Goal: Task Accomplishment & Management: Complete application form

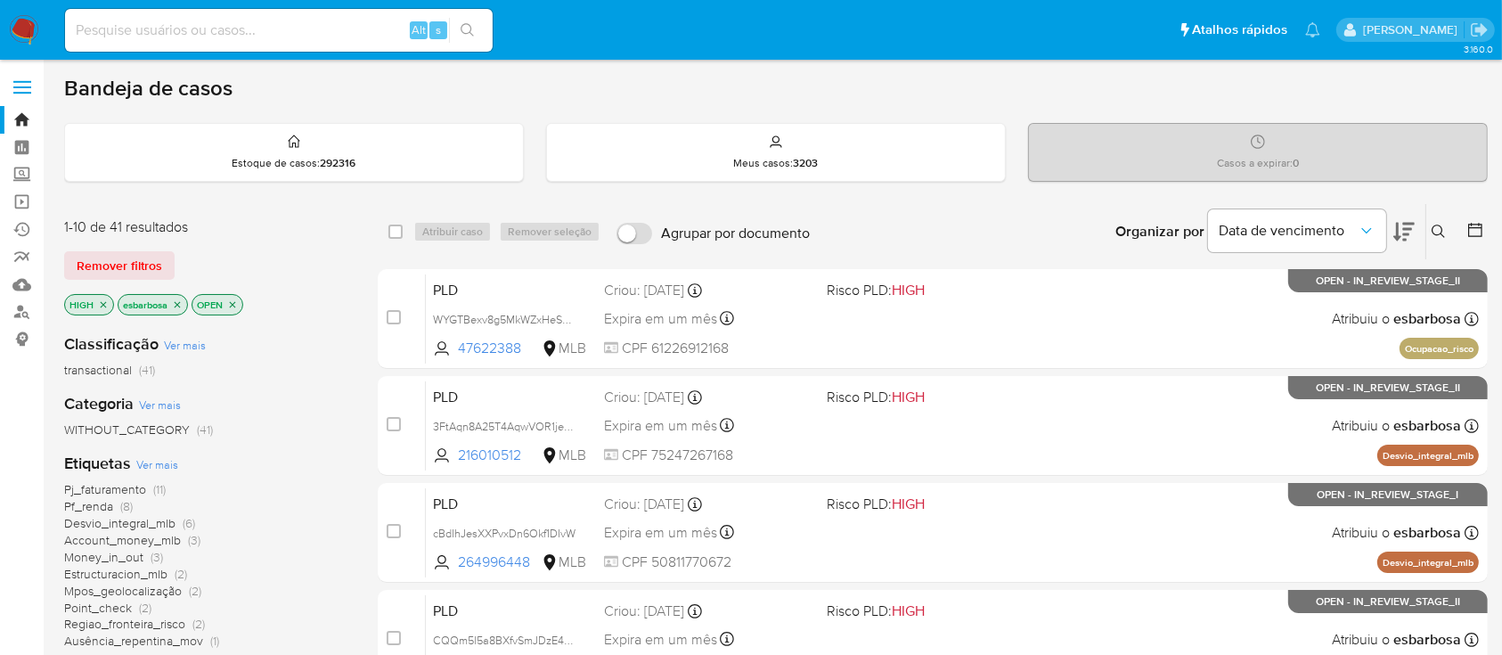
click at [19, 26] on img at bounding box center [24, 30] width 30 height 30
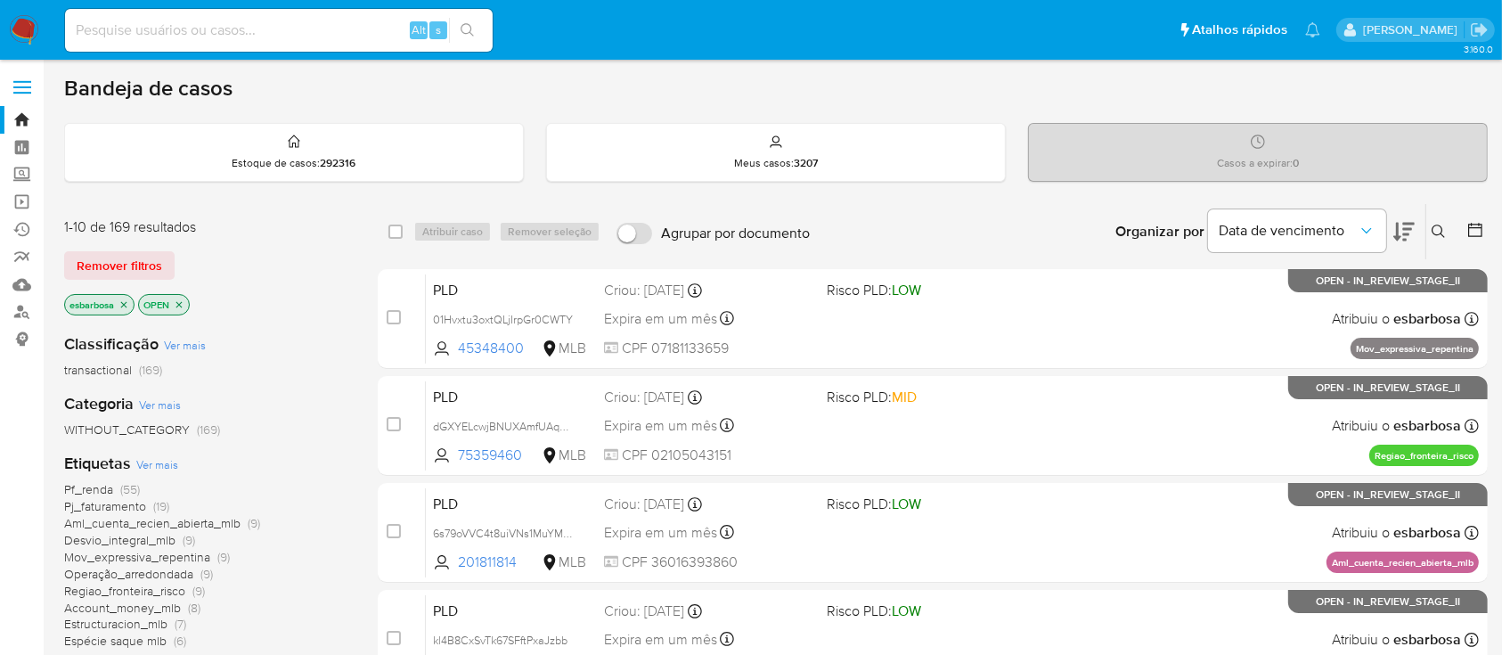
click at [18, 32] on img at bounding box center [24, 30] width 30 height 30
click at [23, 23] on img at bounding box center [24, 30] width 30 height 30
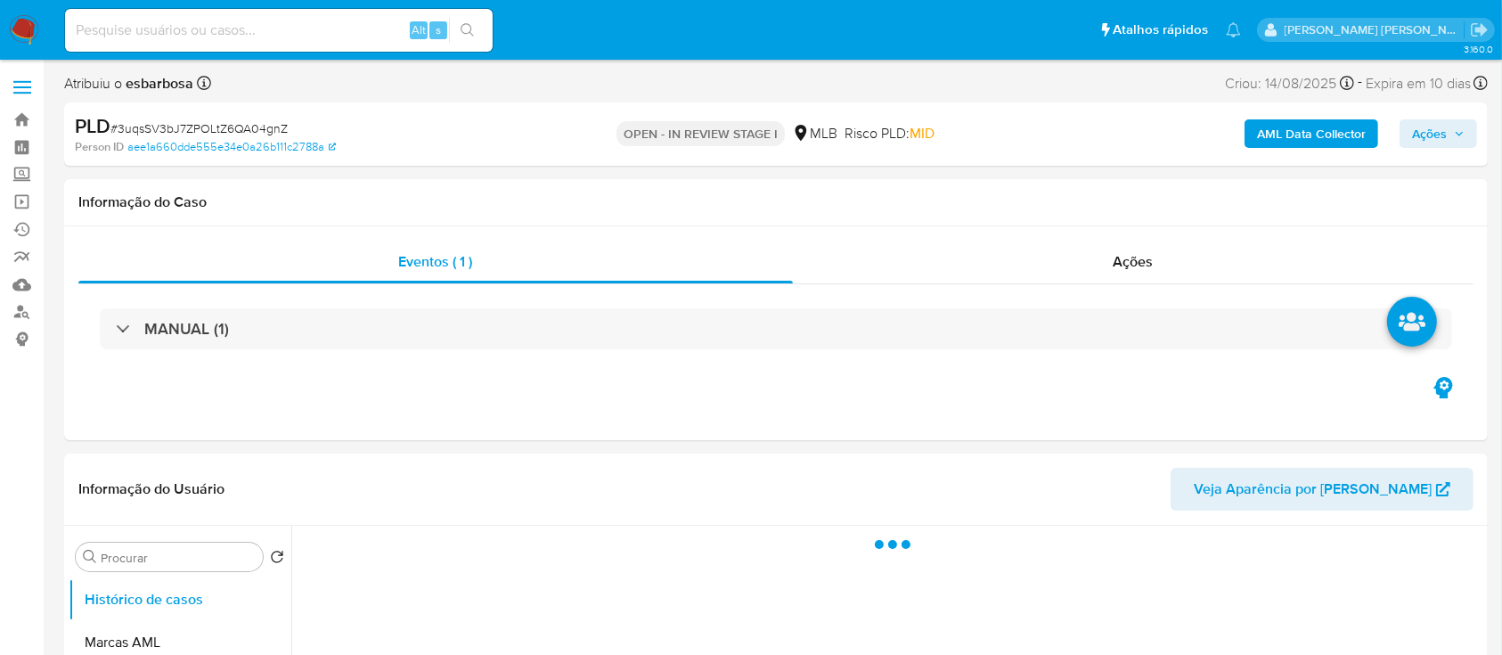
select select "10"
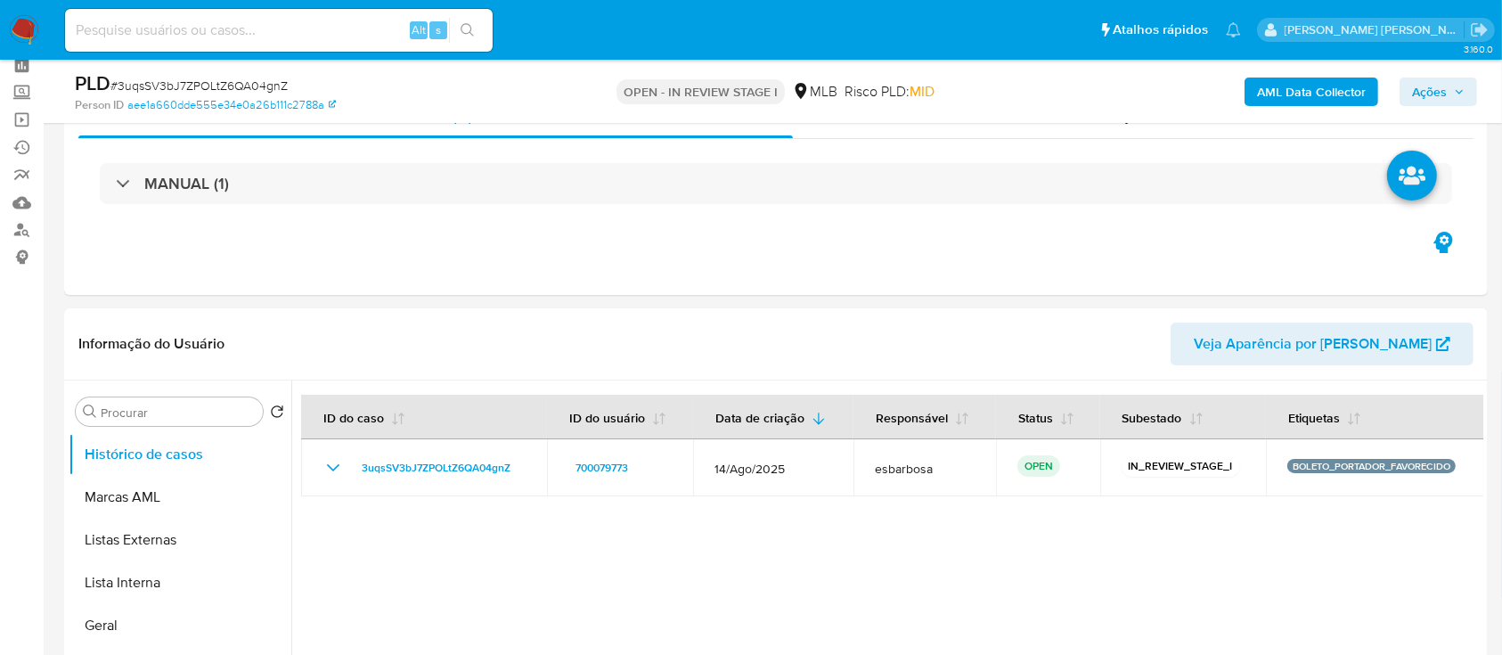
scroll to position [118, 0]
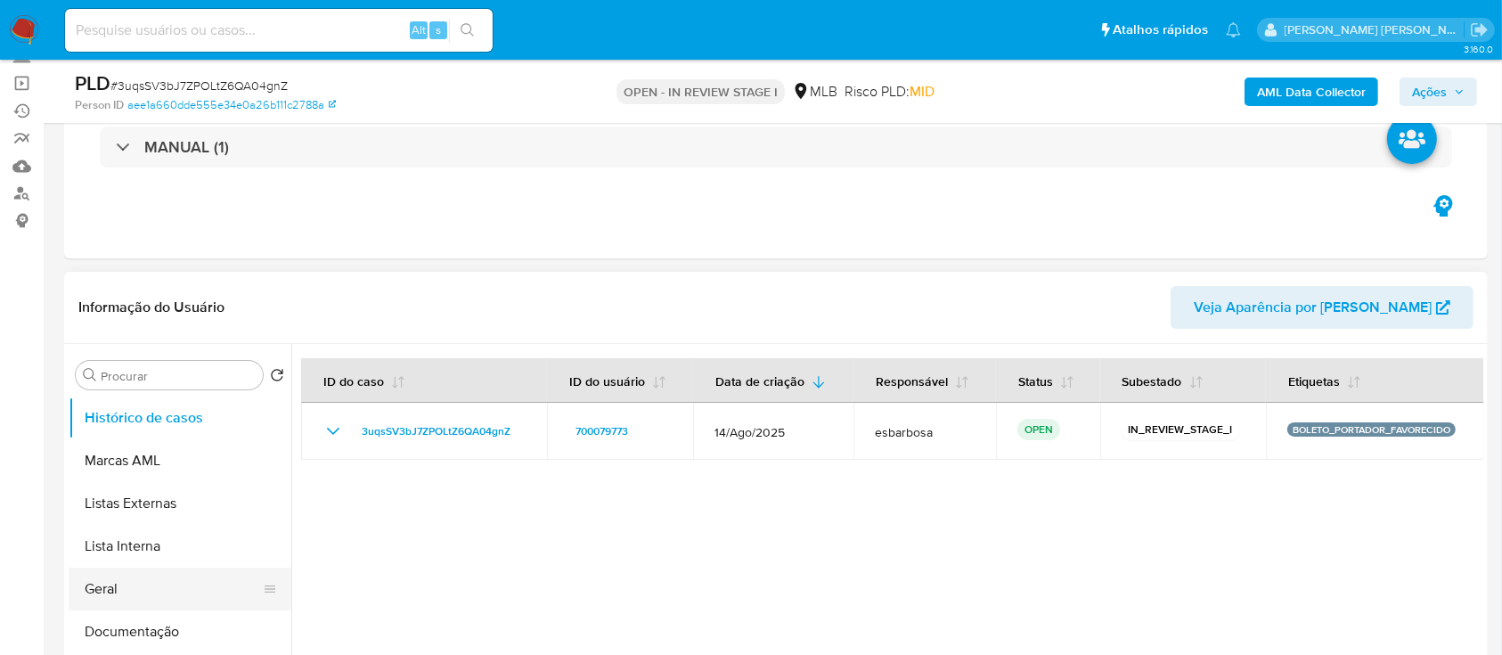
click at [110, 587] on button "Geral" at bounding box center [173, 588] width 208 height 43
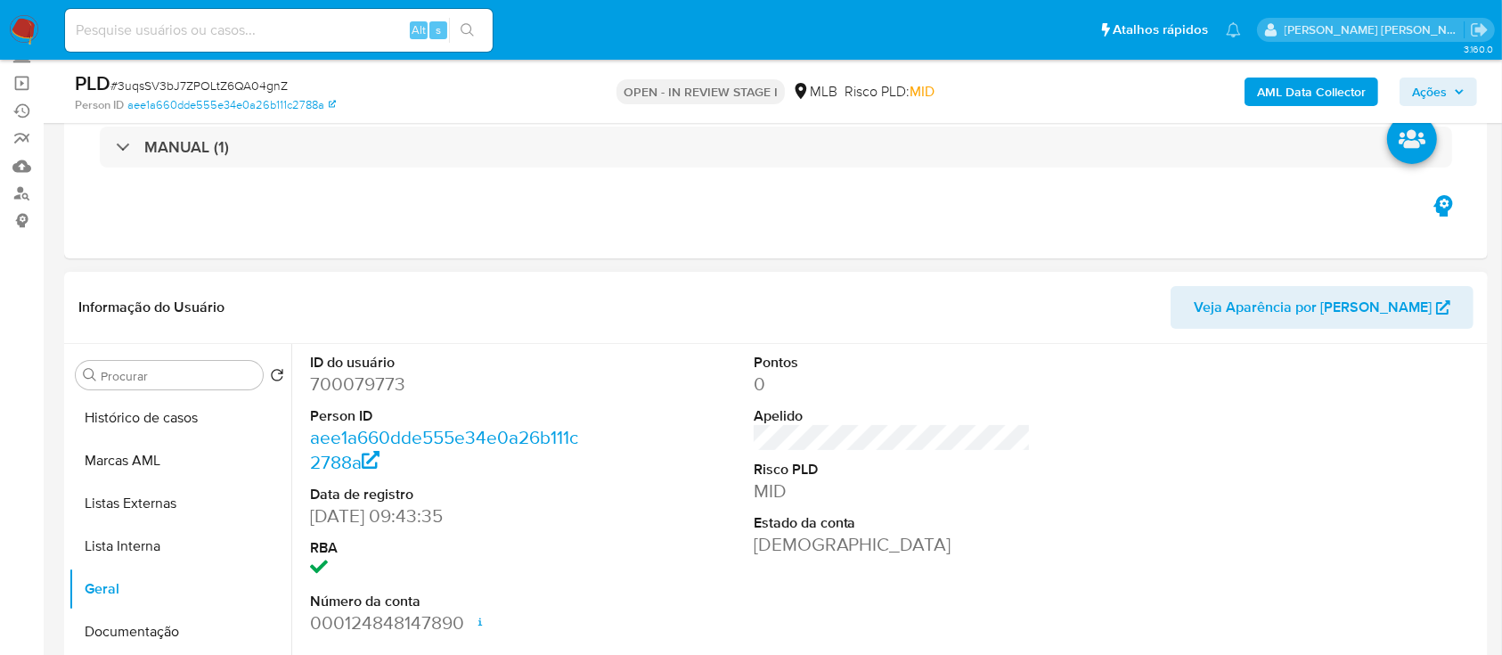
click at [382, 385] on dd "700079773" at bounding box center [449, 383] width 278 height 25
copy dd "700079773"
click at [249, 81] on span "# 3uqsSV3bJ7ZPOLtZ6QA04gnZ" at bounding box center [198, 86] width 177 height 18
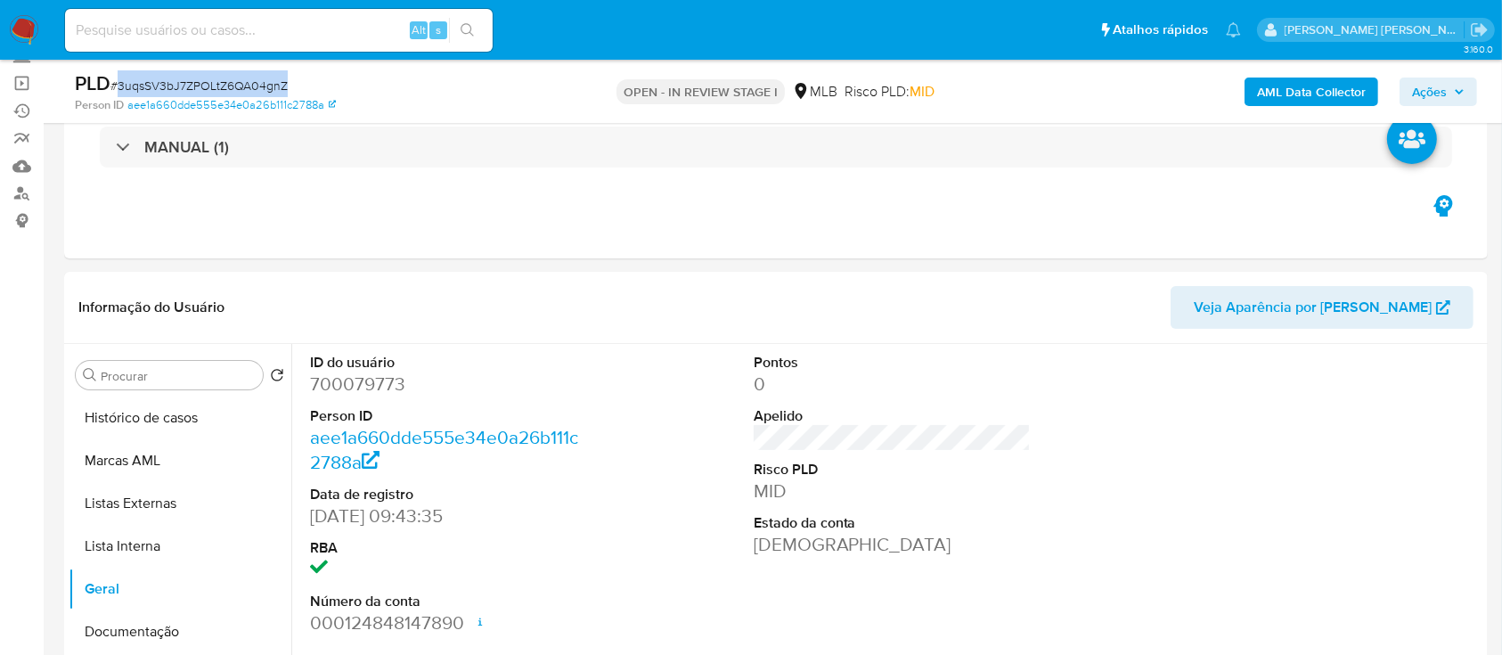
copy span "3uqsSV3bJ7ZPOLtZ6QA04gnZ"
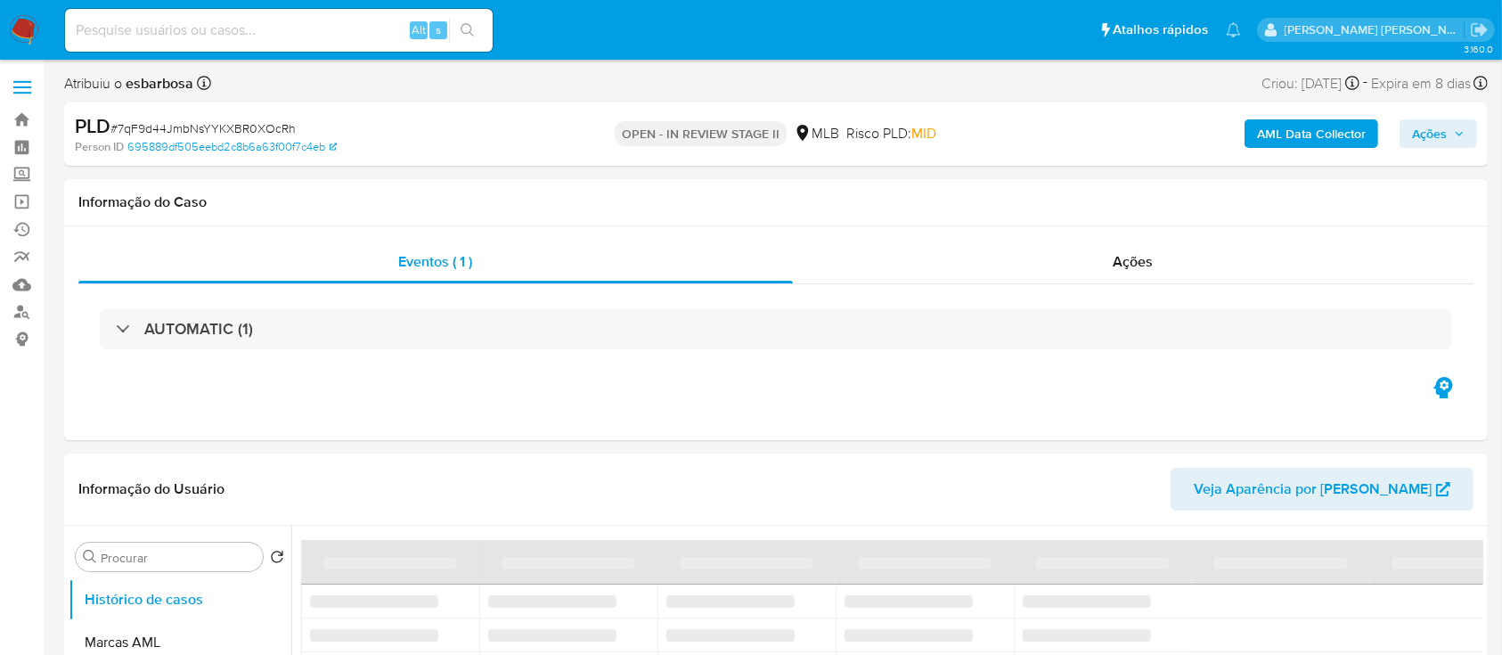
select select "10"
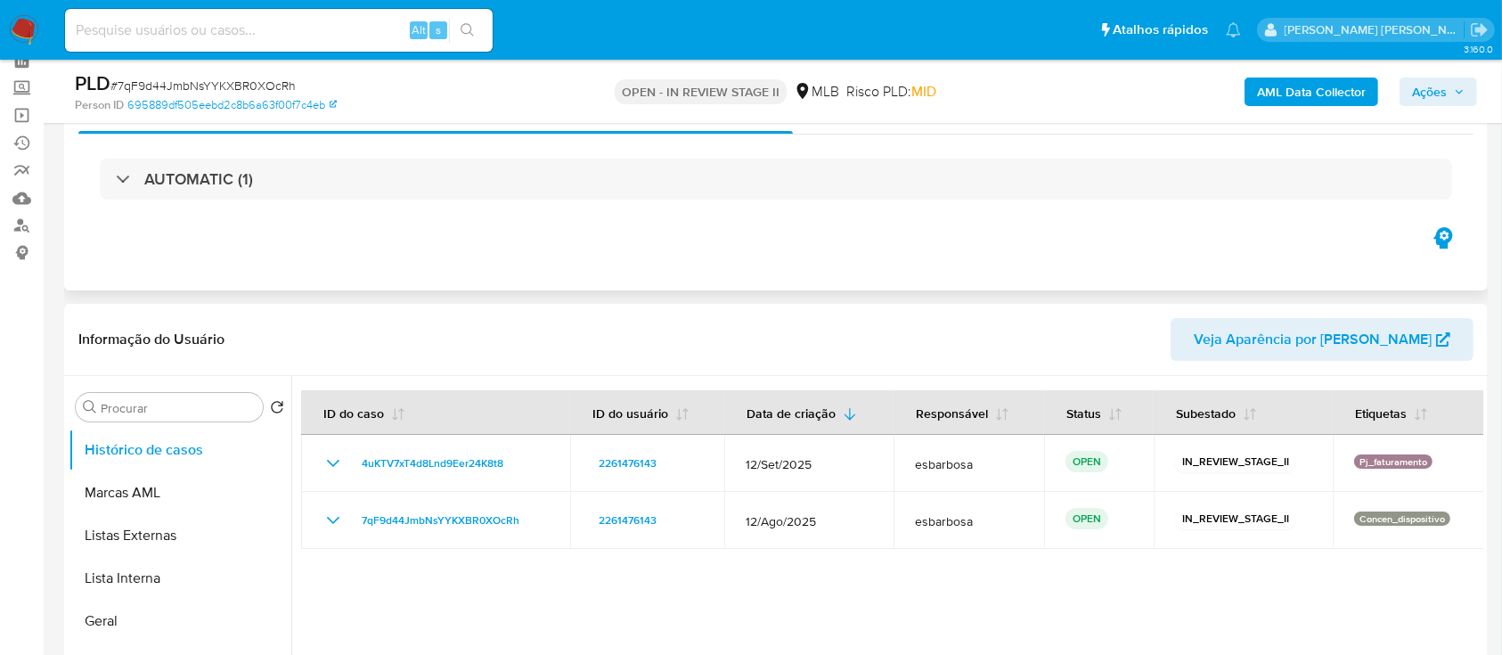
scroll to position [118, 0]
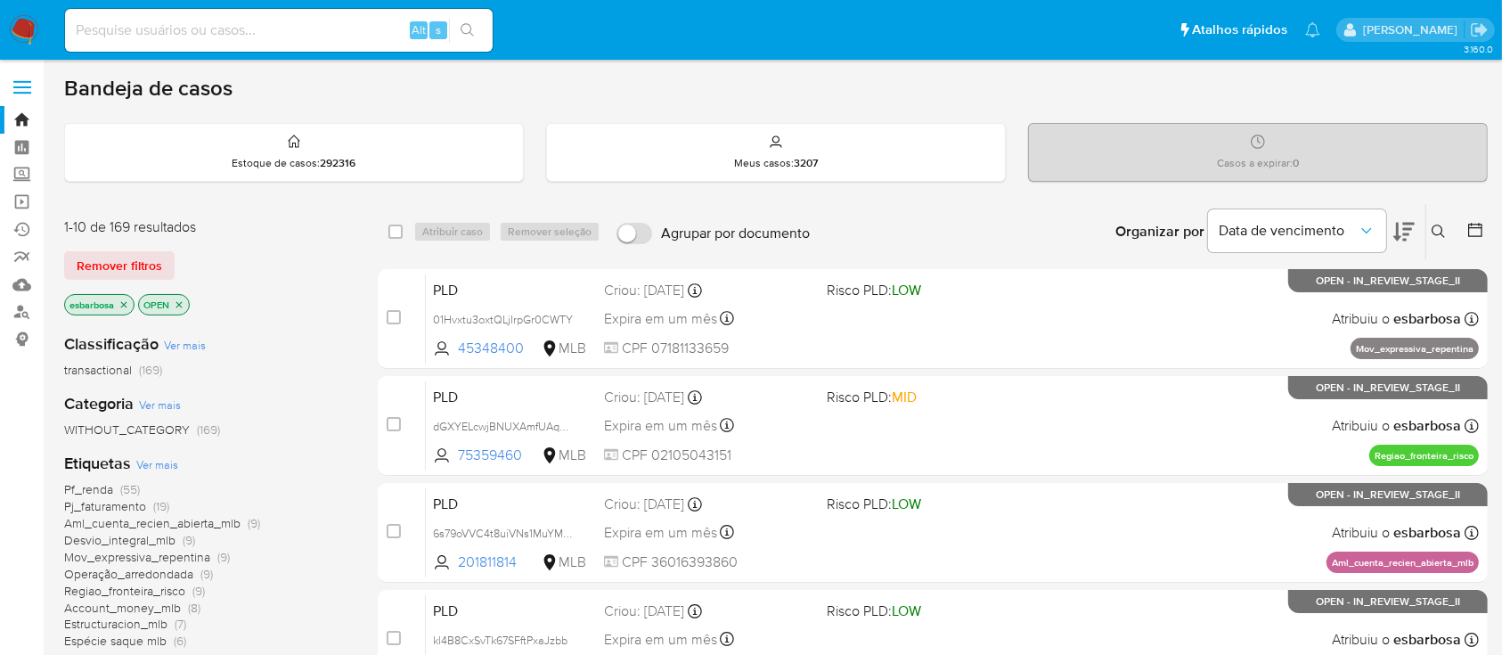
click at [1399, 232] on icon at bounding box center [1403, 231] width 21 height 21
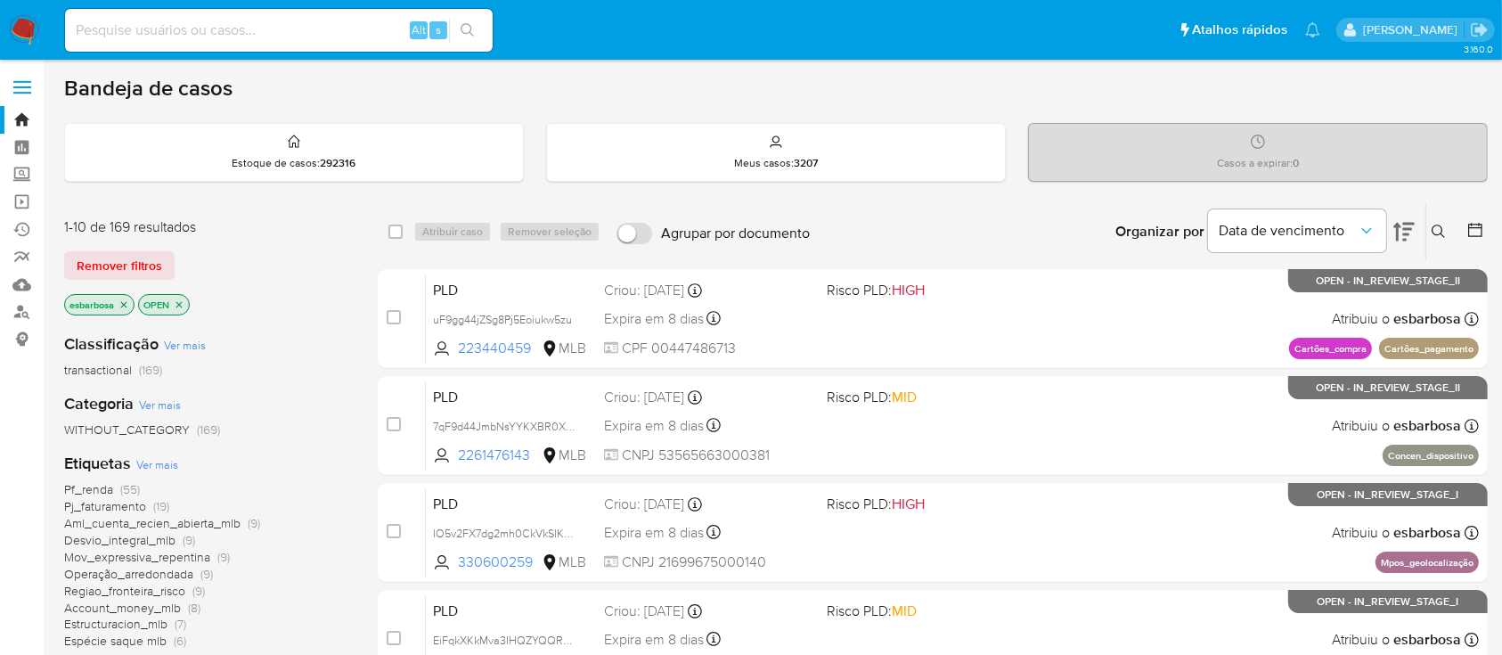
click at [1399, 232] on icon at bounding box center [1403, 231] width 21 height 21
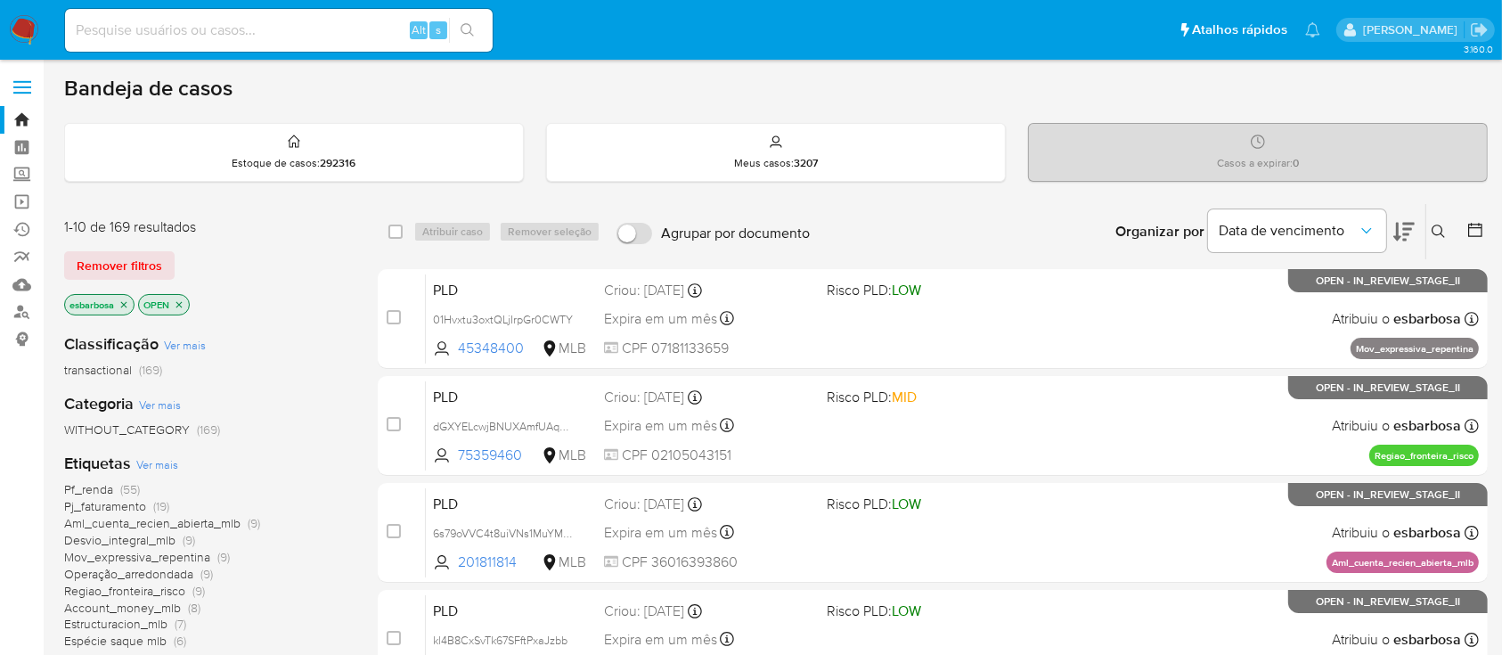
click at [1399, 232] on icon at bounding box center [1403, 231] width 21 height 21
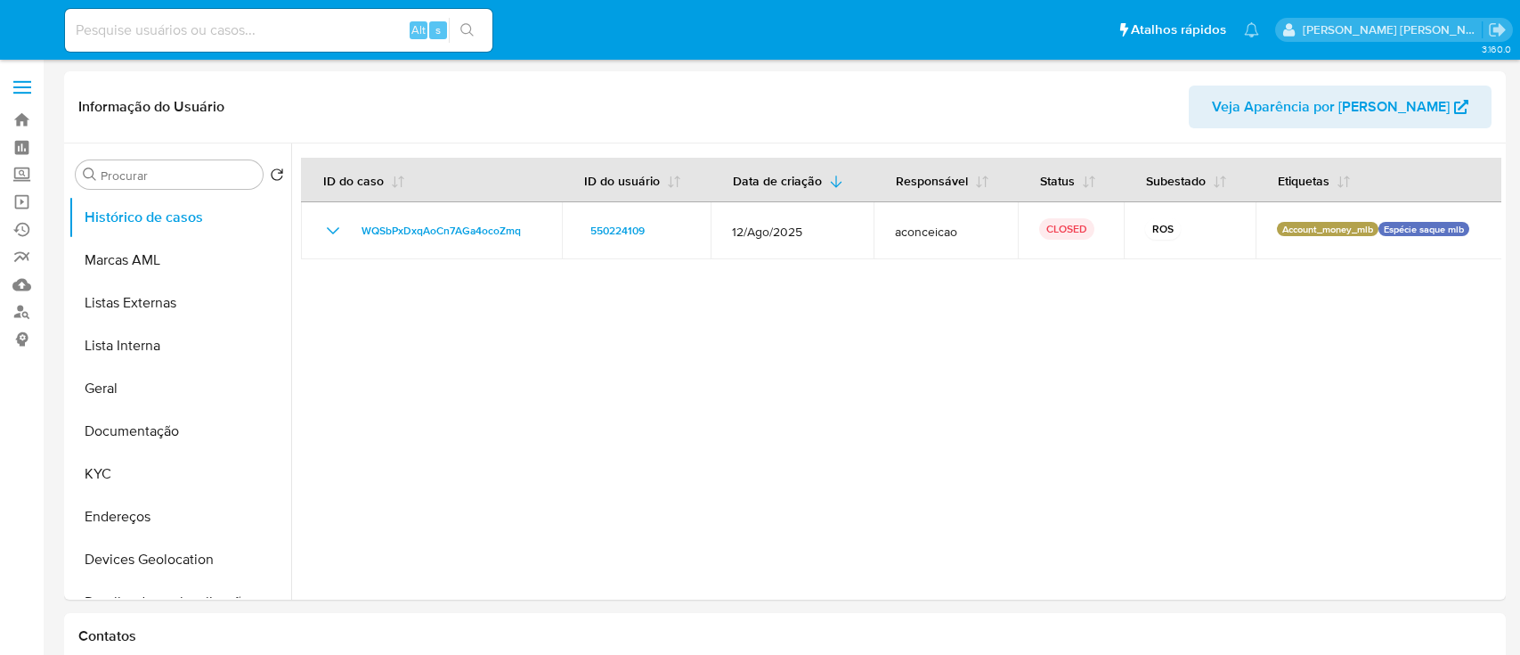
select select "10"
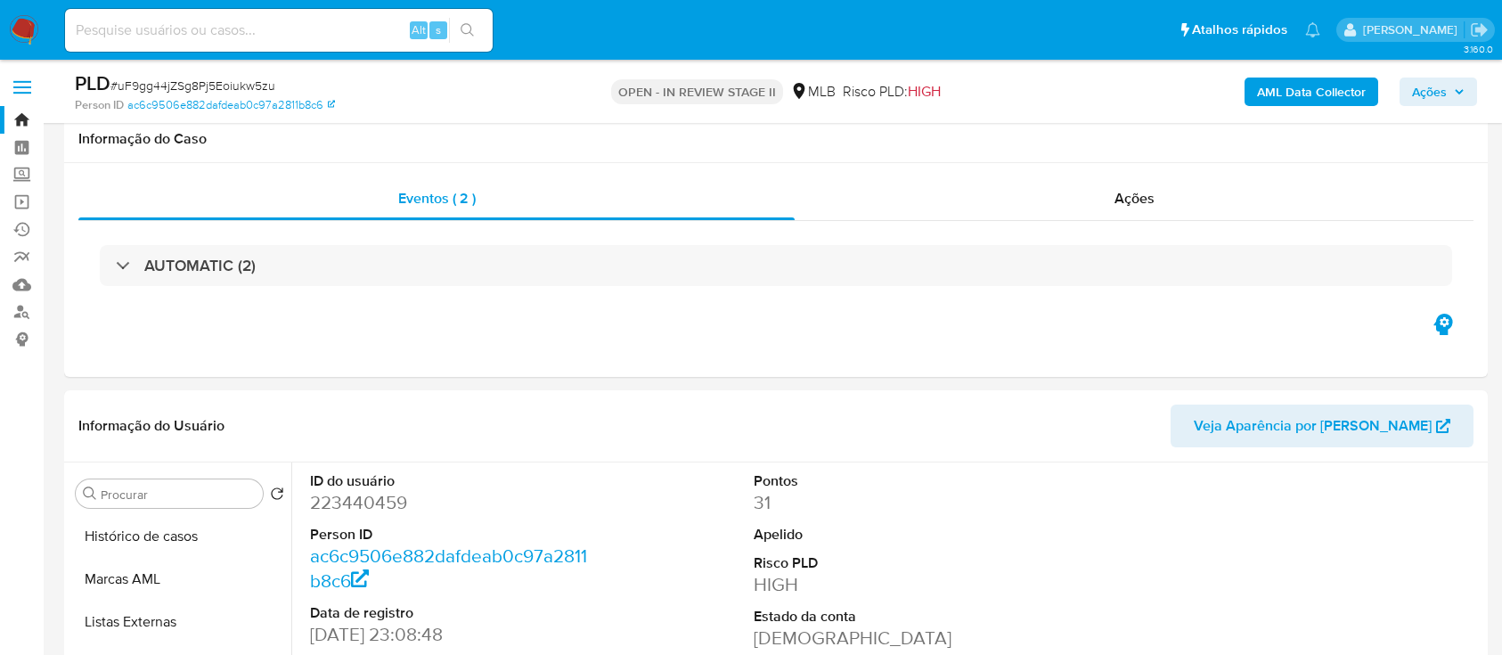
select select "10"
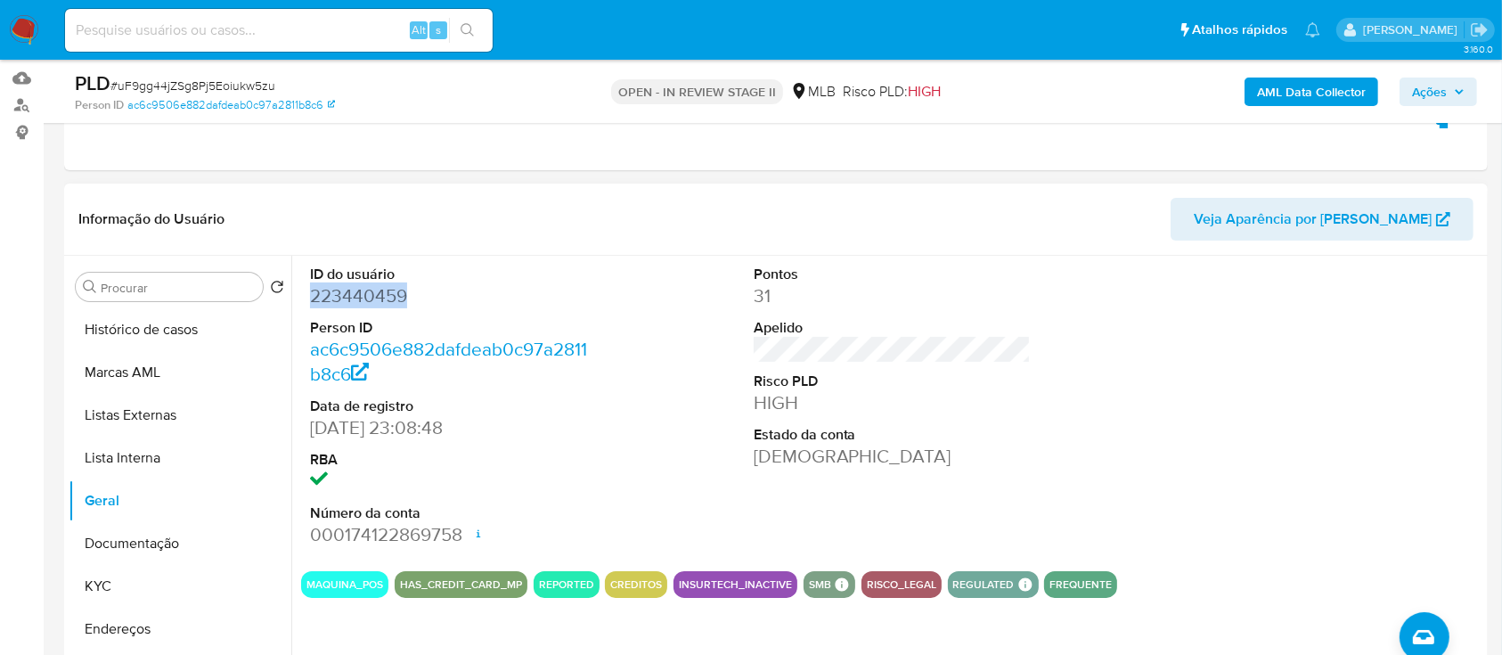
scroll to position [237, 0]
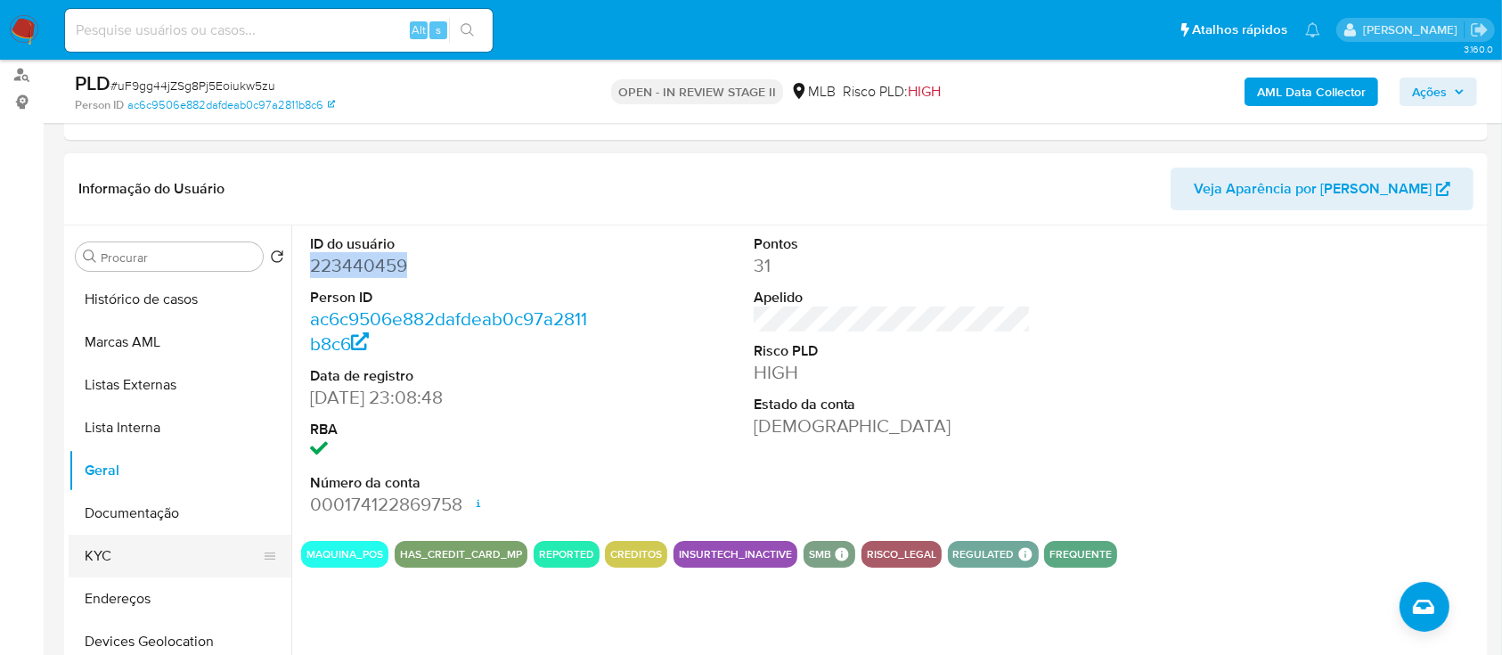
click at [121, 552] on button "KYC" at bounding box center [173, 555] width 208 height 43
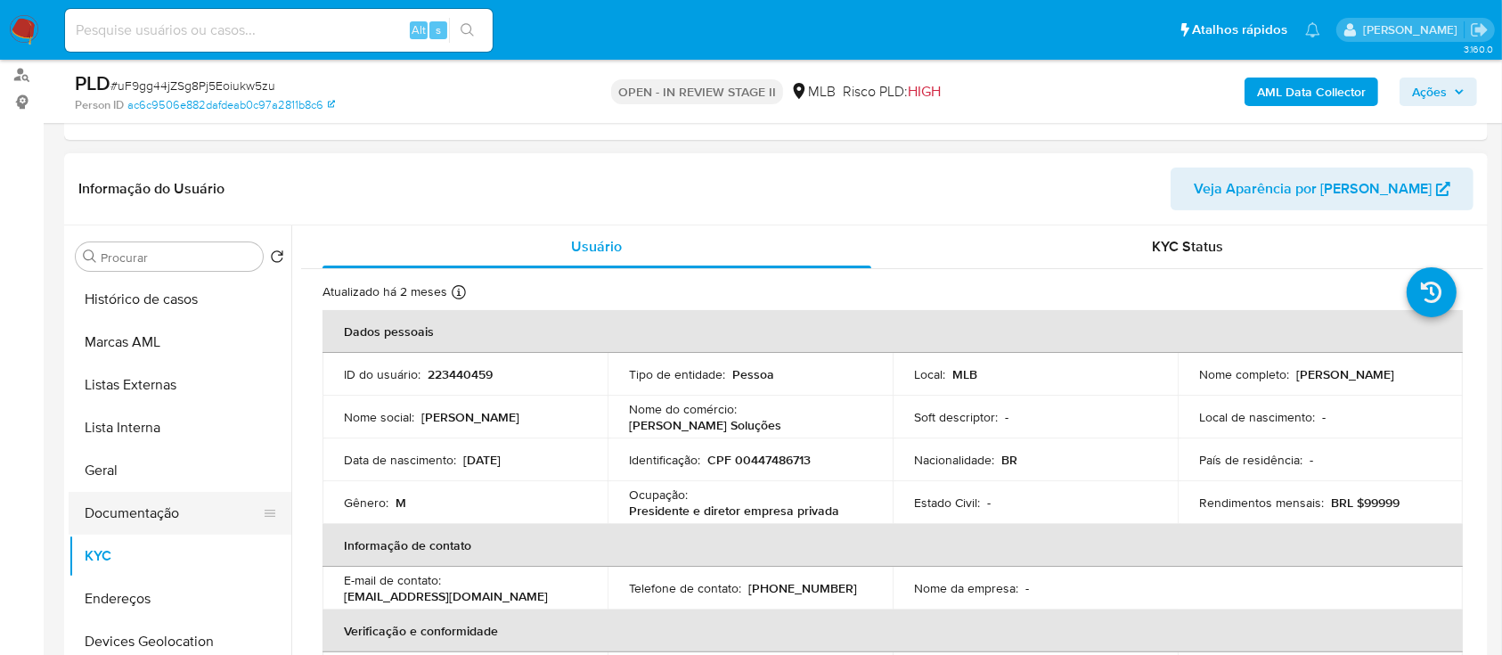
click at [134, 509] on button "Documentação" at bounding box center [173, 513] width 208 height 43
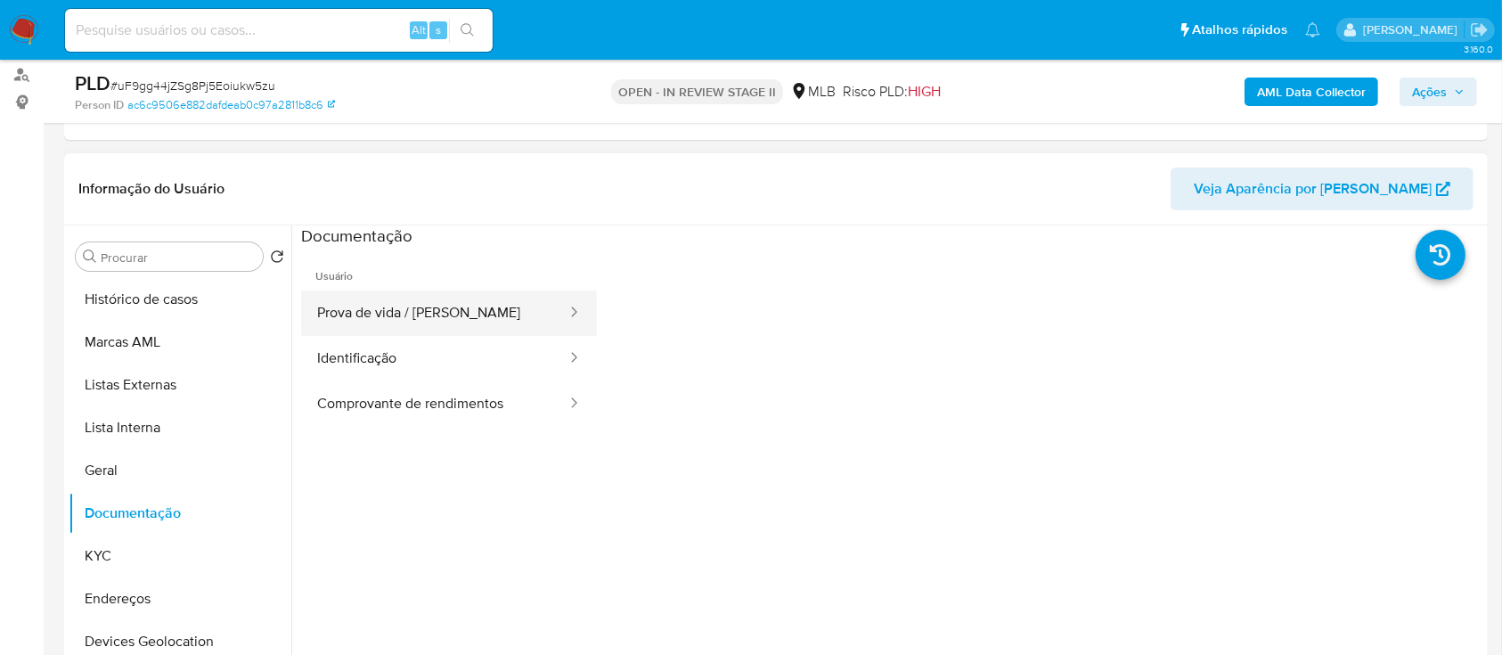
click at [385, 310] on button "Prova de vida / Selfie" at bounding box center [434, 312] width 267 height 45
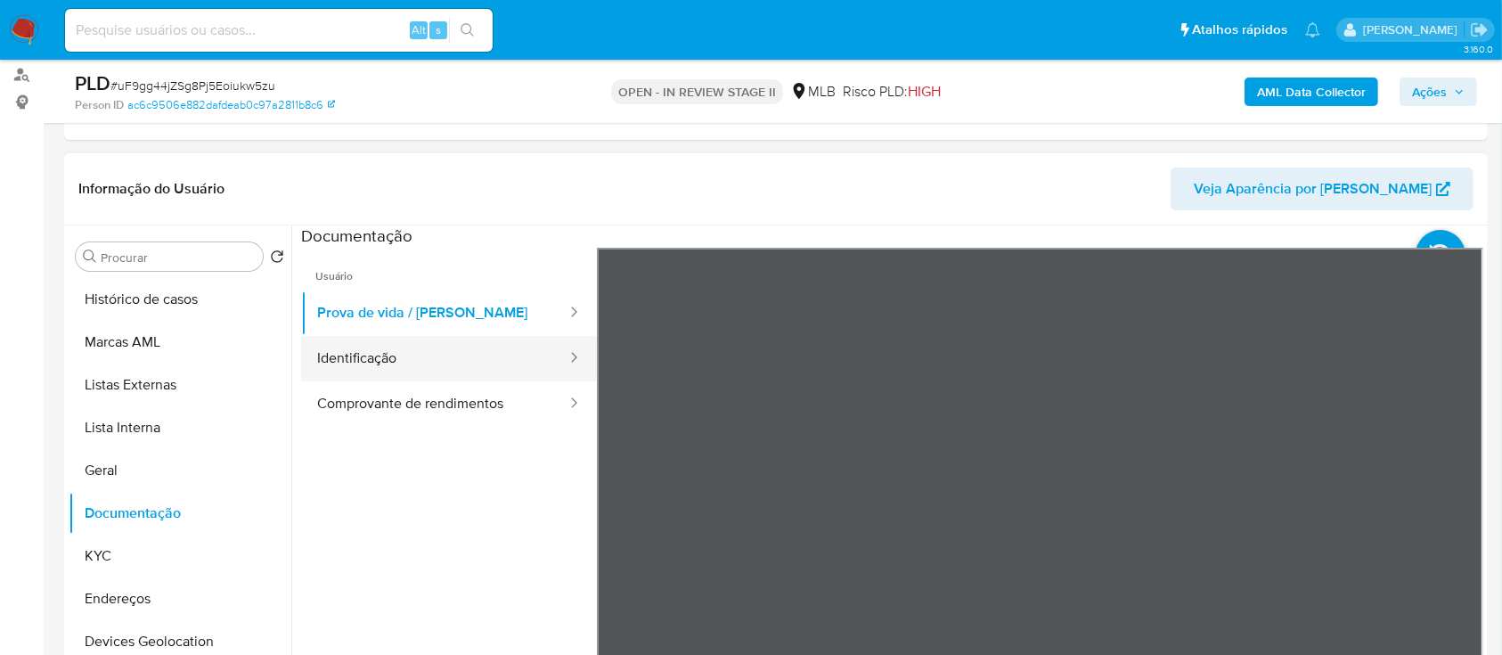
click at [358, 362] on button "Identificação" at bounding box center [434, 358] width 267 height 45
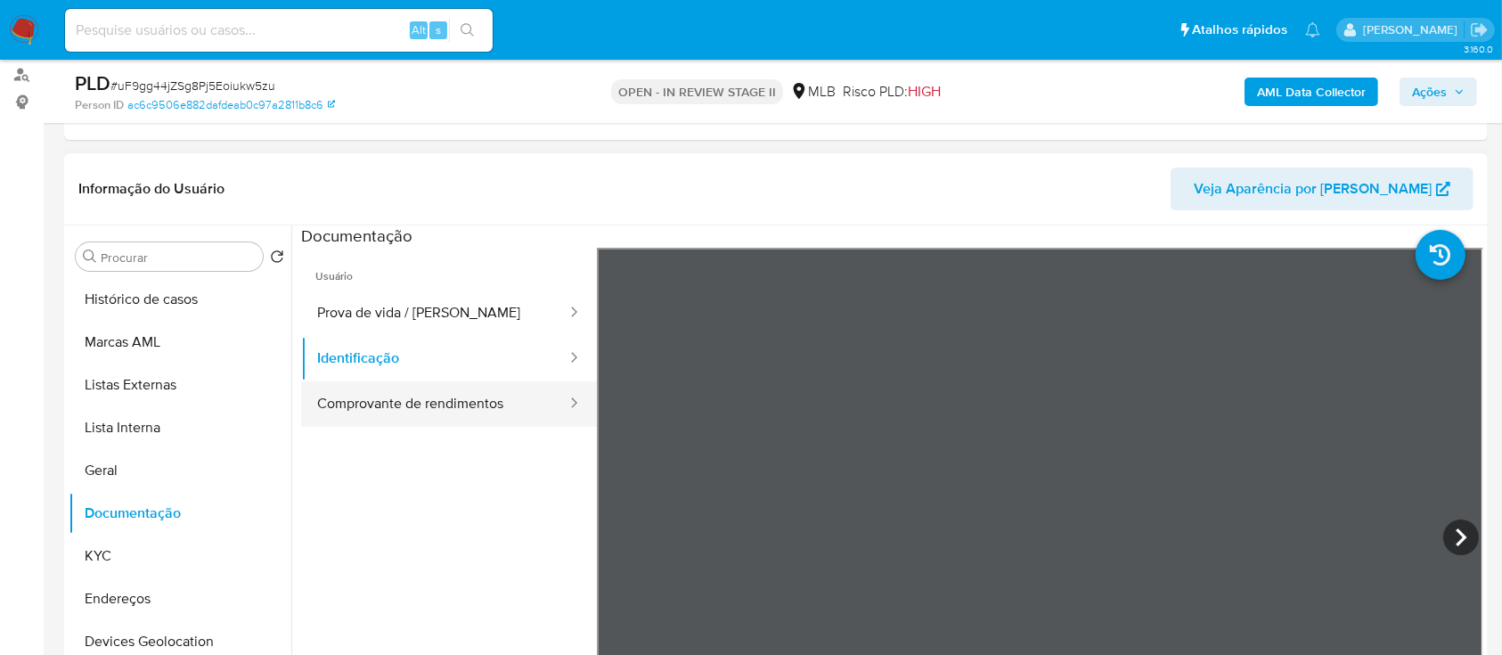
click at [426, 410] on button "Comprovante de rendimentos" at bounding box center [434, 403] width 267 height 45
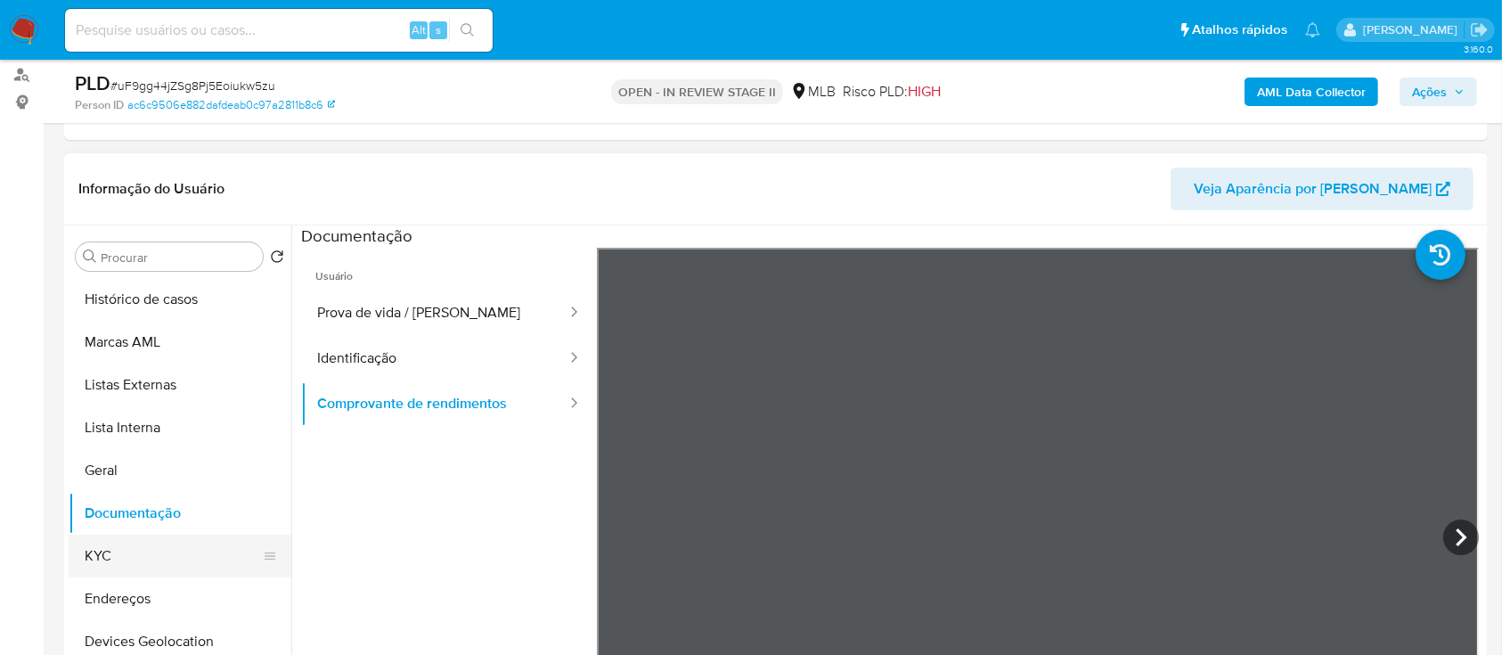
click at [135, 542] on button "KYC" at bounding box center [173, 555] width 208 height 43
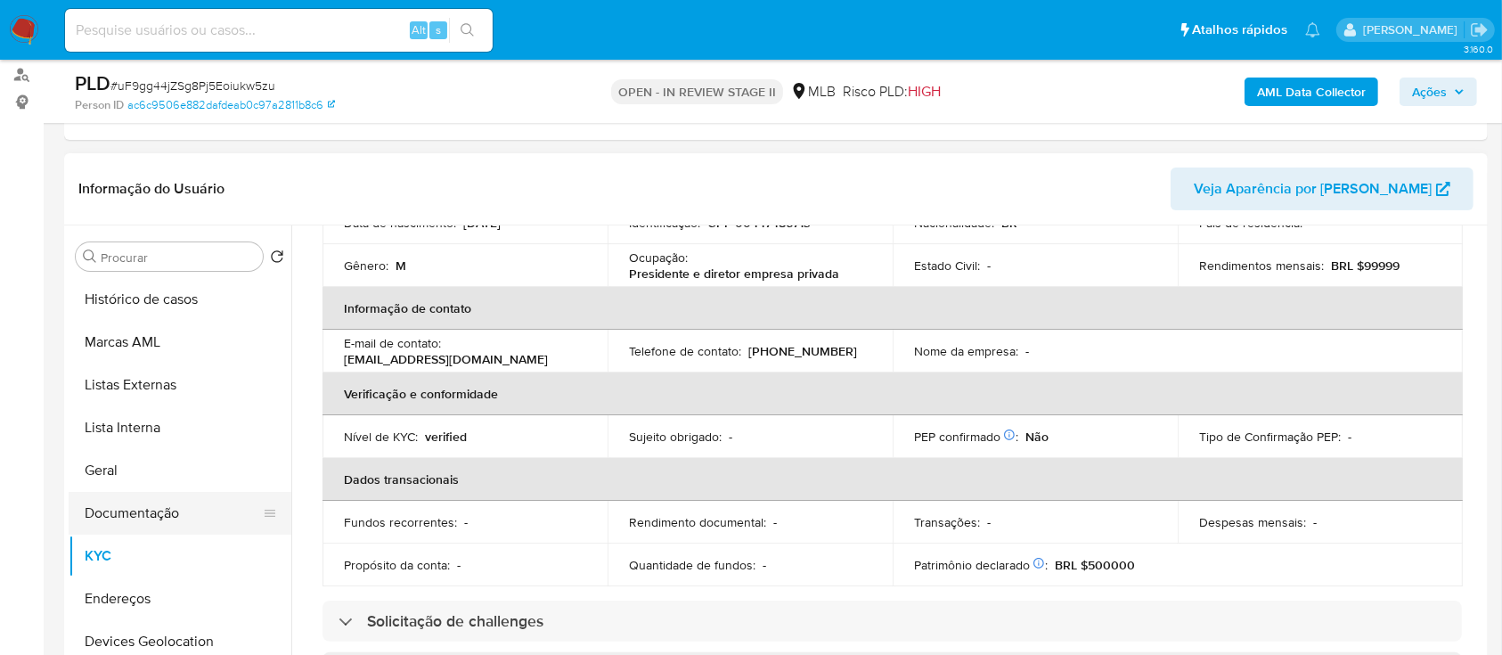
click at [150, 509] on button "Documentação" at bounding box center [173, 513] width 208 height 43
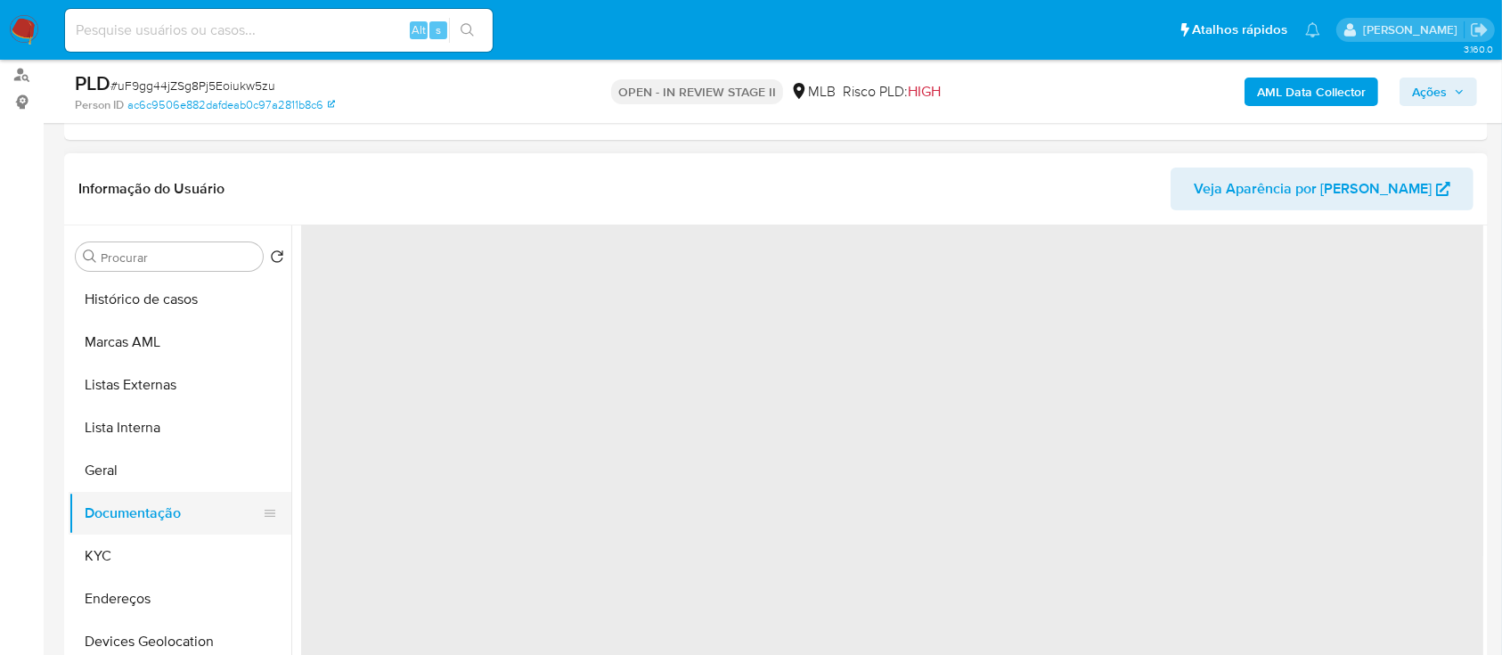
scroll to position [0, 0]
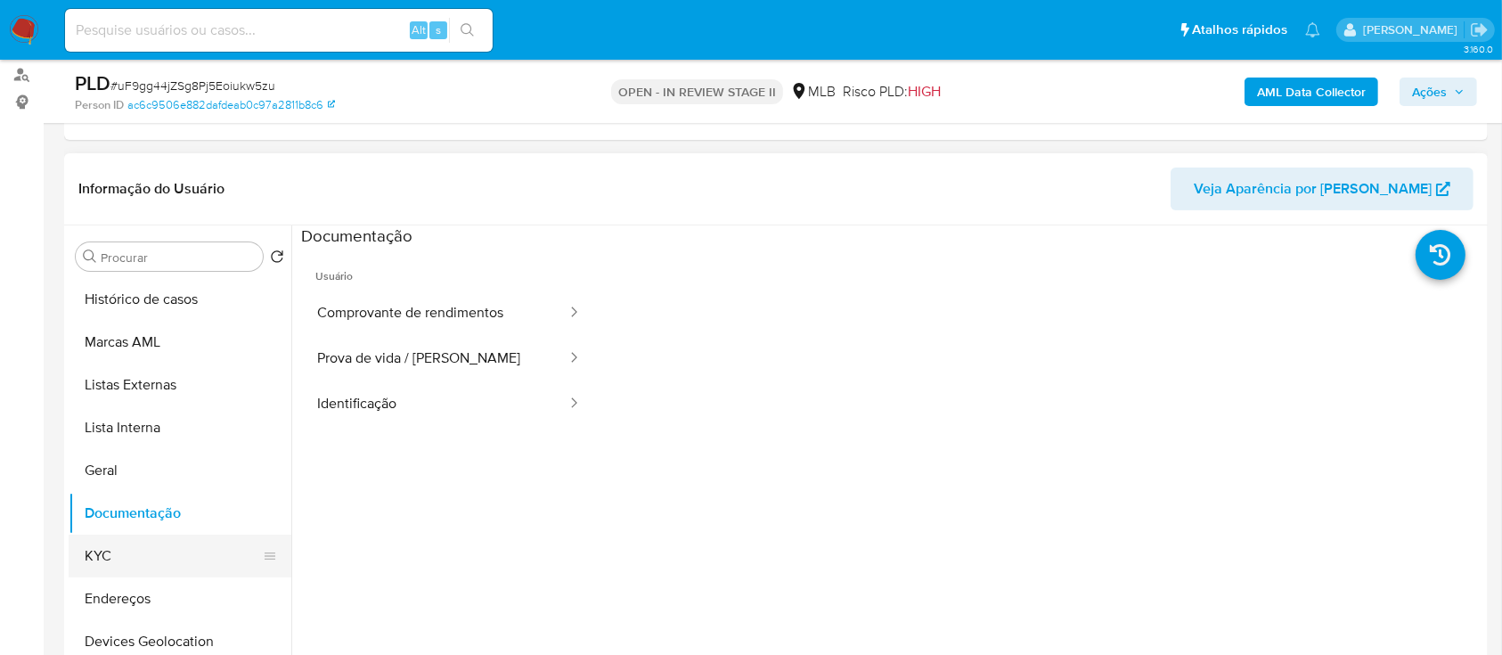
click at [173, 551] on button "KYC" at bounding box center [173, 555] width 208 height 43
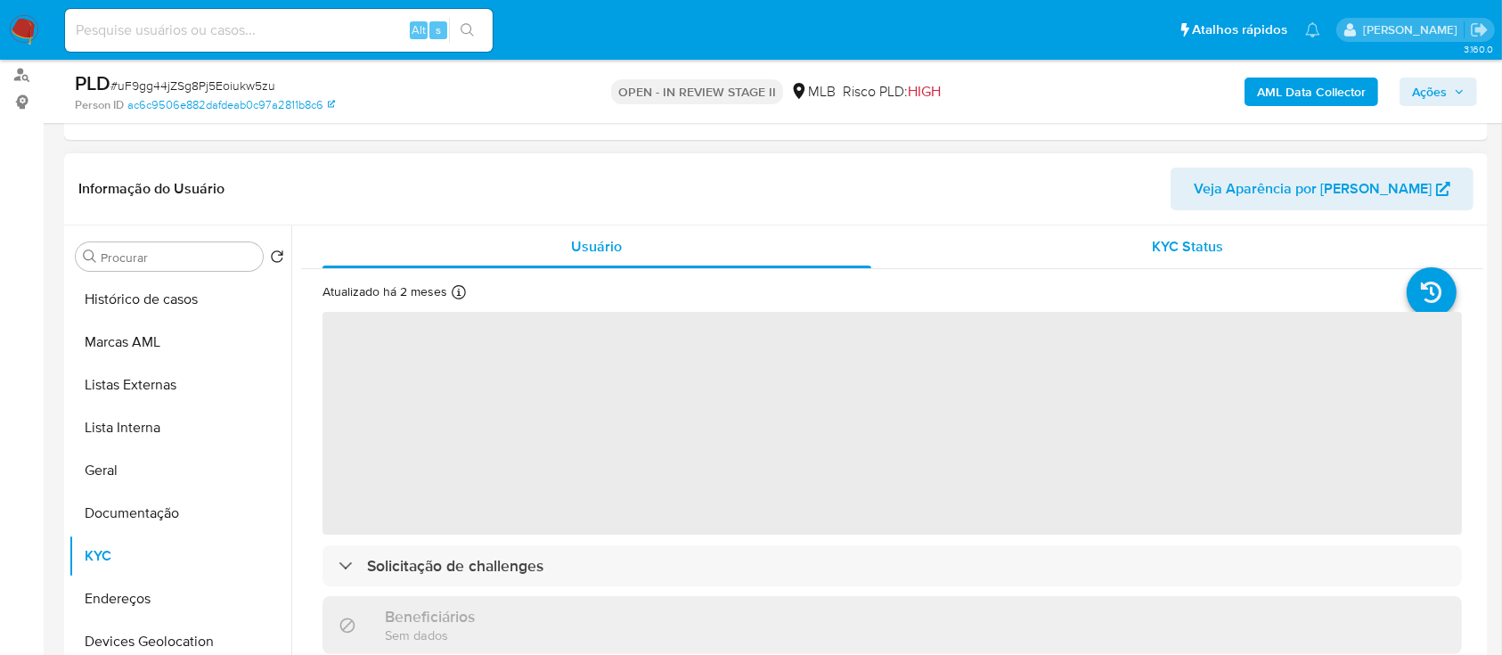
click at [1120, 254] on div "KYC Status" at bounding box center [1188, 246] width 549 height 43
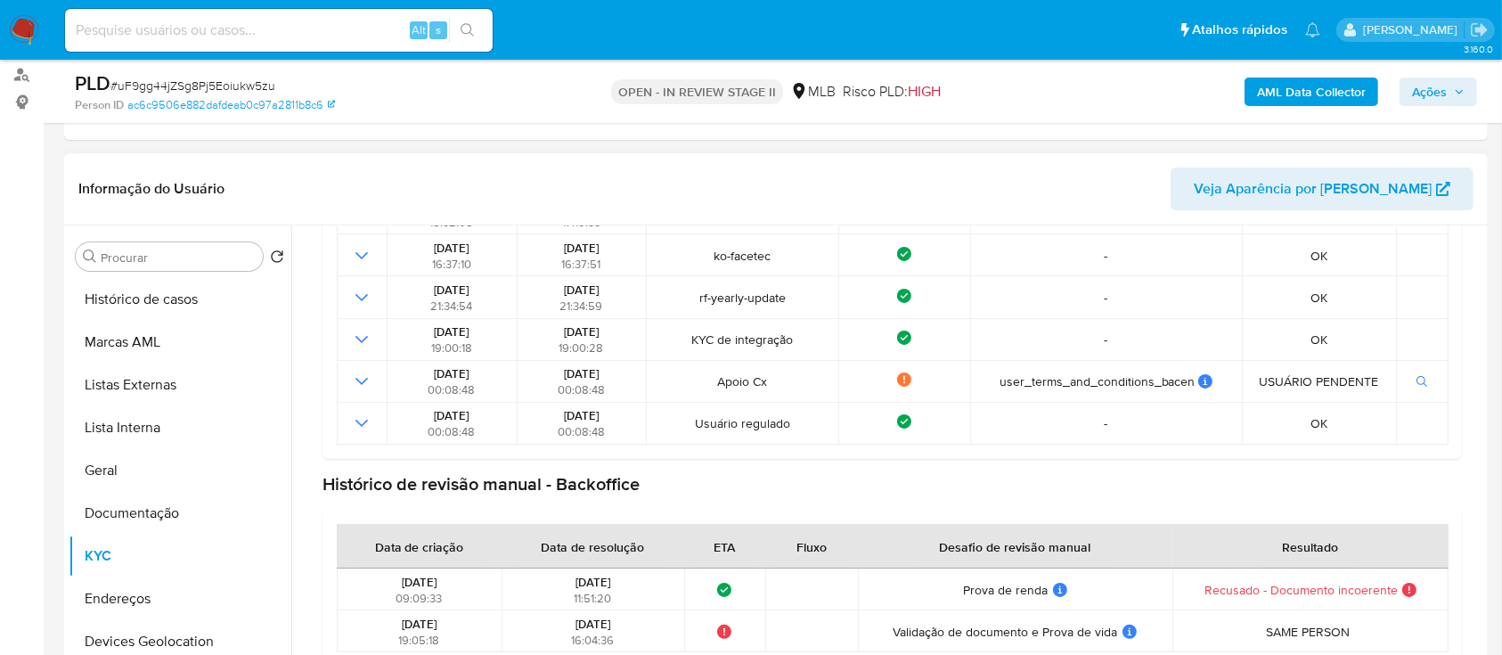
scroll to position [356, 0]
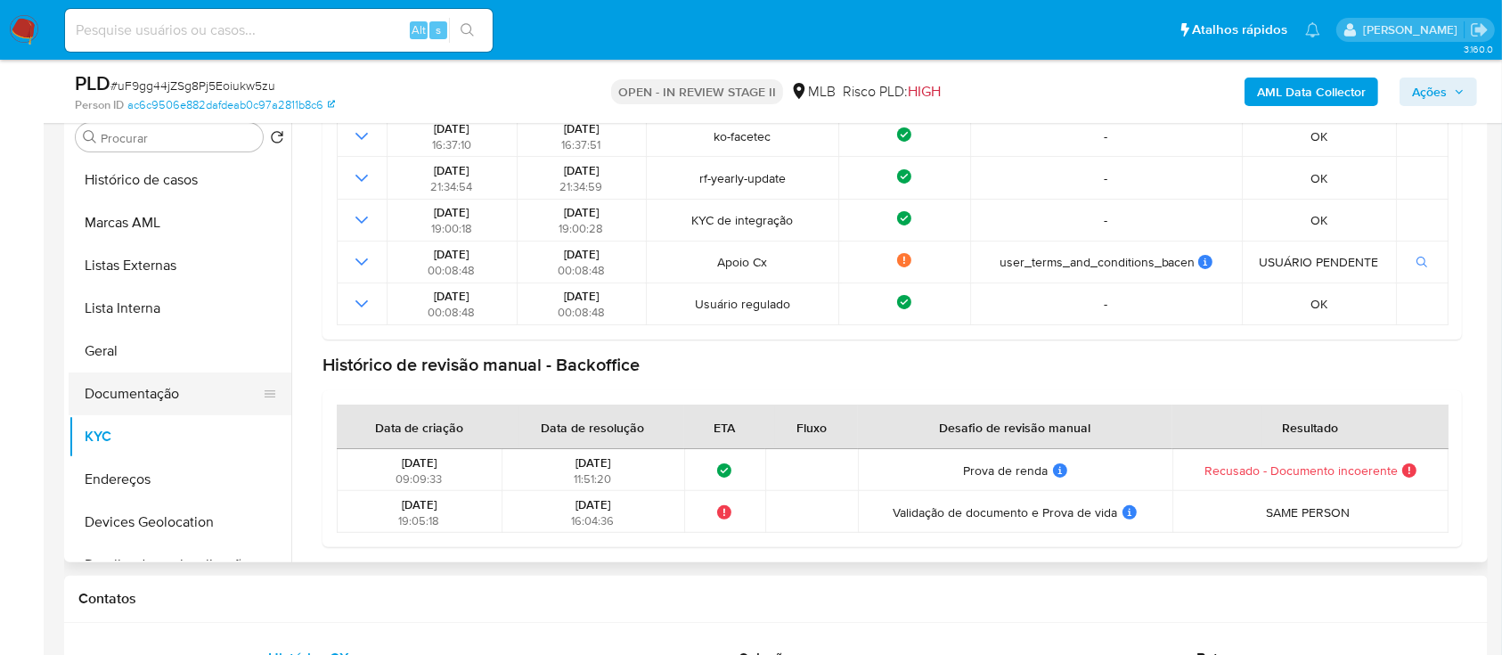
click at [100, 386] on button "Documentação" at bounding box center [173, 393] width 208 height 43
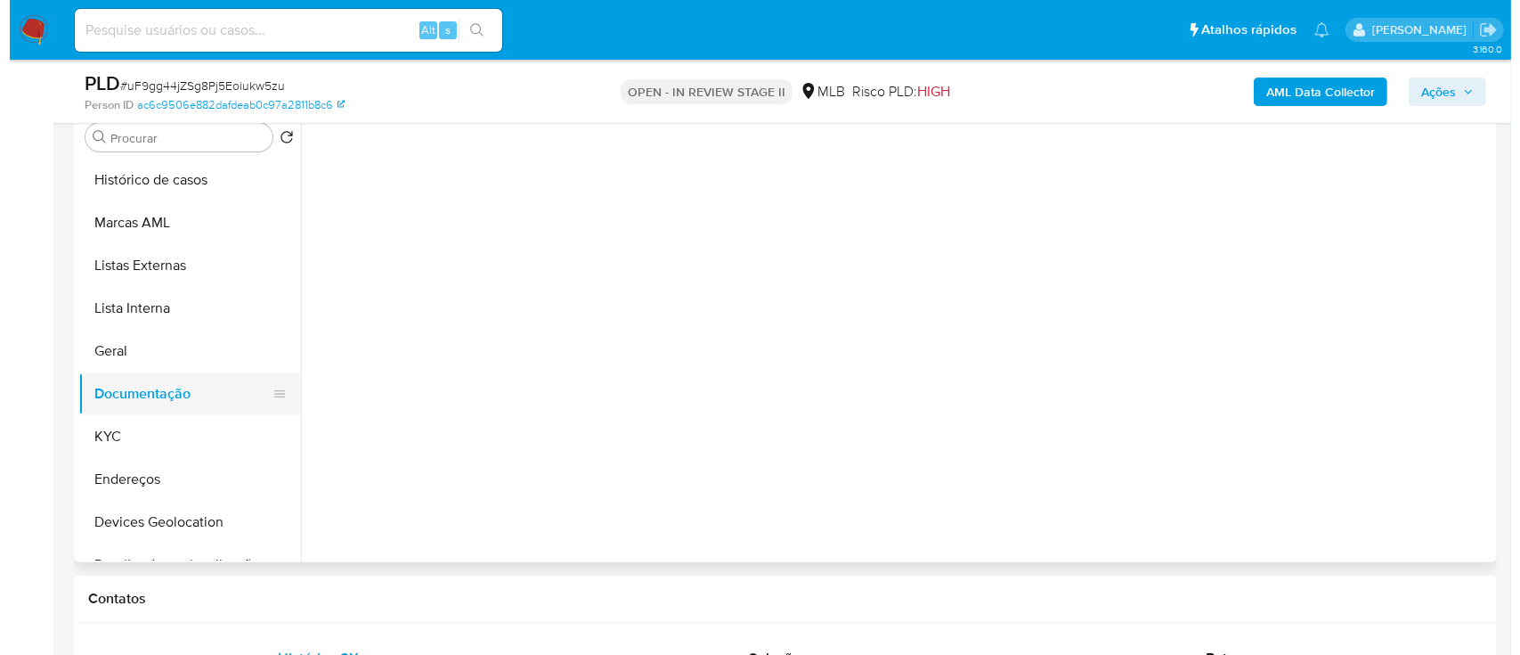
scroll to position [0, 0]
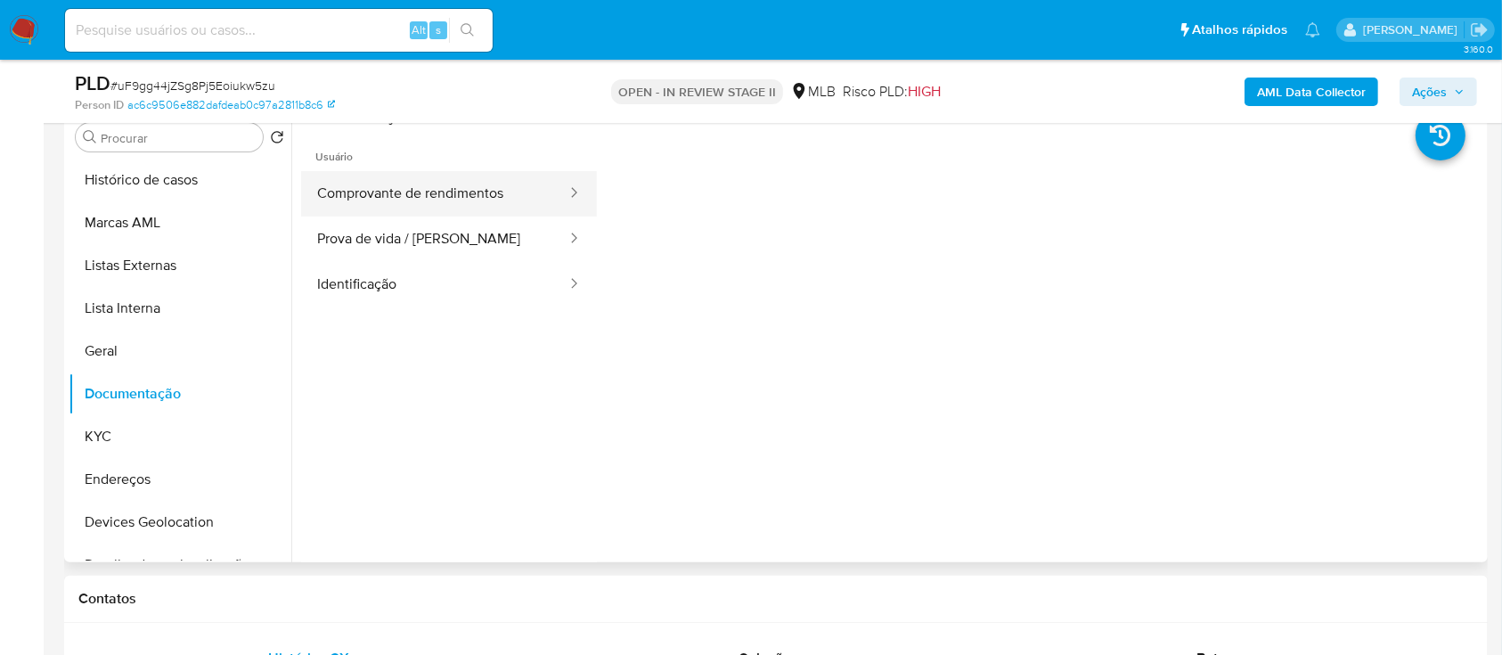
click at [438, 197] on button "Comprovante de rendimentos" at bounding box center [434, 193] width 267 height 45
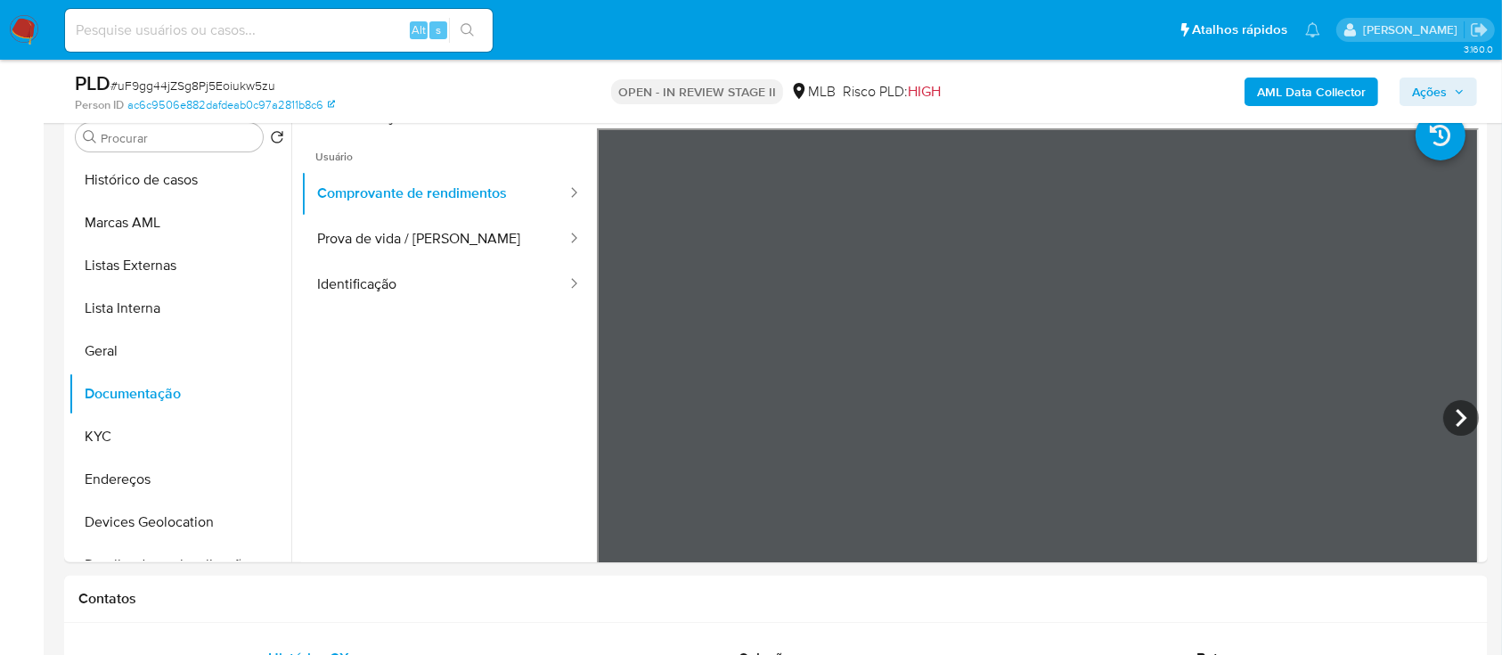
click at [1282, 86] on b "AML Data Collector" at bounding box center [1311, 91] width 109 height 29
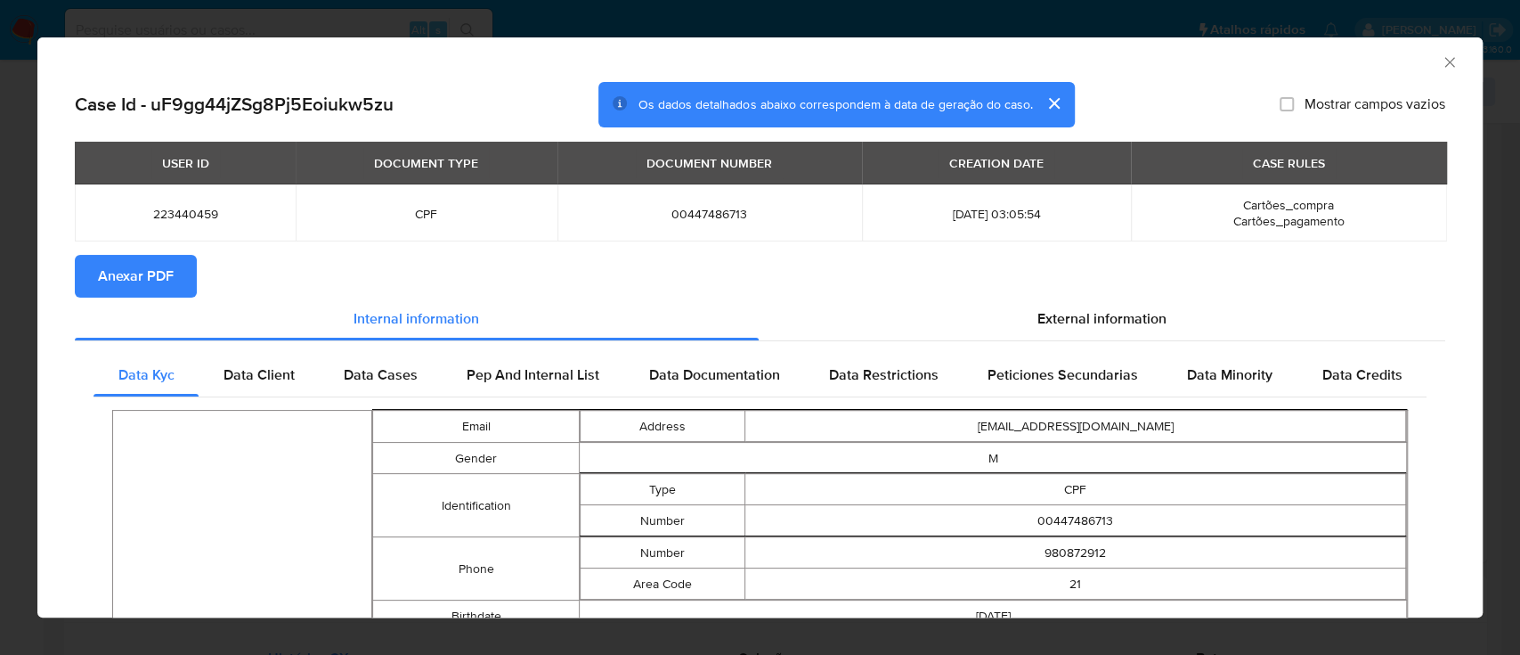
click at [129, 278] on span "Anexar PDF" at bounding box center [136, 276] width 76 height 39
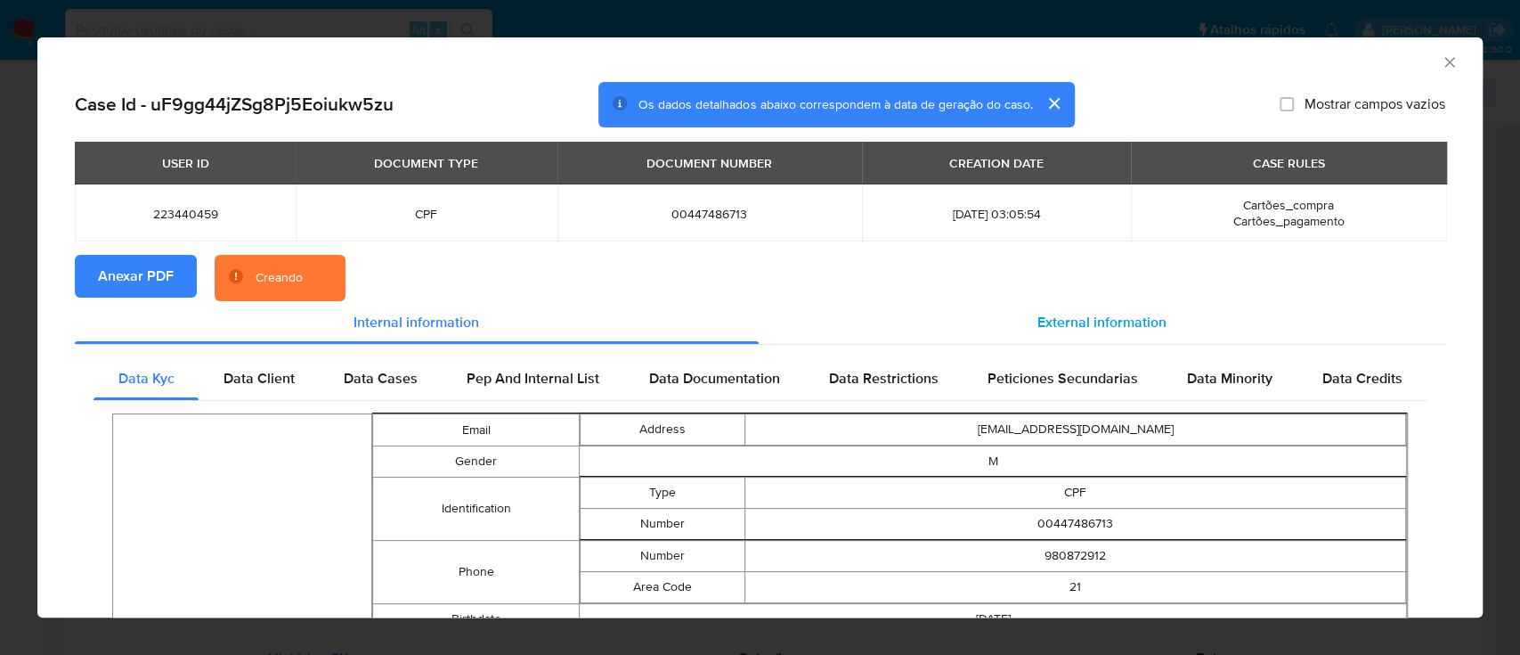
click at [1085, 325] on span "External information" at bounding box center [1102, 322] width 129 height 20
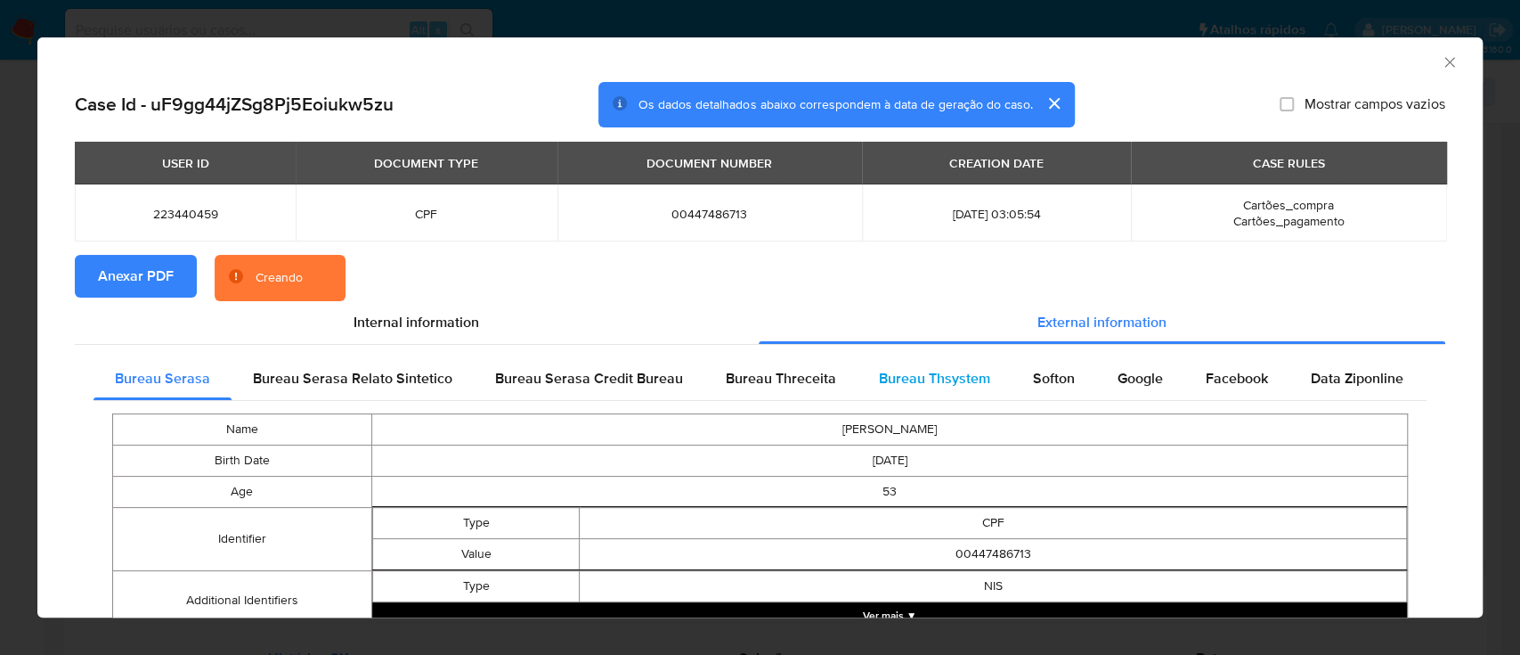
click at [917, 368] on span "Bureau Thsystem" at bounding box center [934, 378] width 111 height 20
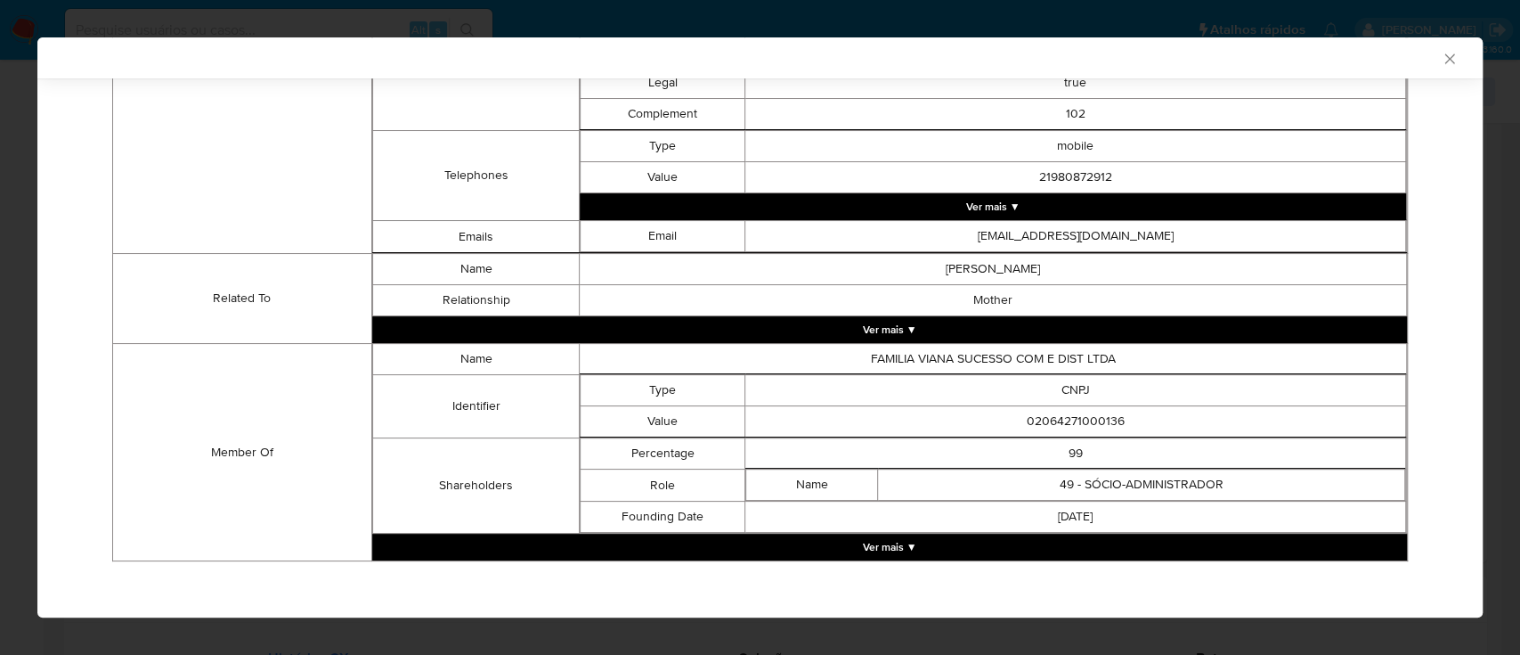
scroll to position [845, 0]
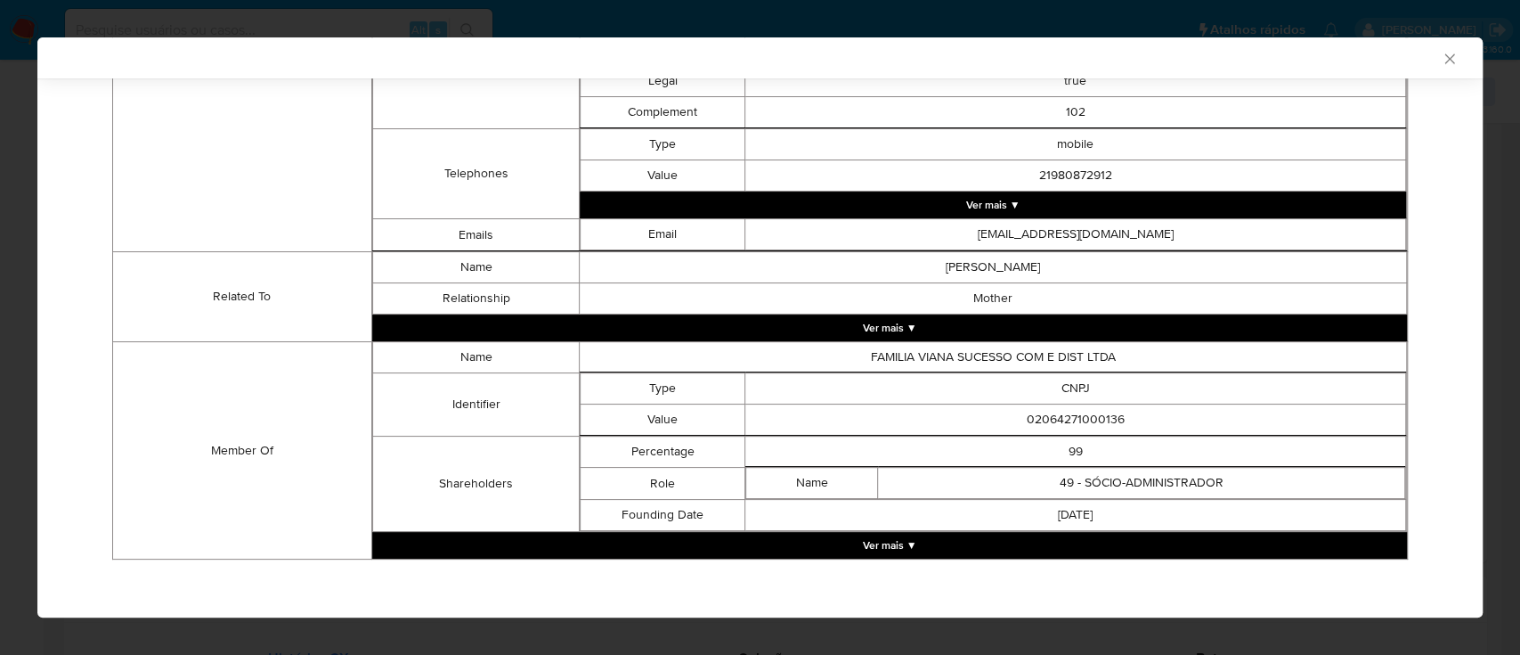
click at [859, 542] on button "Ver mais ▼" at bounding box center [889, 545] width 1035 height 27
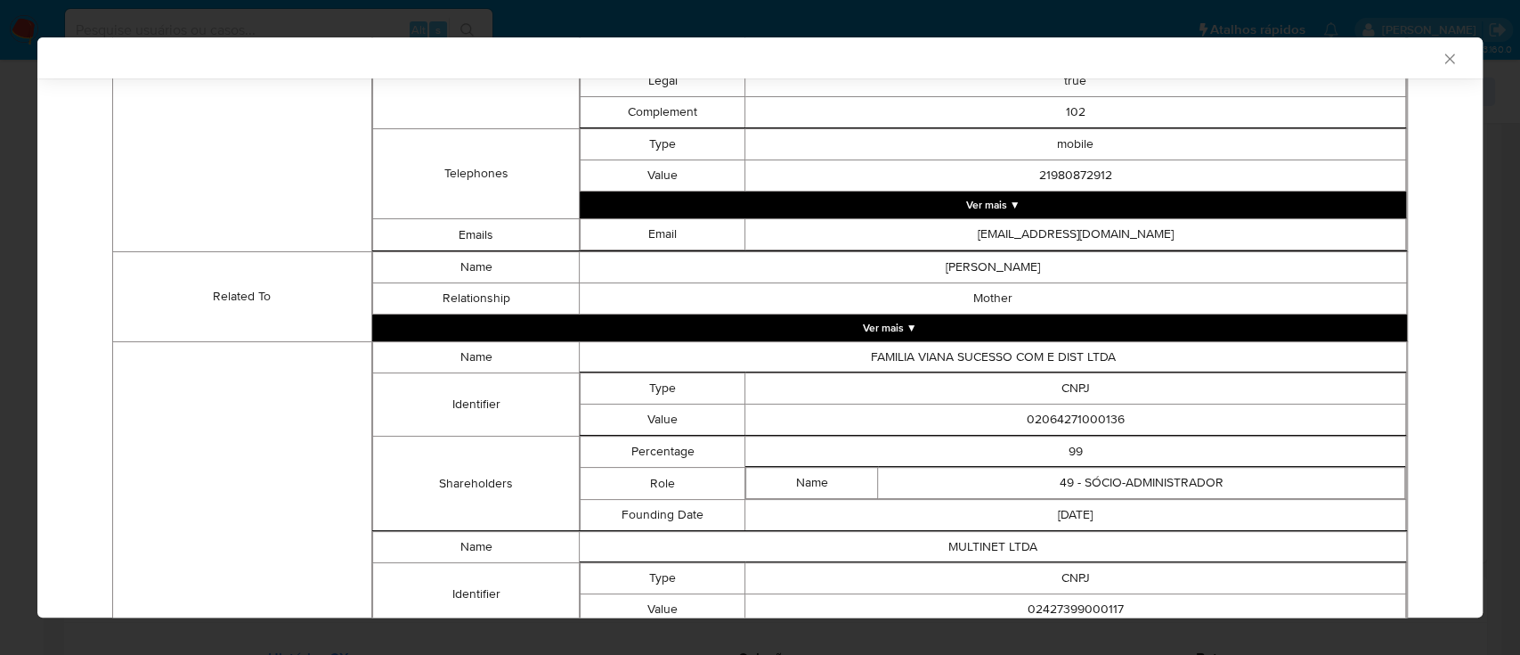
click at [1055, 417] on td "02064271000136" at bounding box center [1076, 419] width 661 height 31
copy td "02064271000136"
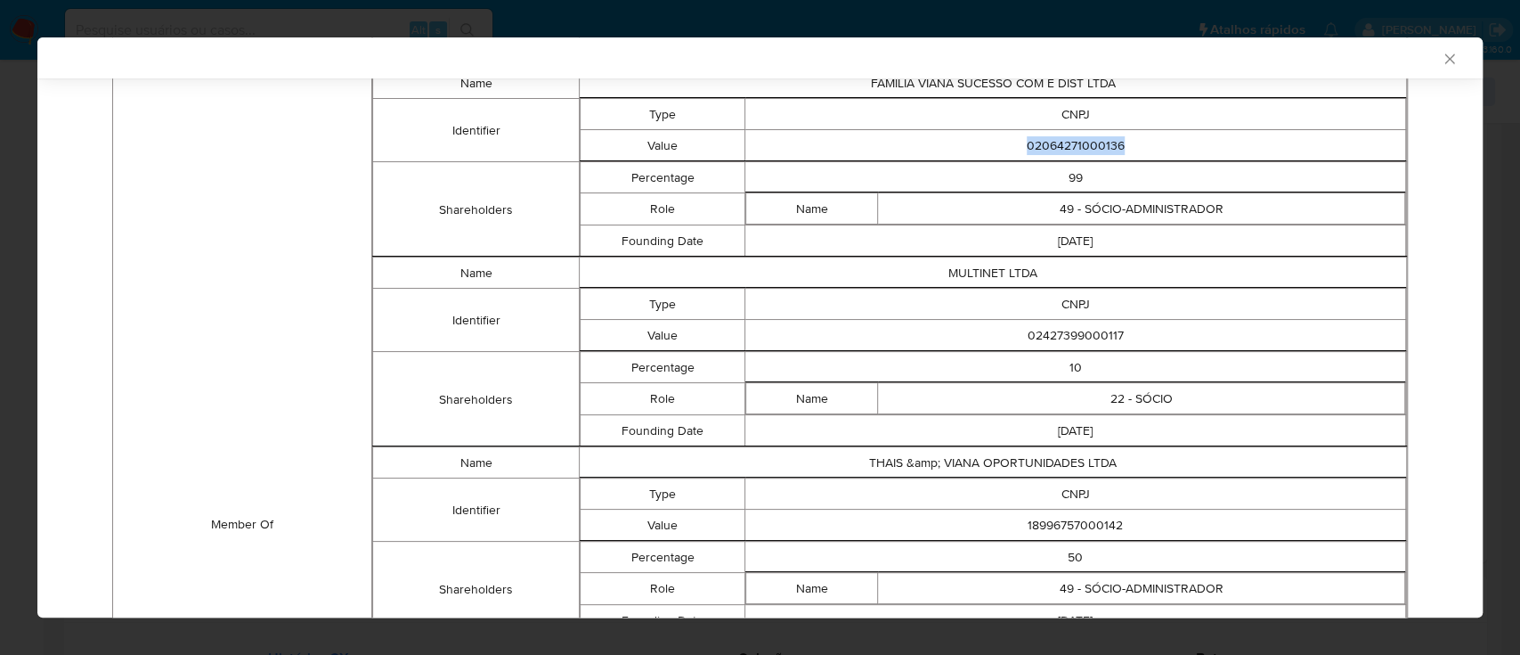
scroll to position [1080, 0]
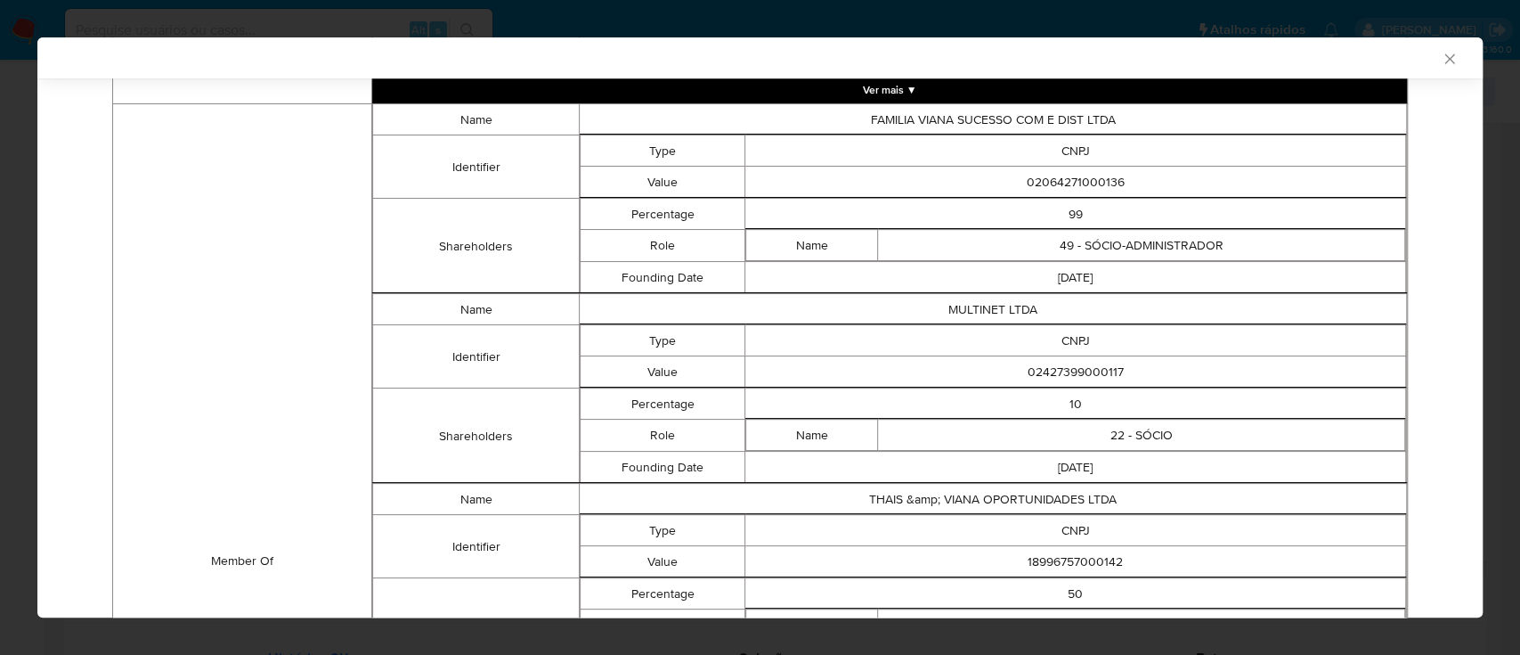
click at [1083, 362] on td "02427399000117" at bounding box center [1076, 371] width 661 height 31
copy td "02427399000117"
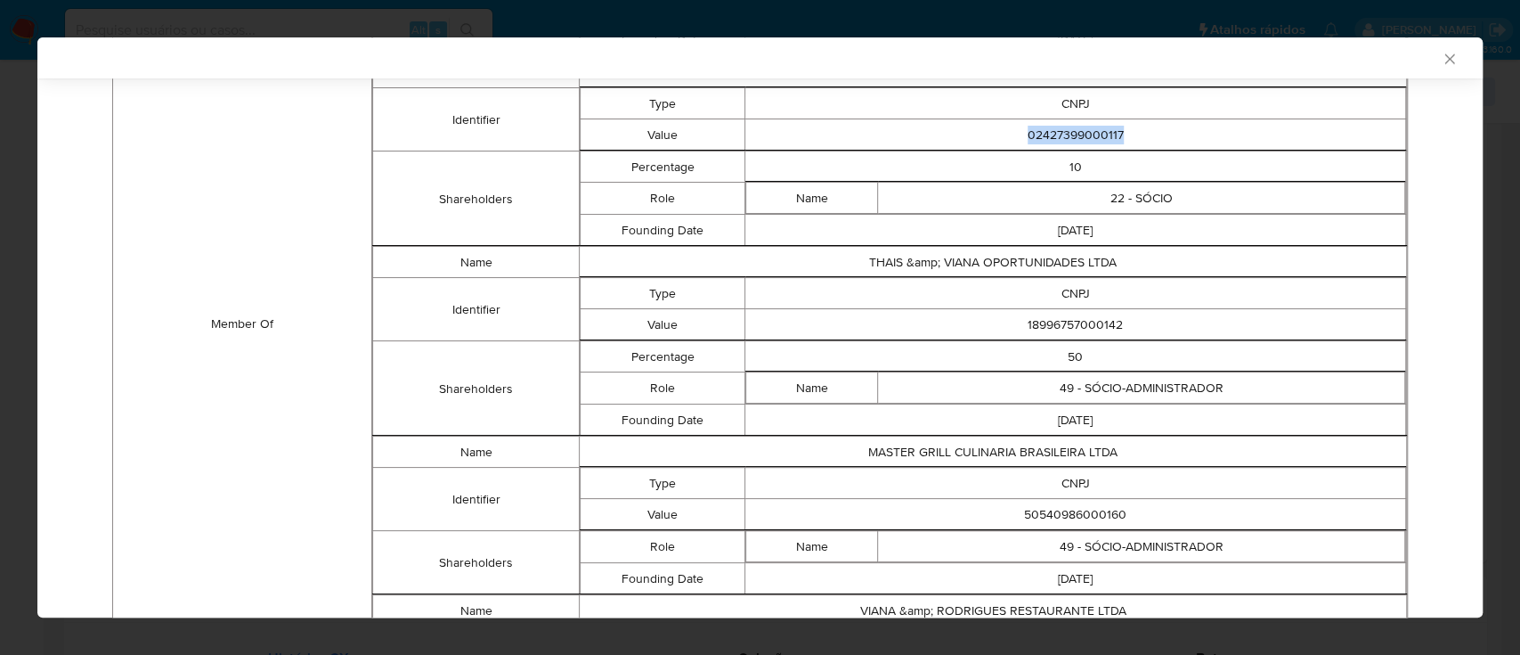
scroll to position [1317, 0]
drag, startPoint x: 1112, startPoint y: 324, endPoint x: 1016, endPoint y: 324, distance: 96.2
click at [1016, 324] on td "18996757000142" at bounding box center [1076, 323] width 661 height 31
copy td "8996757000142"
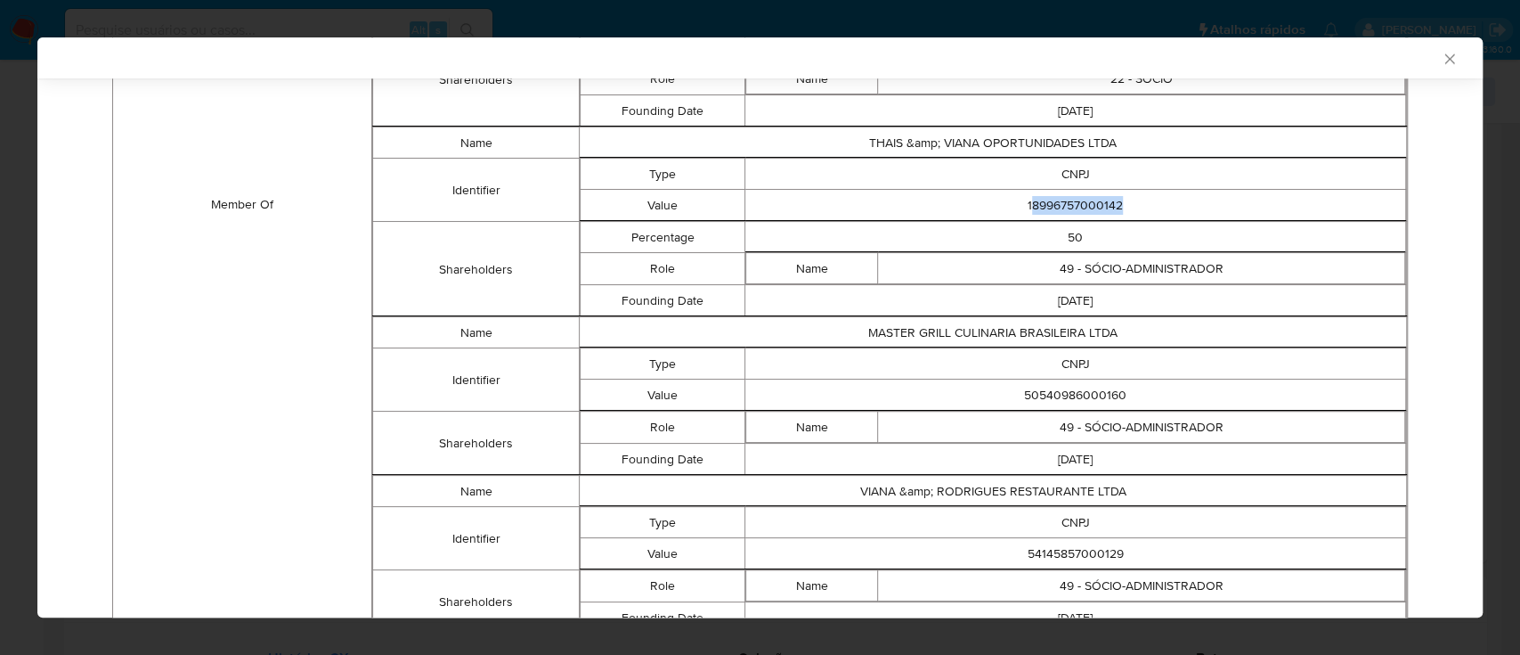
scroll to position [1534, 0]
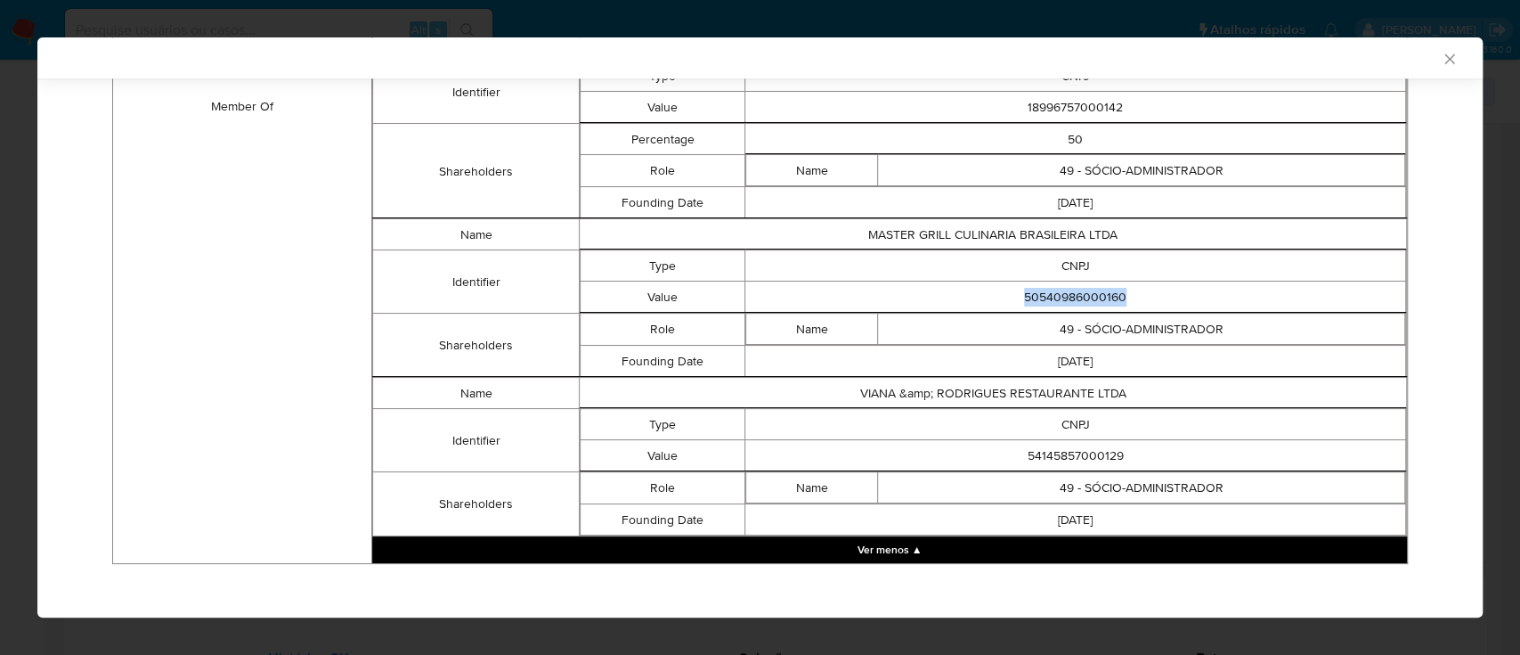
drag, startPoint x: 1127, startPoint y: 289, endPoint x: 999, endPoint y: 289, distance: 127.4
click at [999, 289] on td "50540986000160" at bounding box center [1076, 296] width 661 height 31
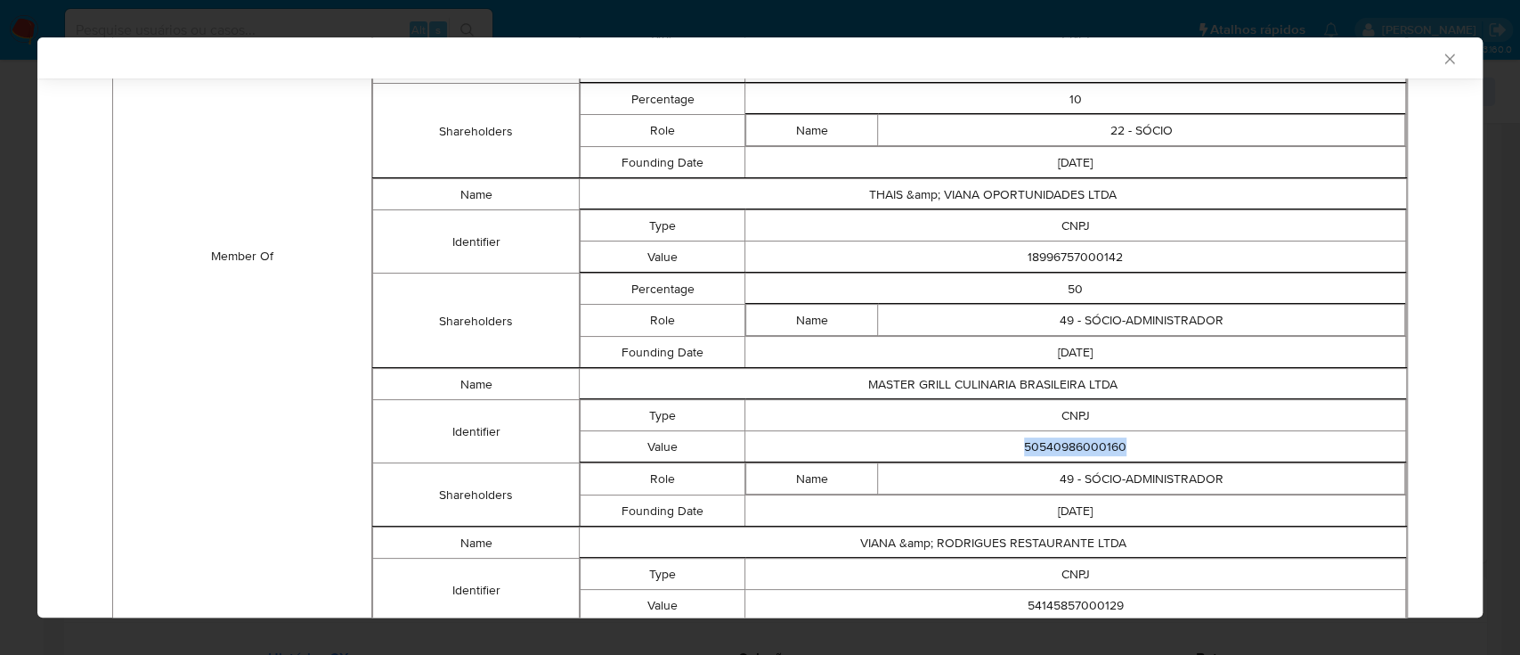
scroll to position [1421, 0]
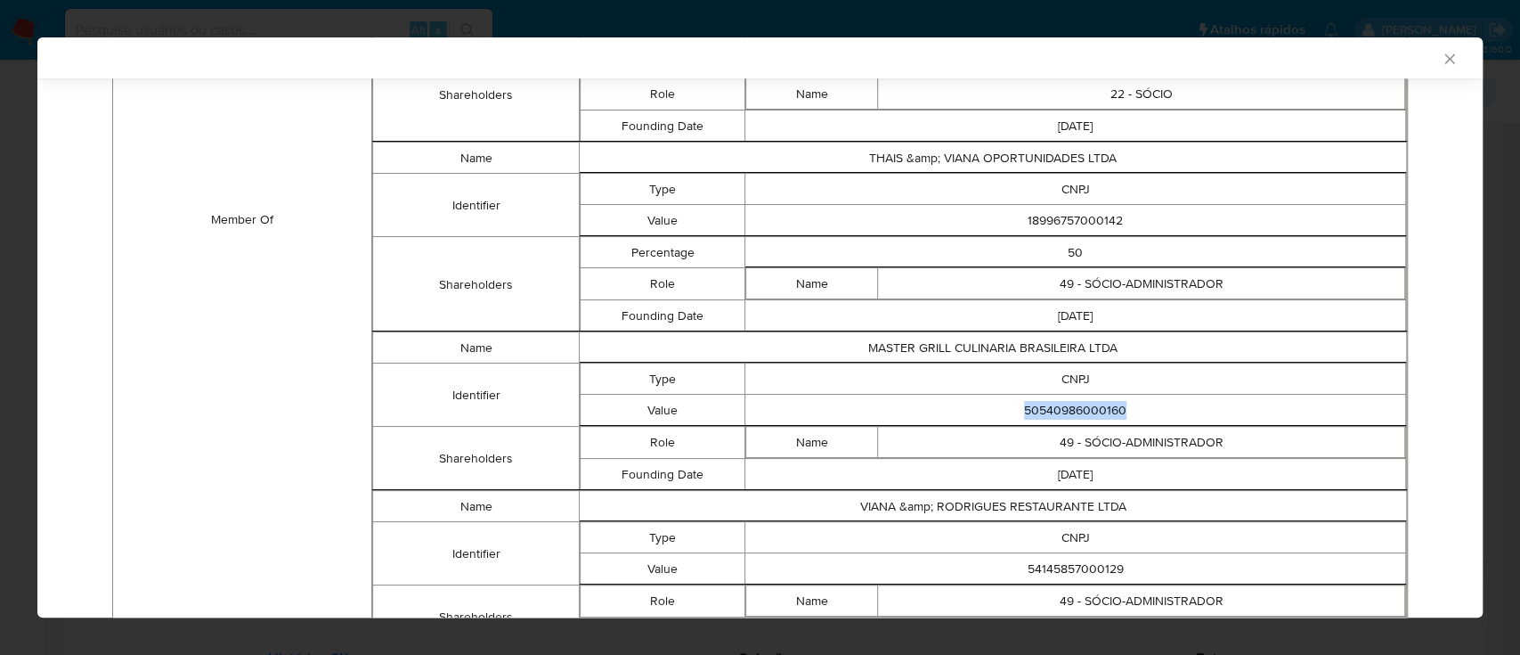
copy td "50540986000160"
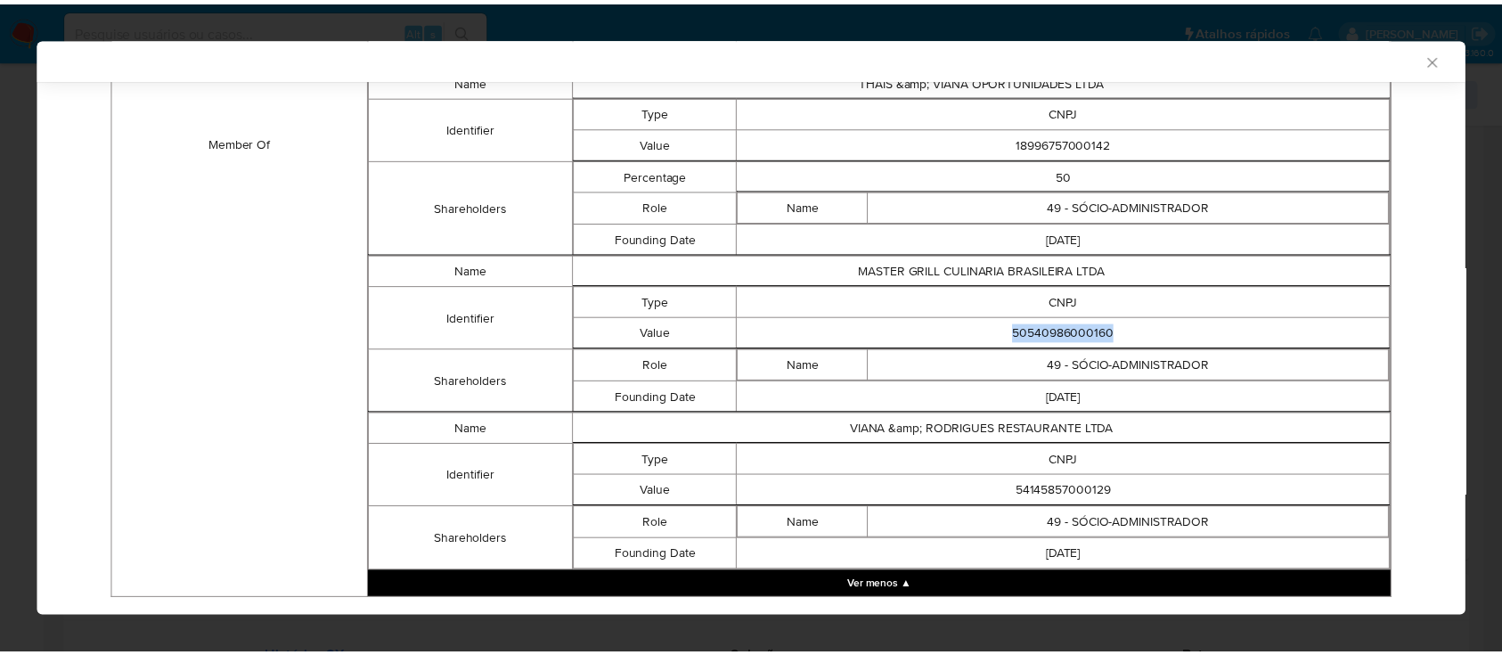
scroll to position [1534, 0]
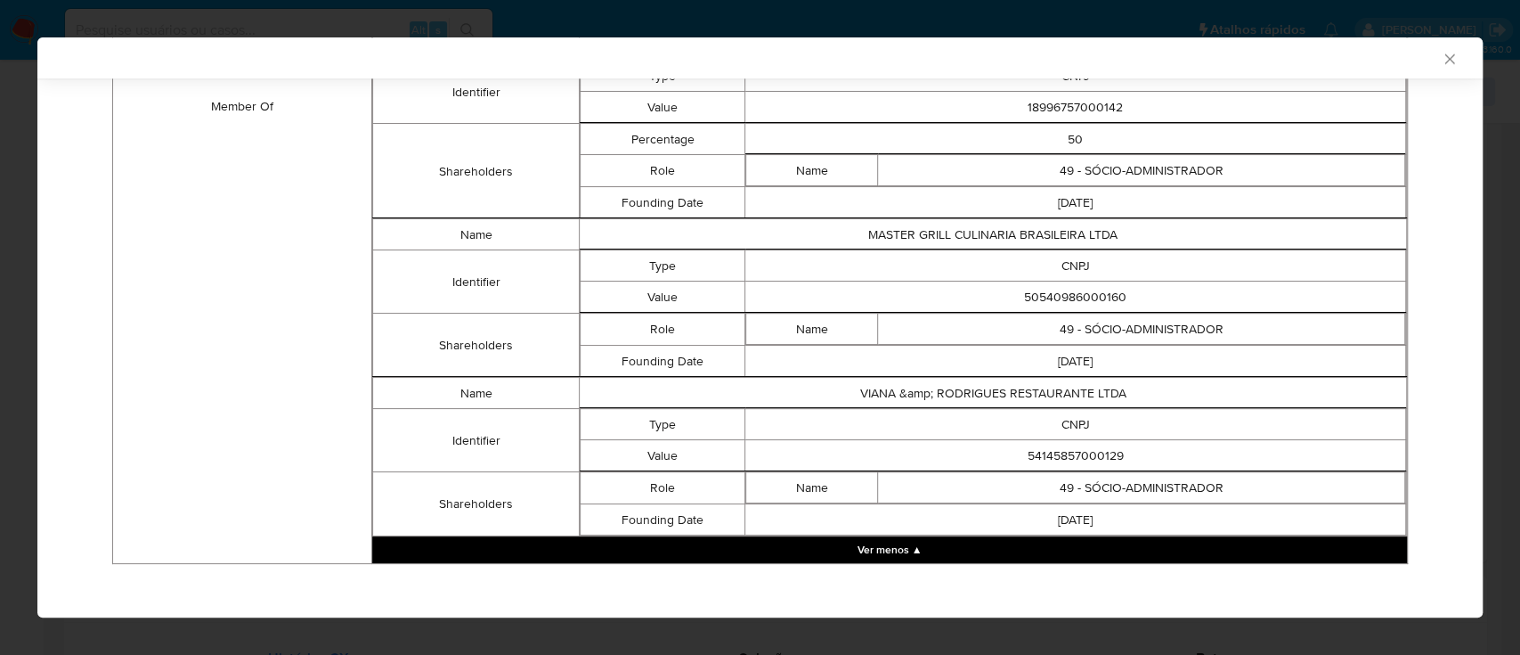
click at [1054, 444] on td "54145857000129" at bounding box center [1076, 455] width 661 height 31
copy td "54145857000129"
click at [1441, 60] on icon "Fechar a janela" at bounding box center [1450, 59] width 18 height 18
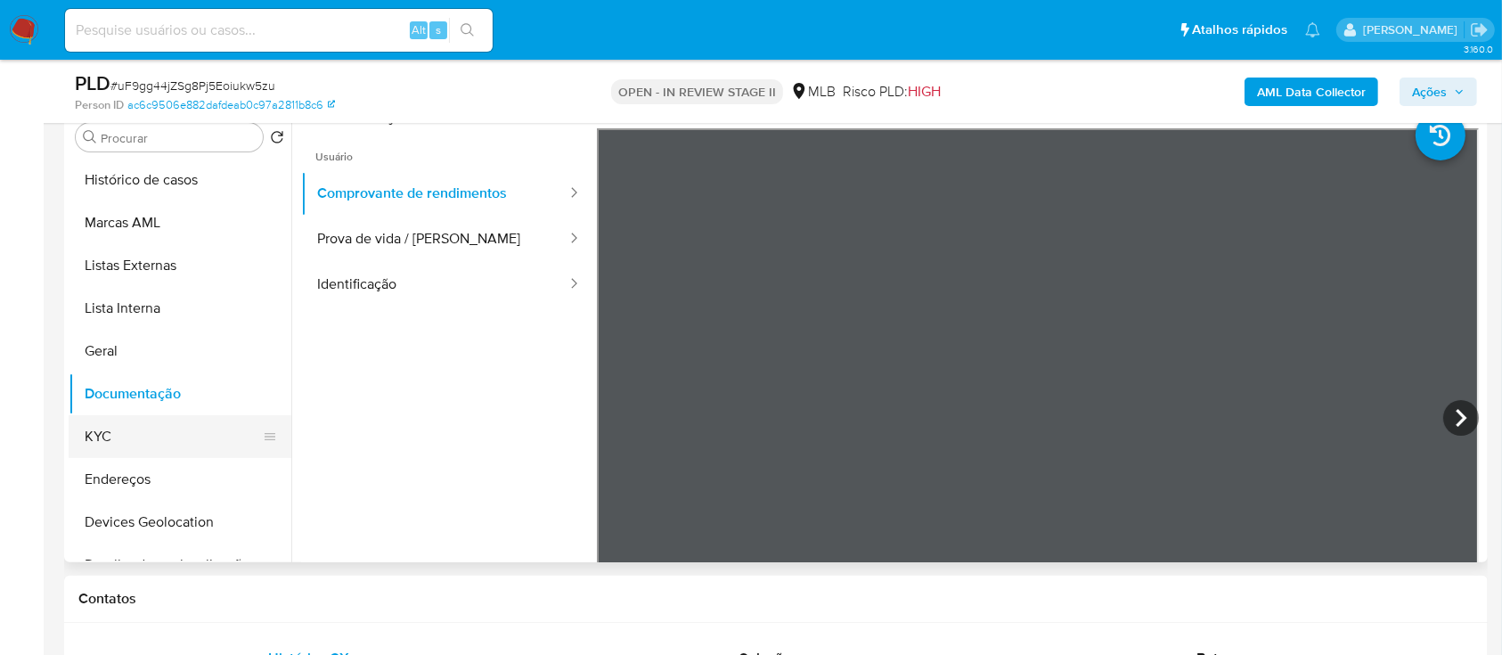
click at [119, 435] on button "KYC" at bounding box center [173, 436] width 208 height 43
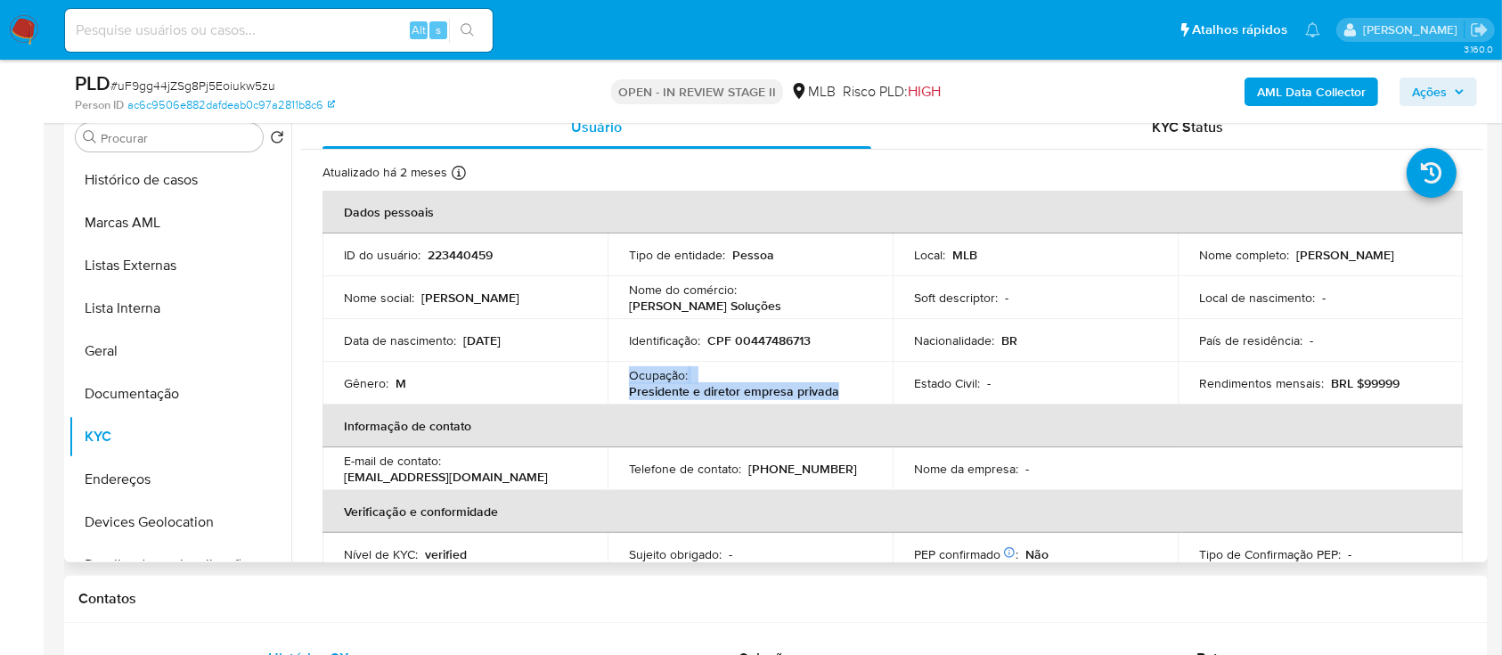
drag, startPoint x: 846, startPoint y: 393, endPoint x: 627, endPoint y: 376, distance: 219.8
click at [629, 376] on div "Ocupação : Presidente e diretor empresa privada" at bounding box center [750, 383] width 242 height 32
copy div "Ocupação : Presidente e diretor empresa privada"
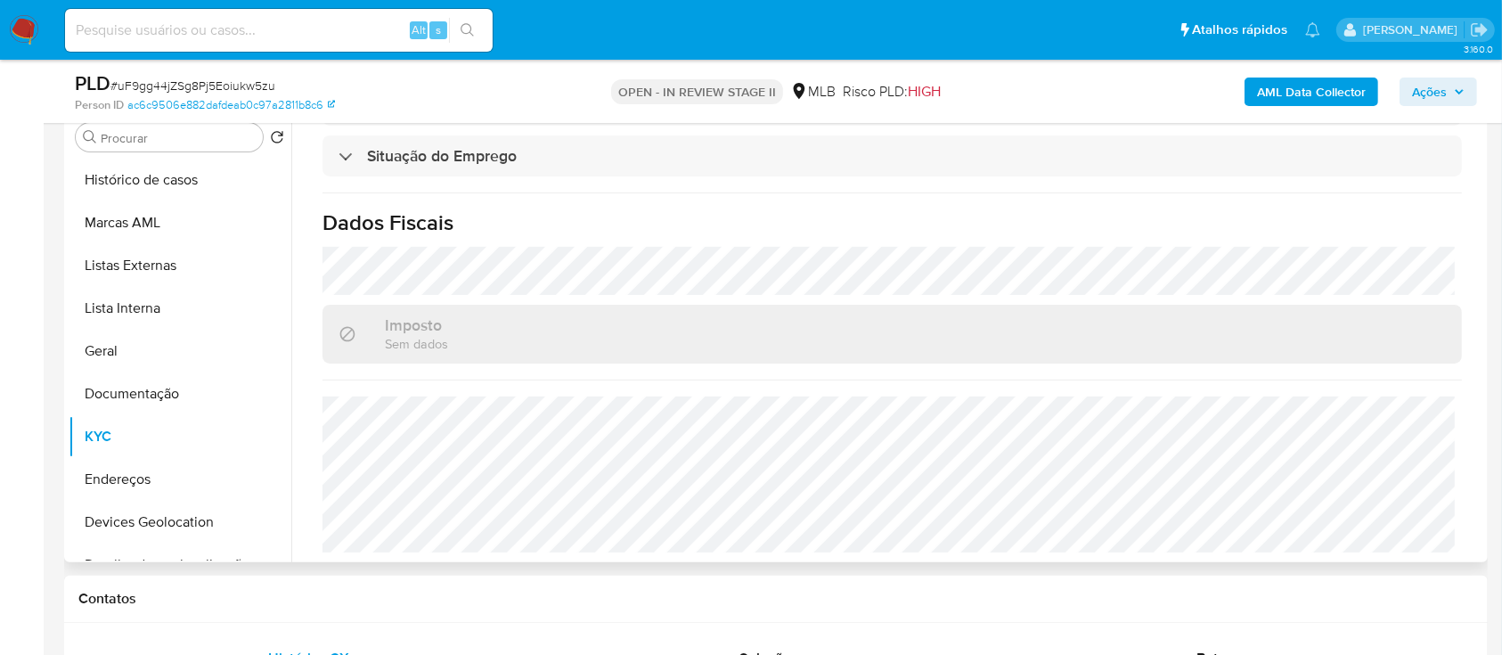
scroll to position [757, 0]
drag, startPoint x: 1432, startPoint y: 97, endPoint x: 1335, endPoint y: 108, distance: 97.7
click at [1433, 96] on span "Ações" at bounding box center [1429, 91] width 35 height 29
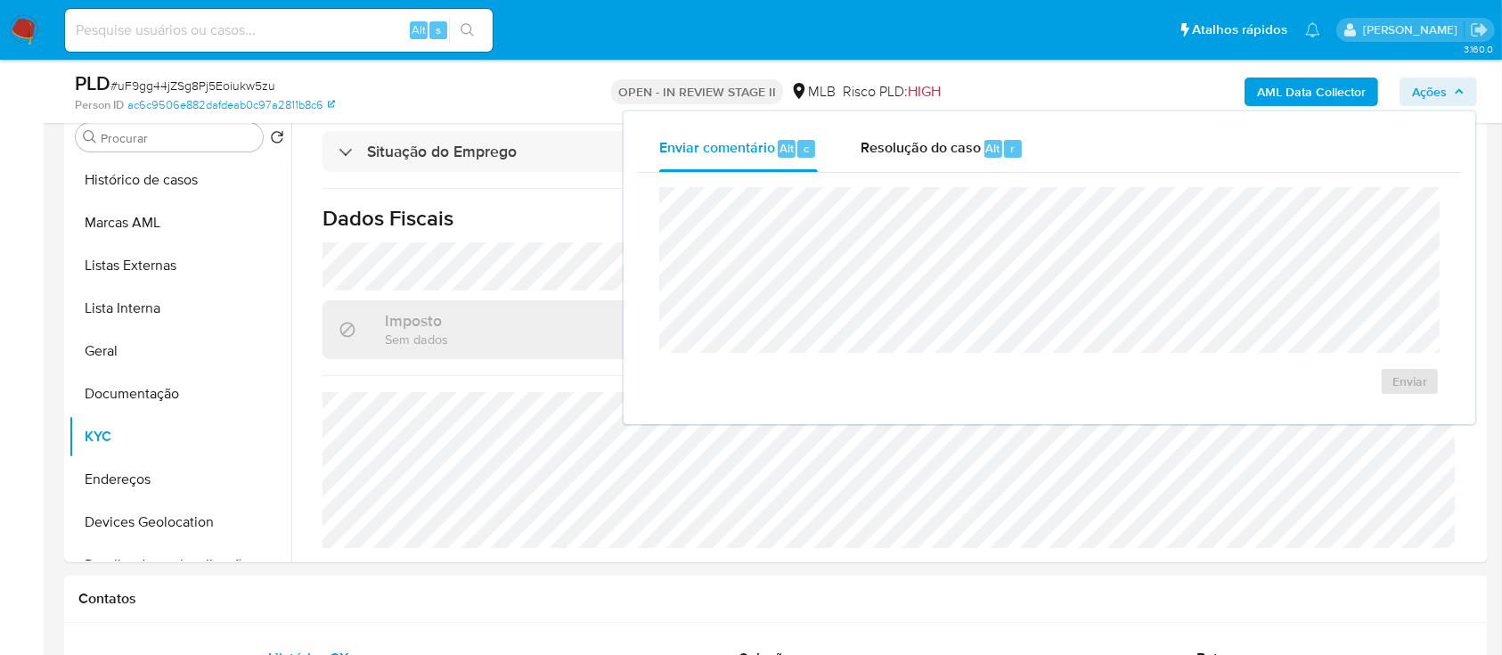
drag, startPoint x: 904, startPoint y: 143, endPoint x: 902, endPoint y: 173, distance: 30.3
click at [903, 143] on span "Resolução do caso" at bounding box center [920, 147] width 120 height 20
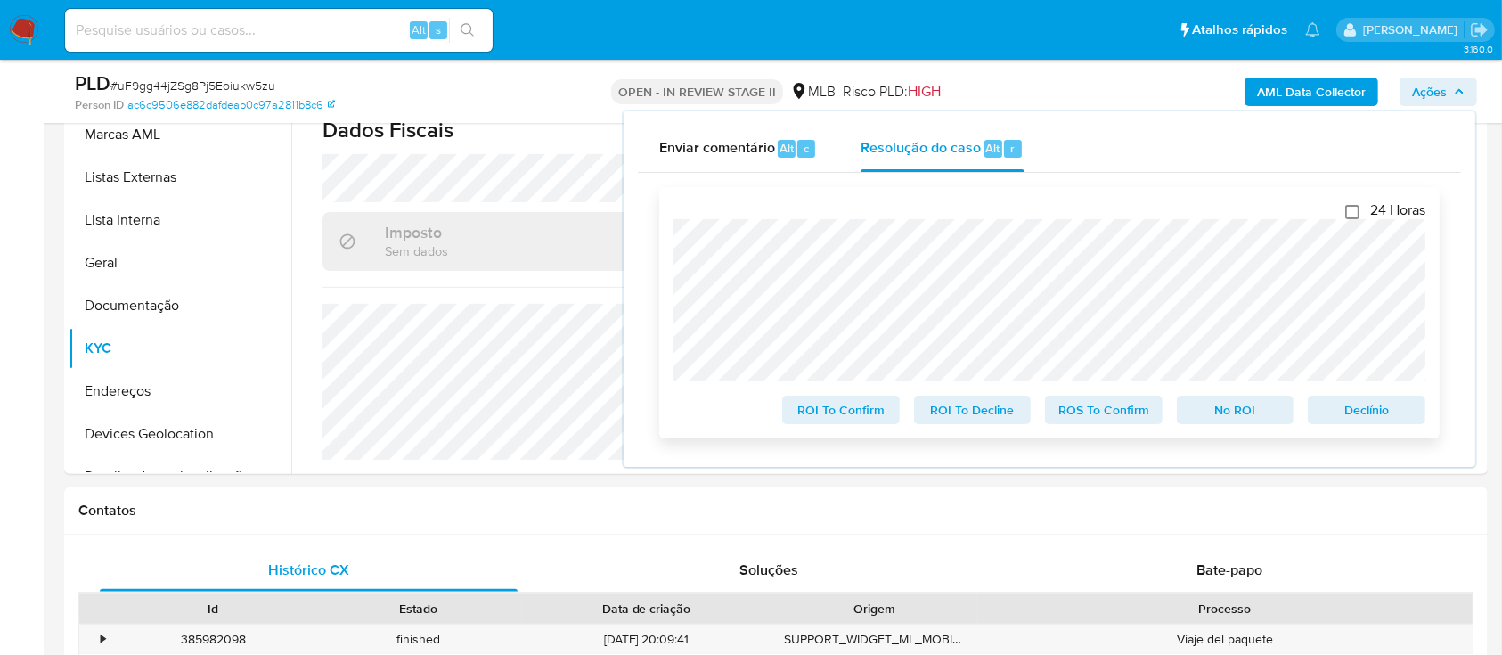
scroll to position [593, 0]
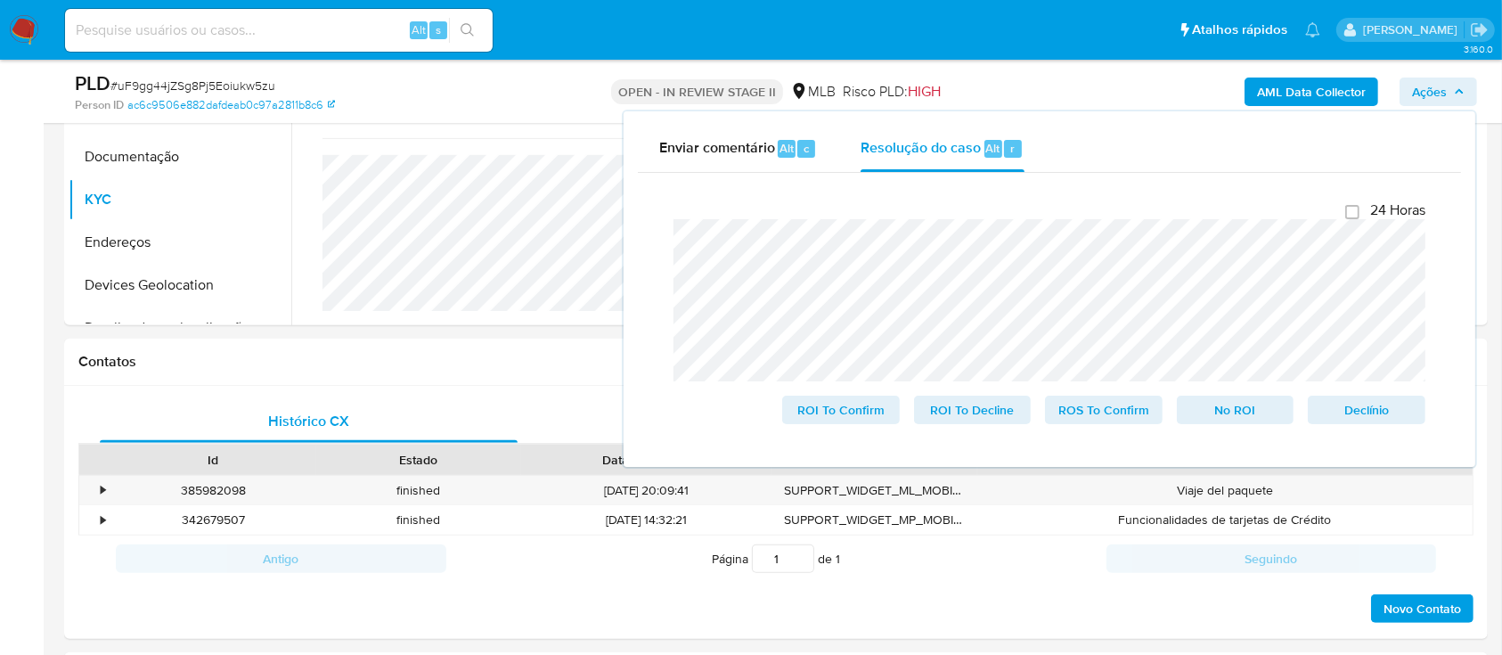
click at [632, 232] on div "Enviar comentário Alt c Resolução do caso Alt r Fechamento do caso 24 Horas ROI…" at bounding box center [1048, 288] width 851 height 355
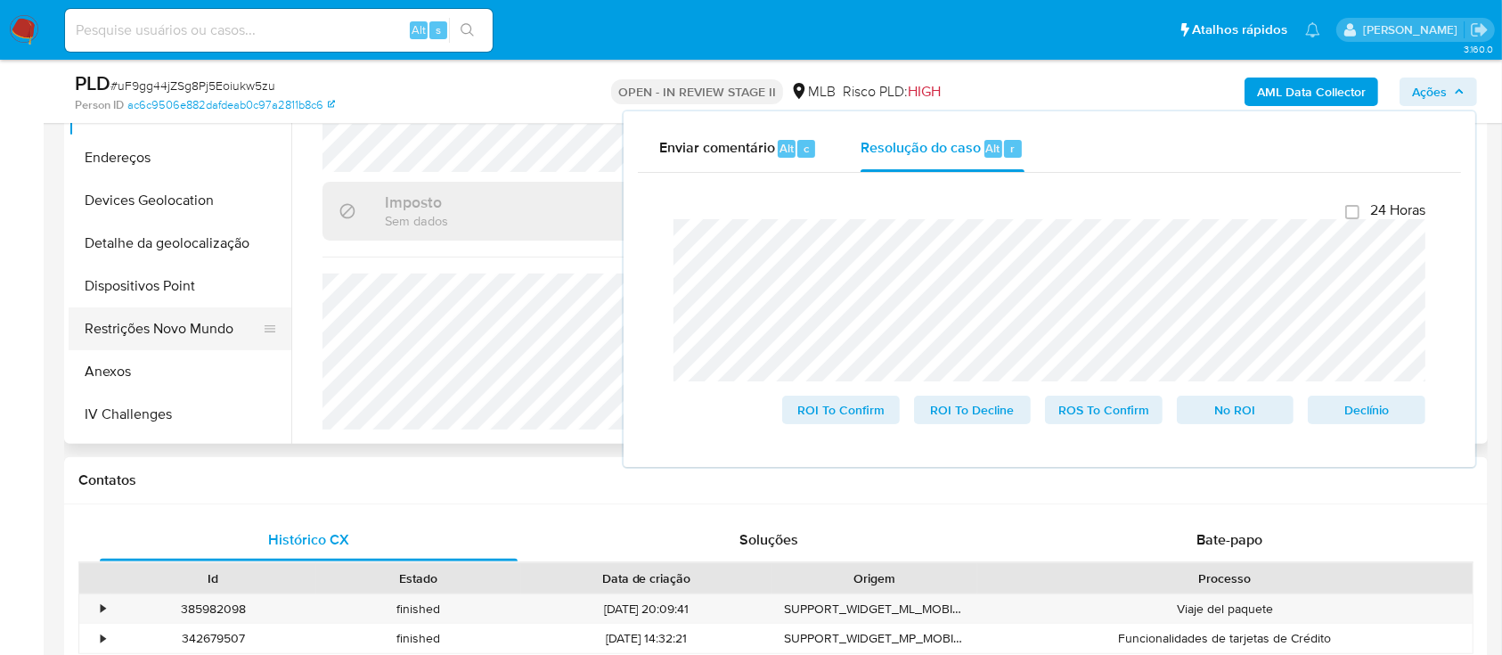
scroll to position [237, 0]
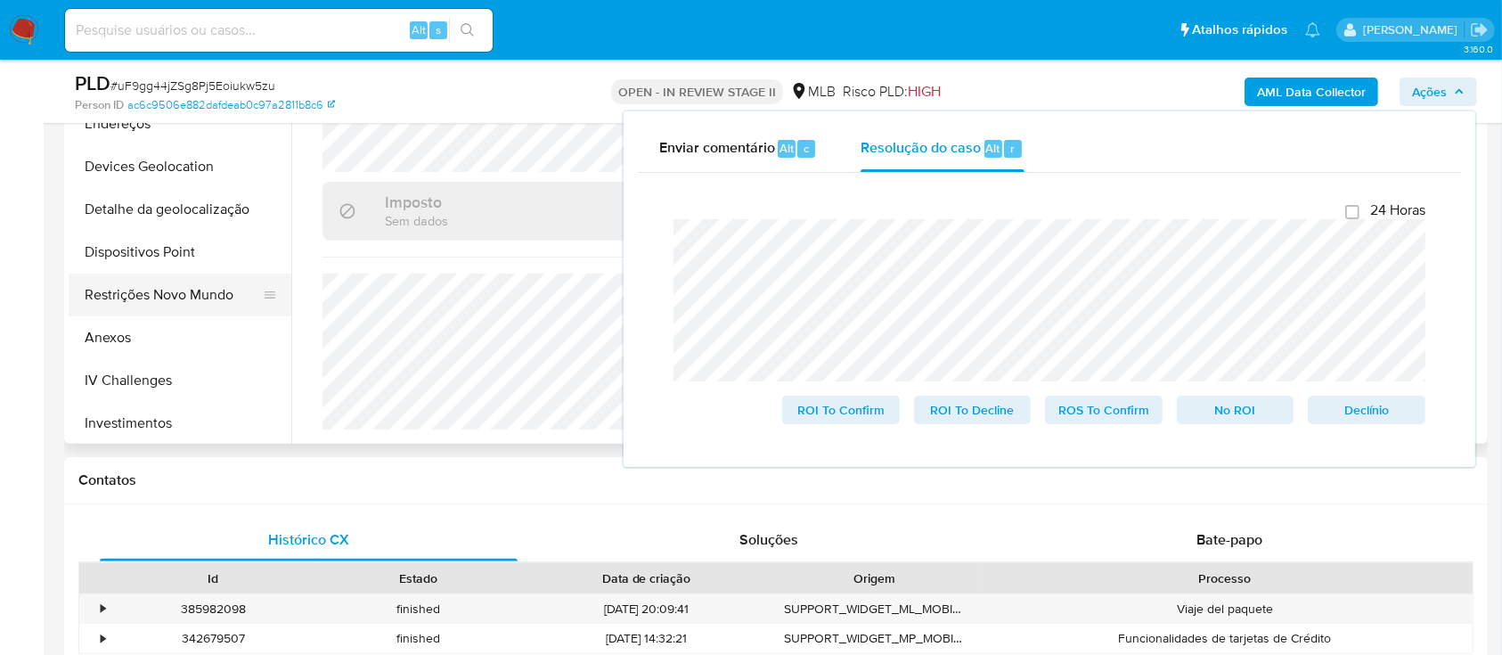
click at [180, 304] on button "Restrições Novo Mundo" at bounding box center [173, 294] width 208 height 43
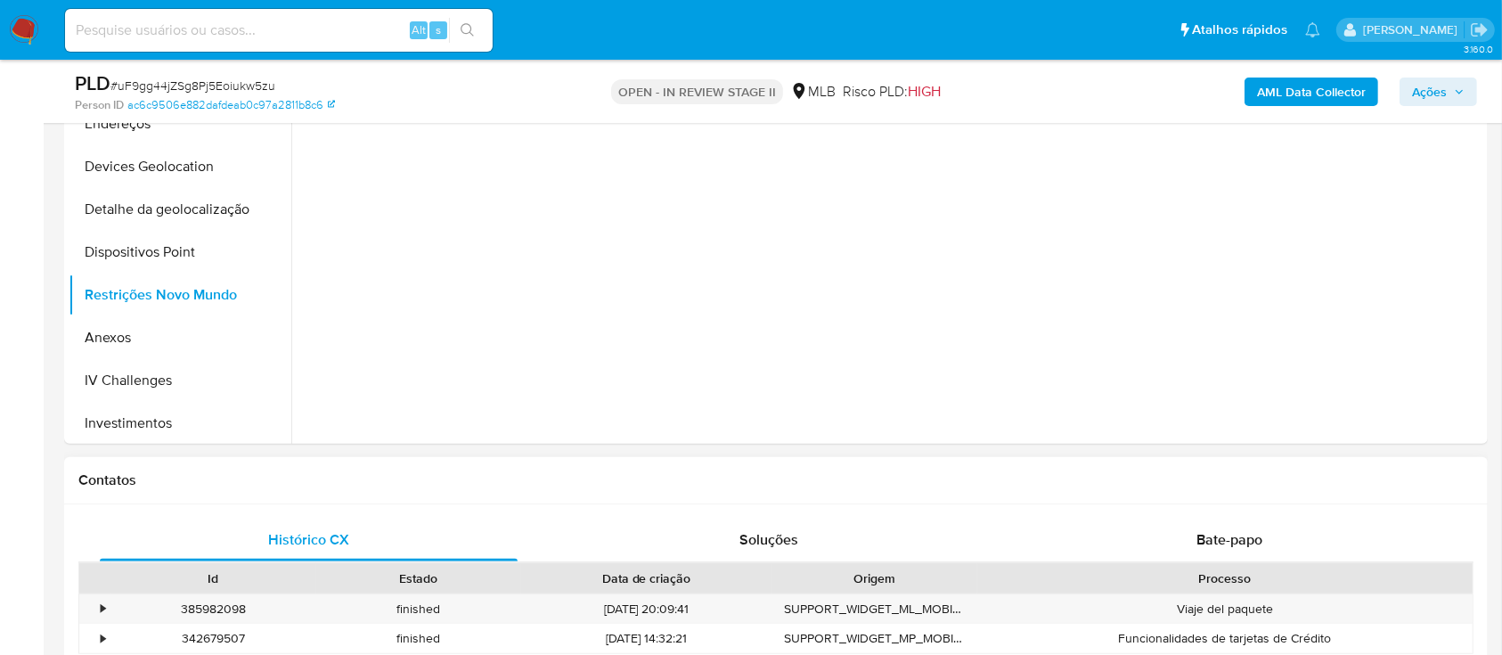
scroll to position [356, 0]
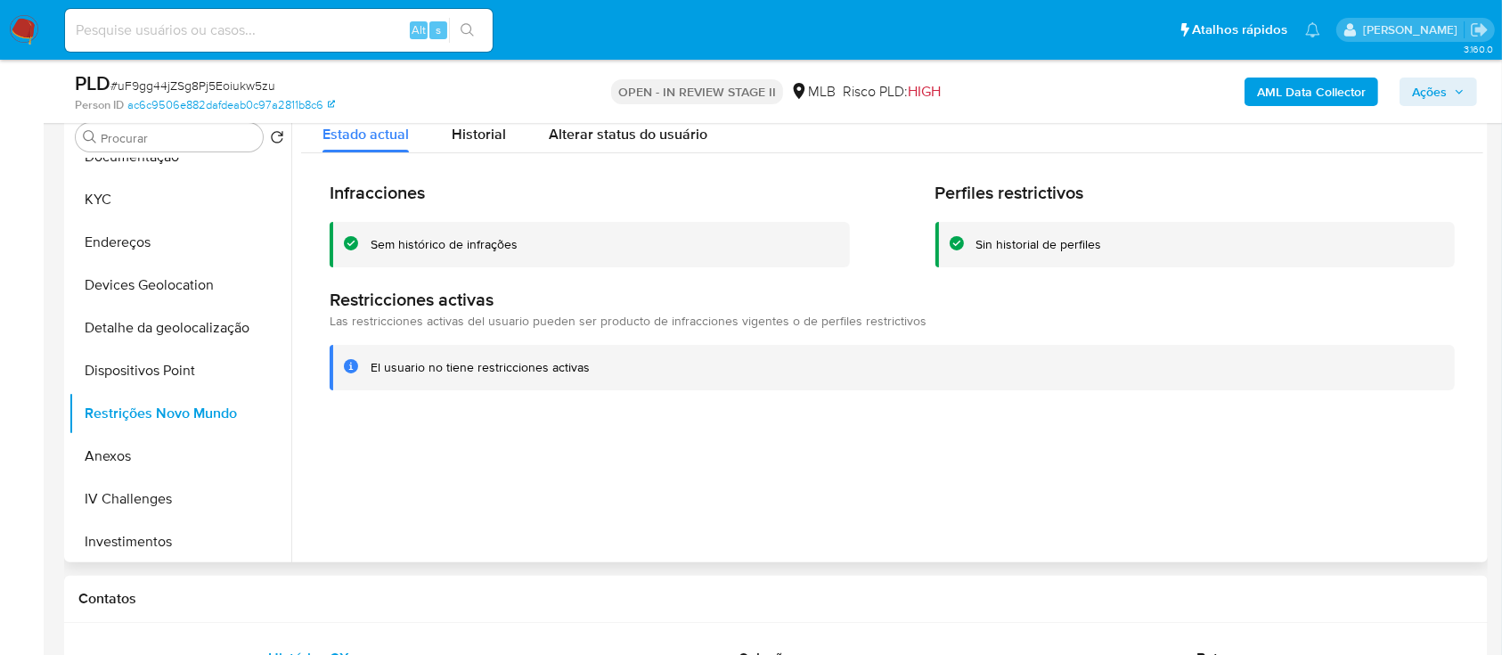
click at [403, 246] on div "Sem histórico de infrações" at bounding box center [444, 244] width 147 height 17
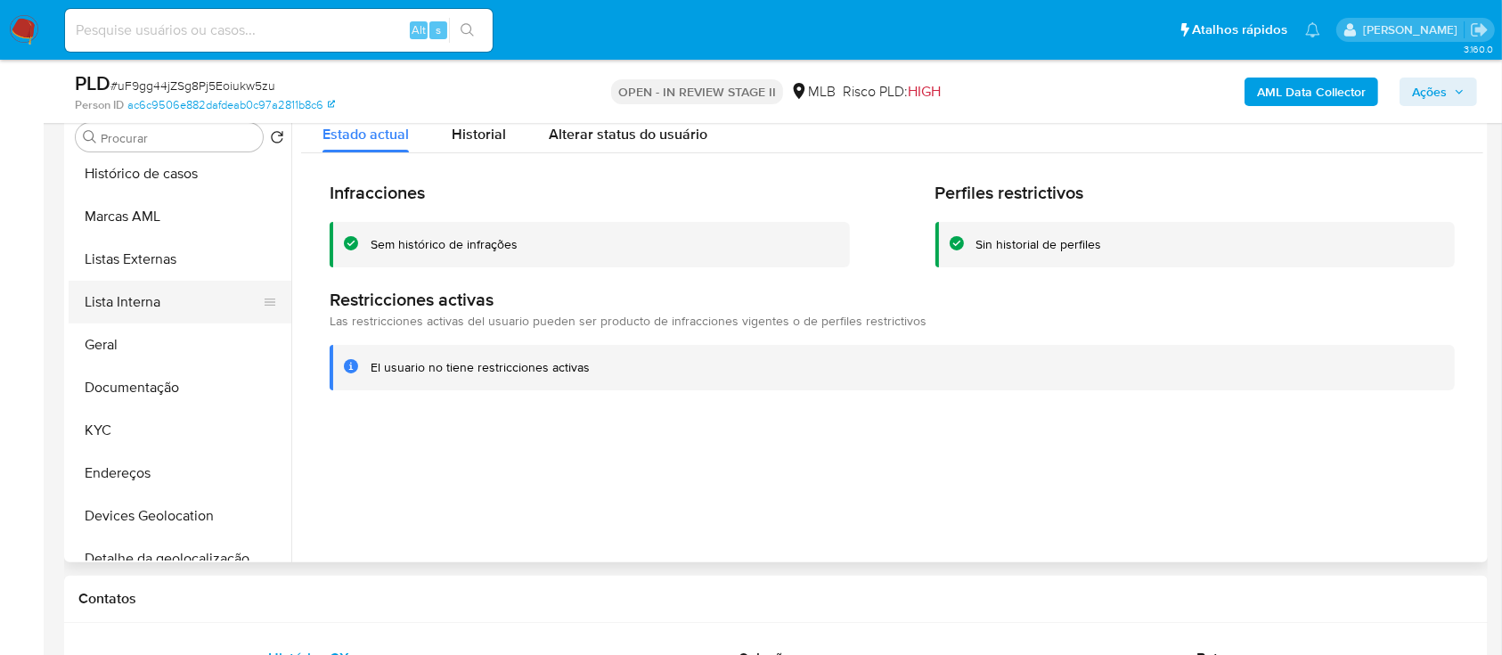
scroll to position [0, 0]
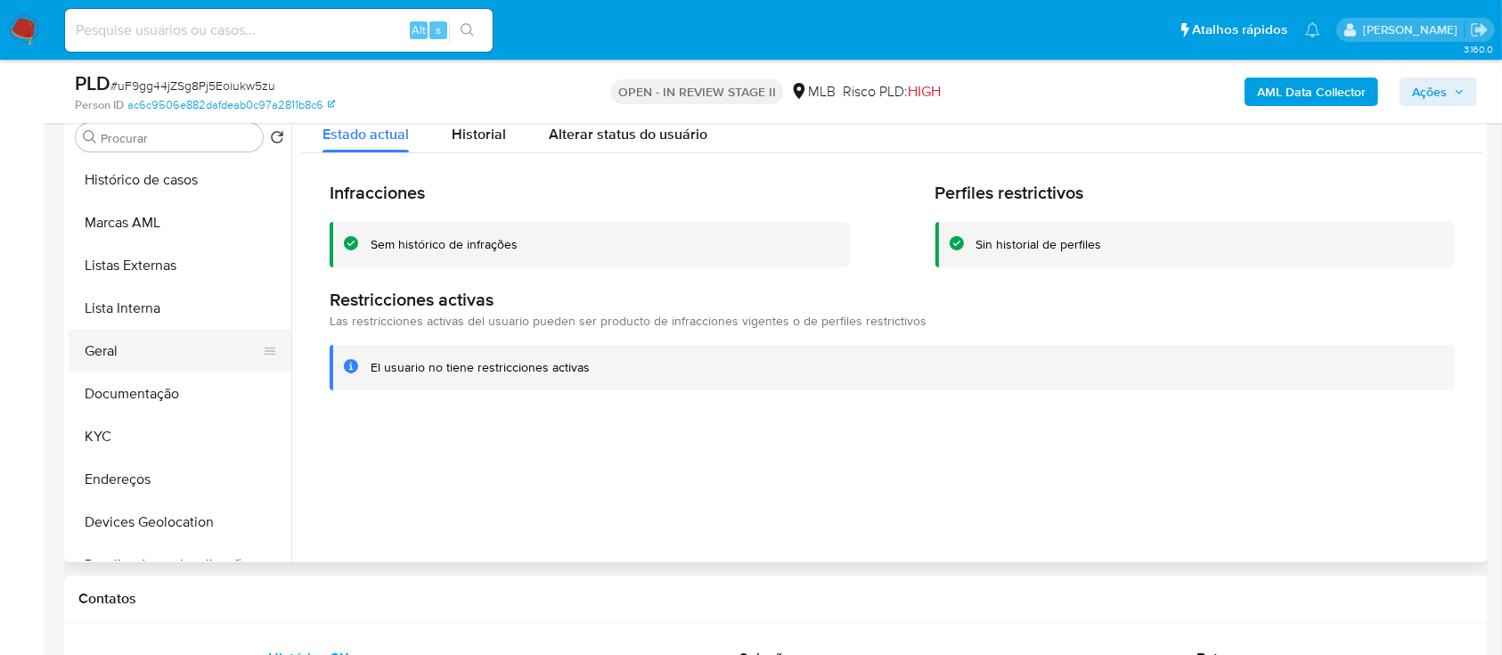
click at [114, 348] on button "Geral" at bounding box center [173, 351] width 208 height 43
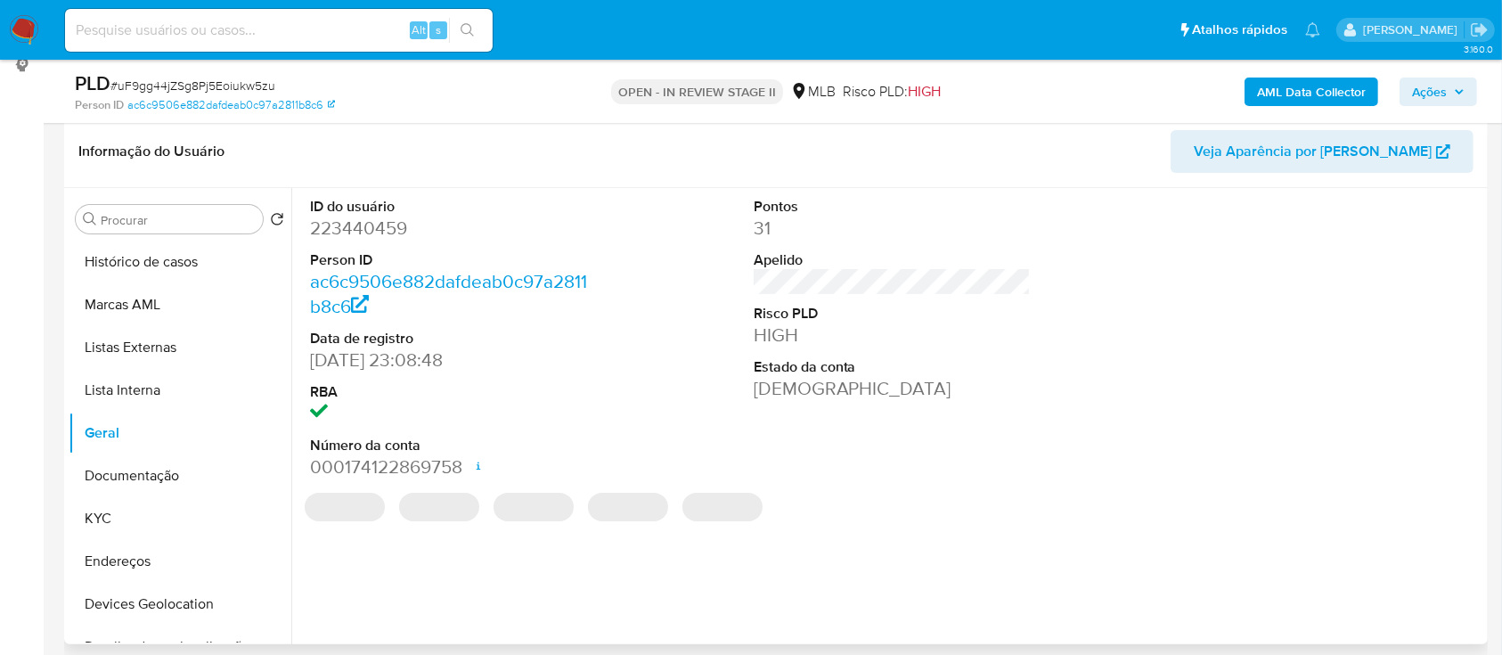
scroll to position [237, 0]
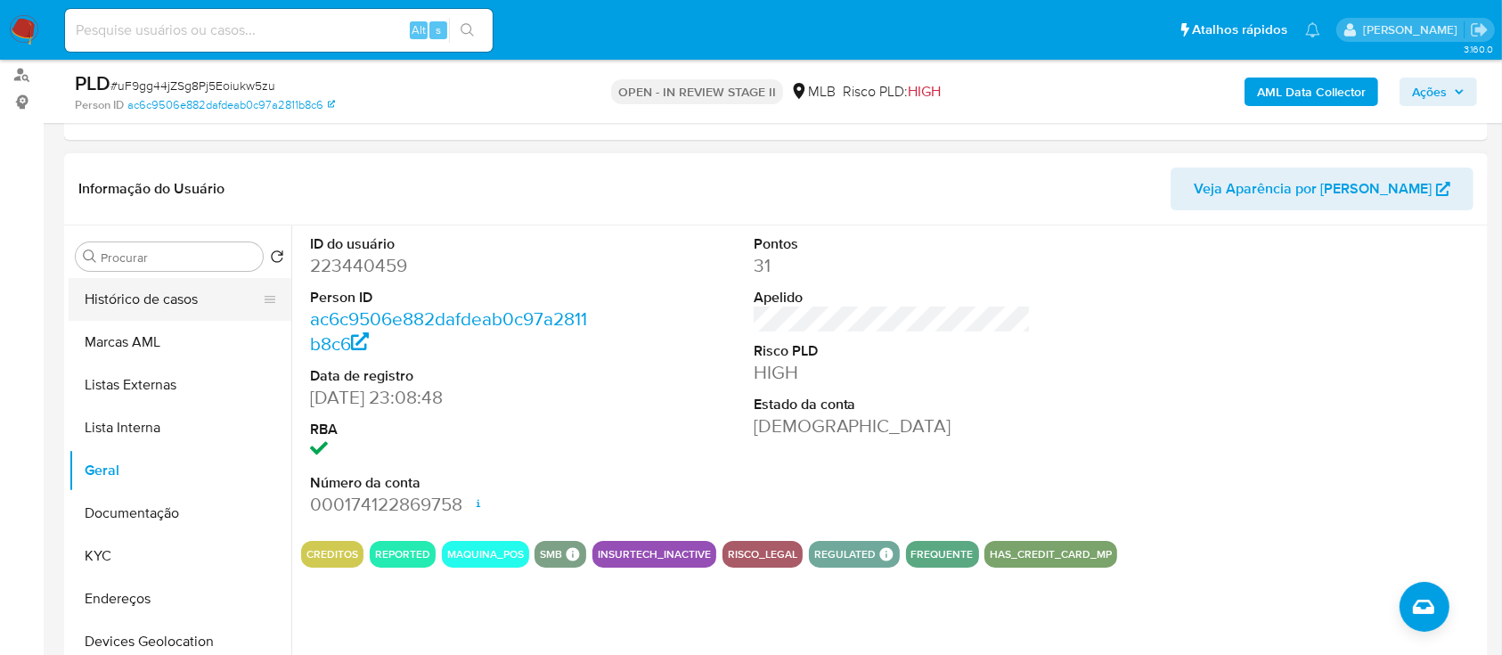
click at [221, 291] on button "Histórico de casos" at bounding box center [173, 299] width 208 height 43
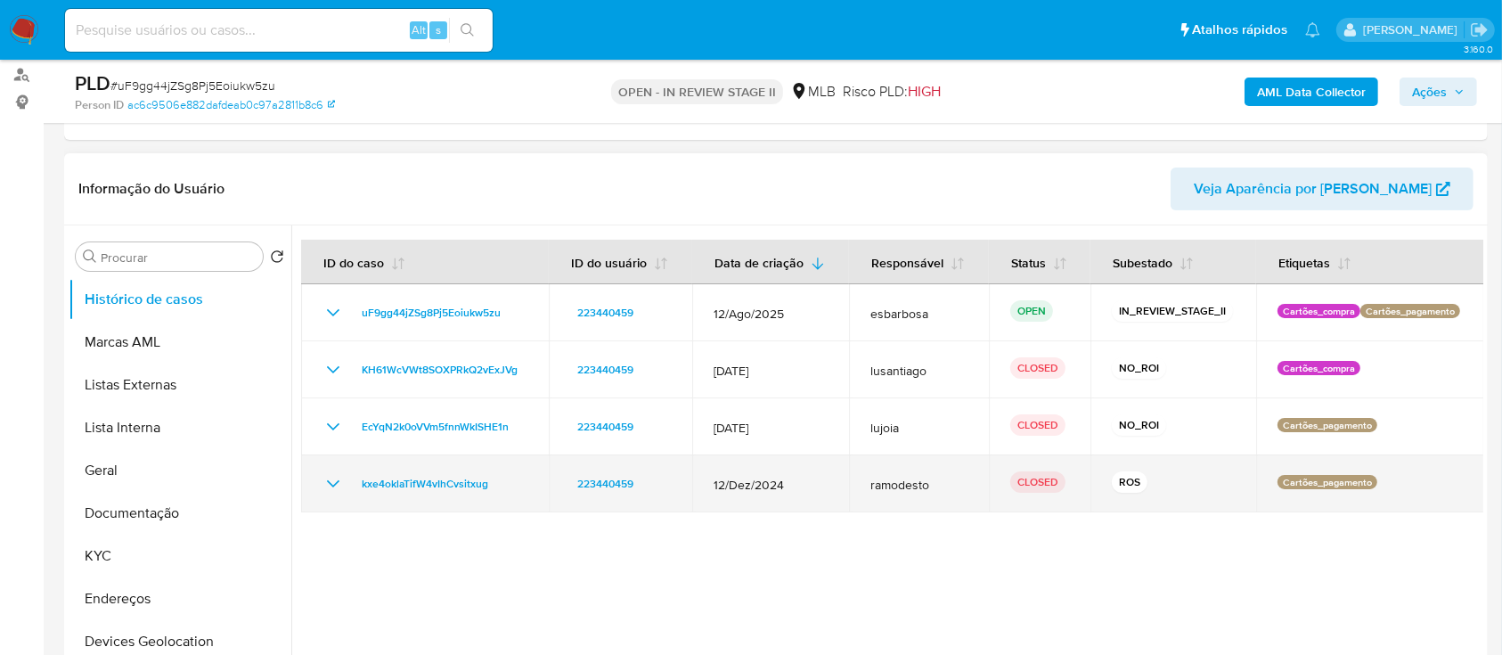
click at [329, 493] on icon "Mostrar/Ocultar" at bounding box center [332, 483] width 21 height 21
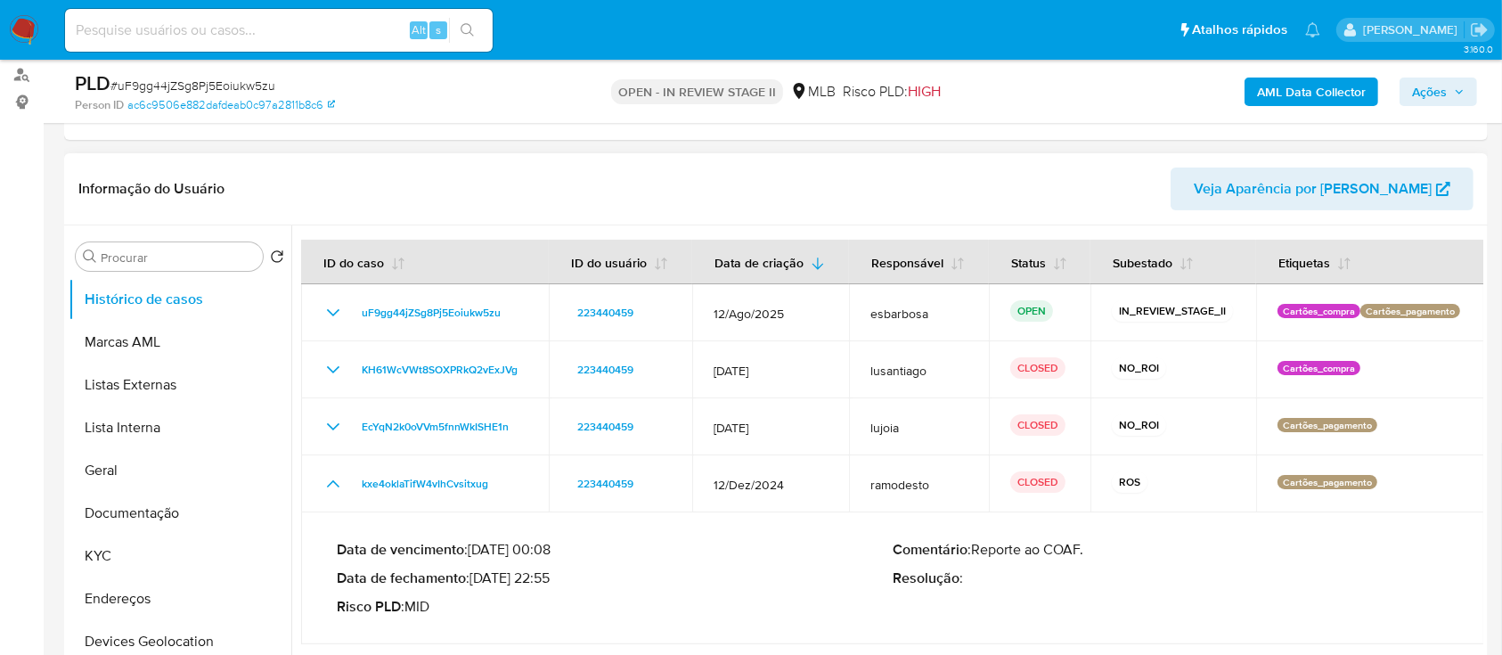
drag, startPoint x: 545, startPoint y: 576, endPoint x: 477, endPoint y: 581, distance: 67.8
click at [477, 581] on p "Data de fechamento : 30/12/2024 22:55" at bounding box center [615, 578] width 556 height 18
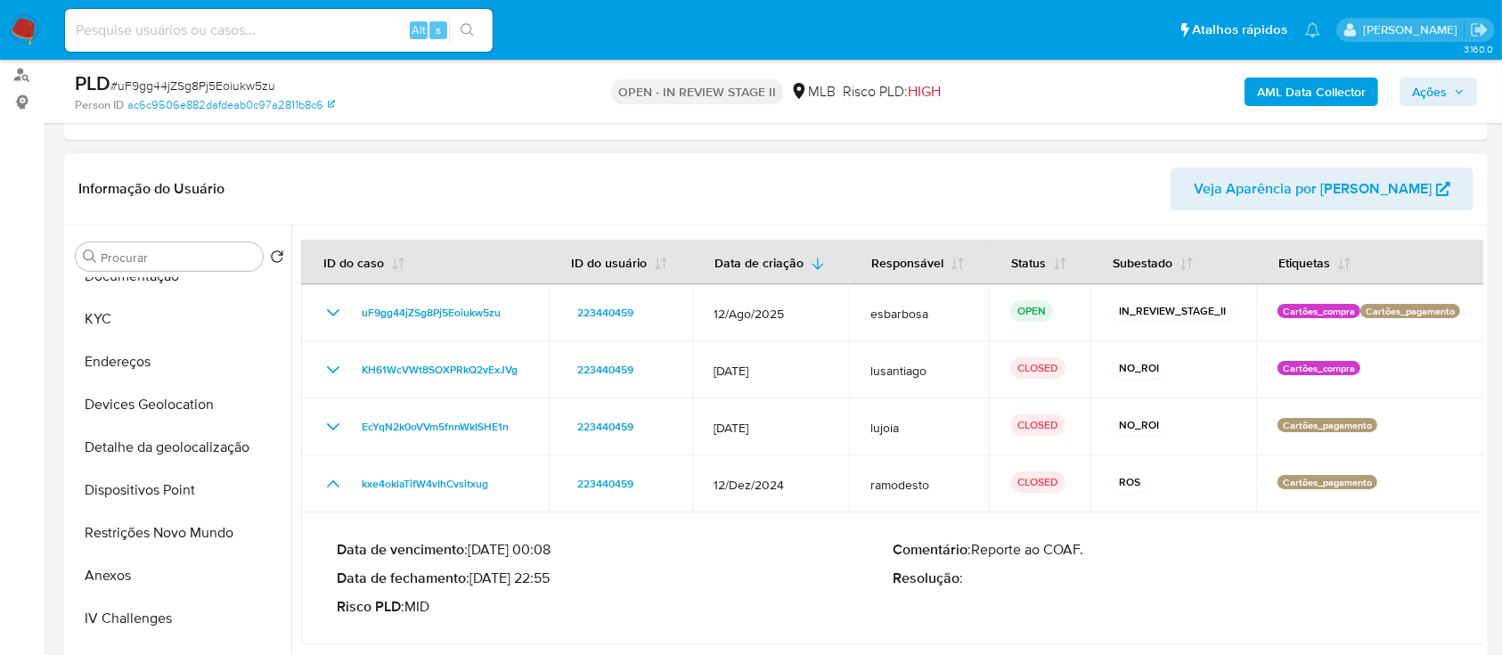
drag, startPoint x: 121, startPoint y: 568, endPoint x: 342, endPoint y: 411, distance: 271.4
click at [123, 569] on button "Anexos" at bounding box center [180, 575] width 223 height 43
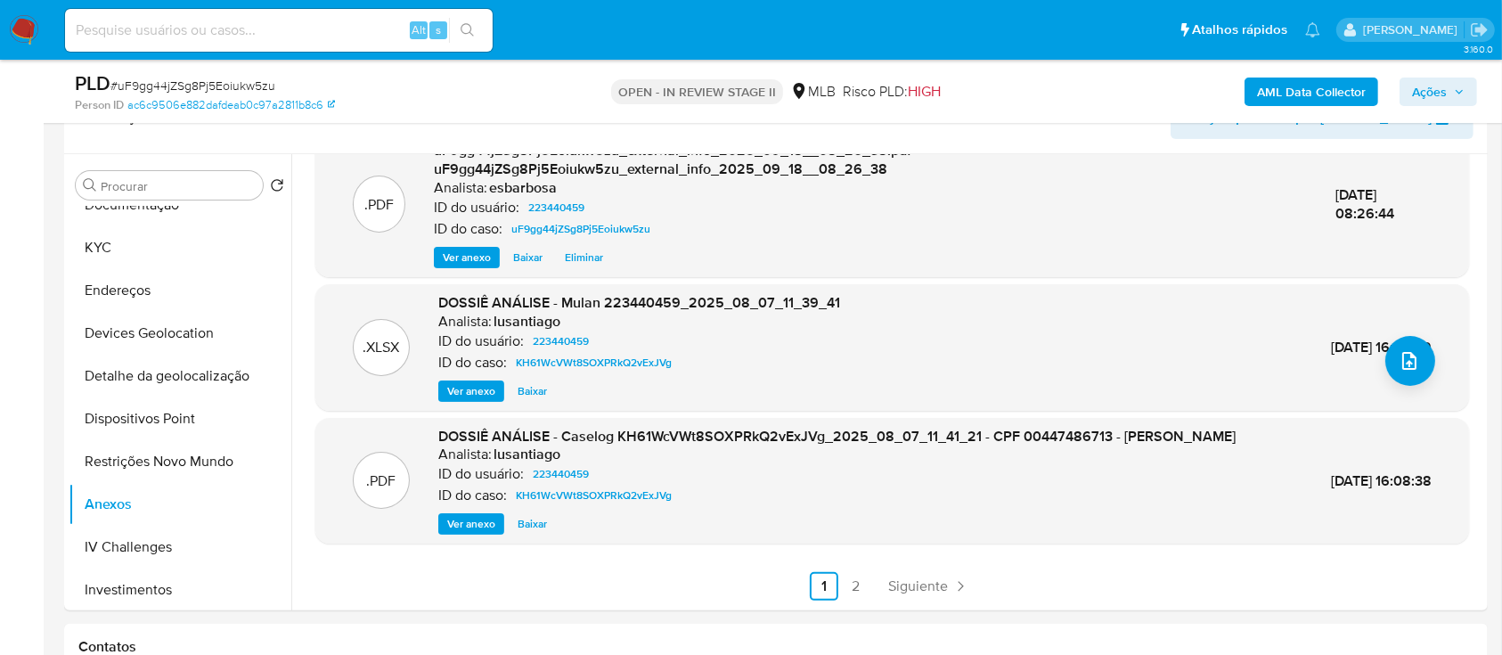
scroll to position [356, 0]
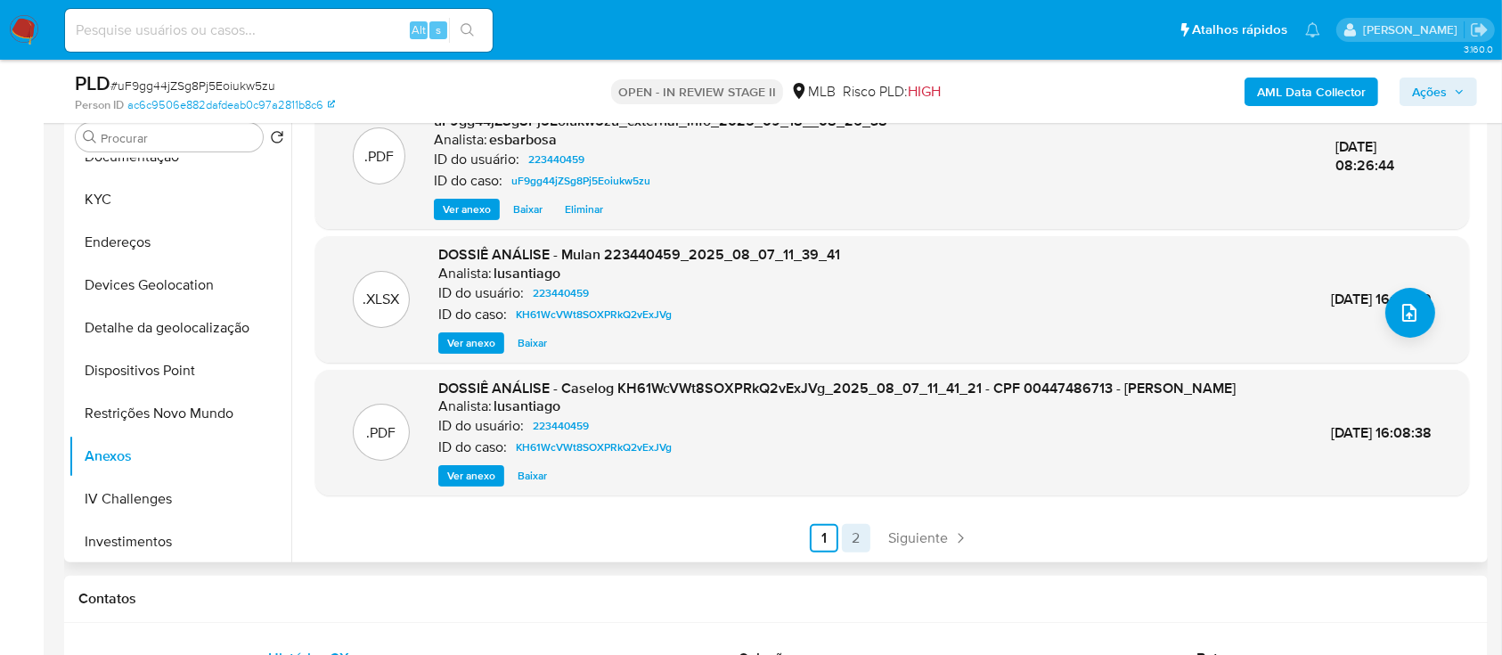
click at [851, 537] on link "2" at bounding box center [856, 538] width 29 height 29
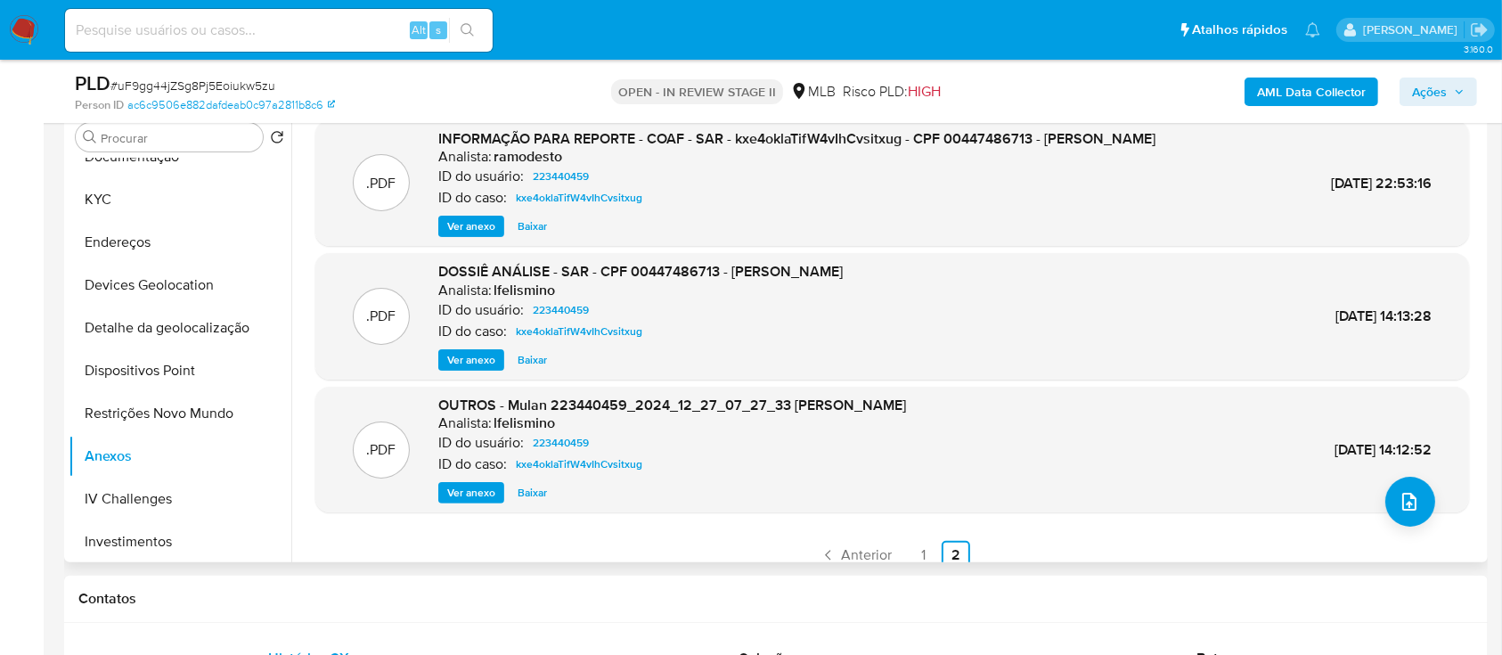
click at [467, 235] on span "Ver anexo" at bounding box center [471, 226] width 48 height 18
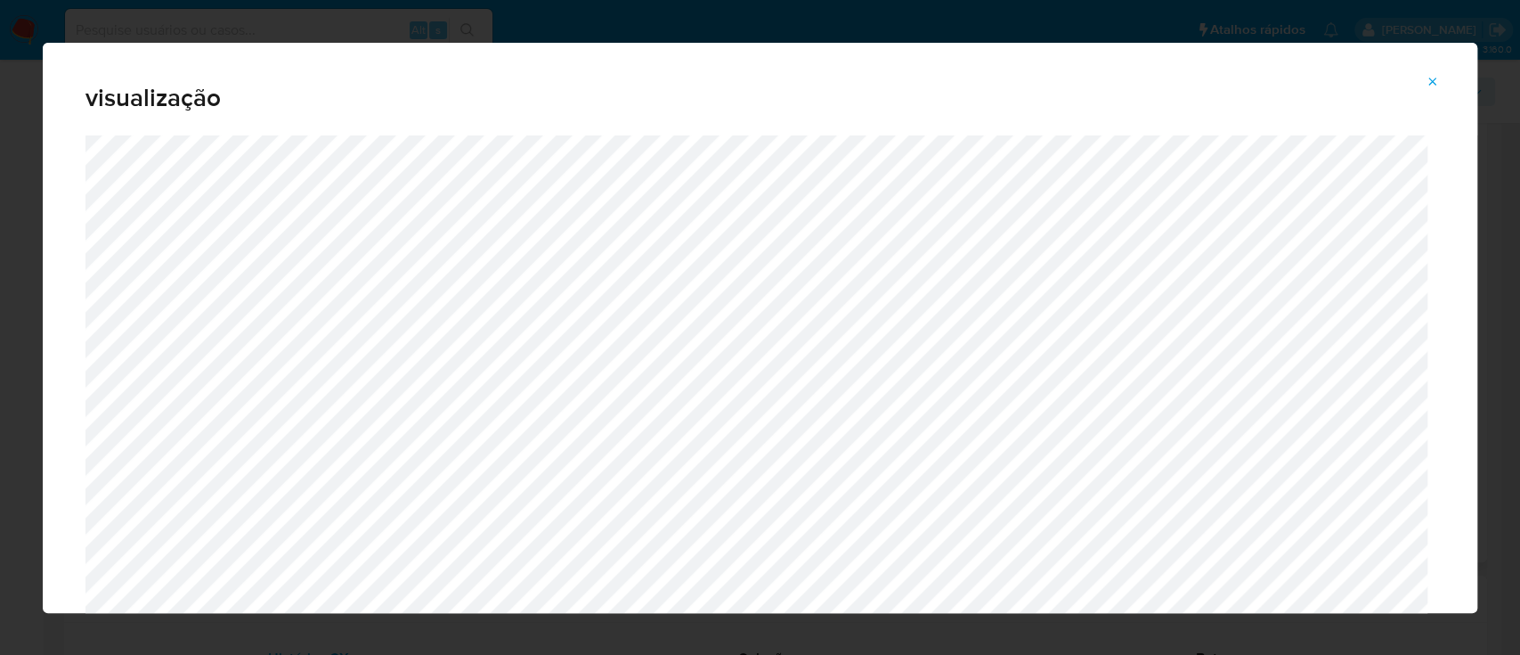
click at [1433, 83] on icon "Attachment preview" at bounding box center [1433, 82] width 14 height 14
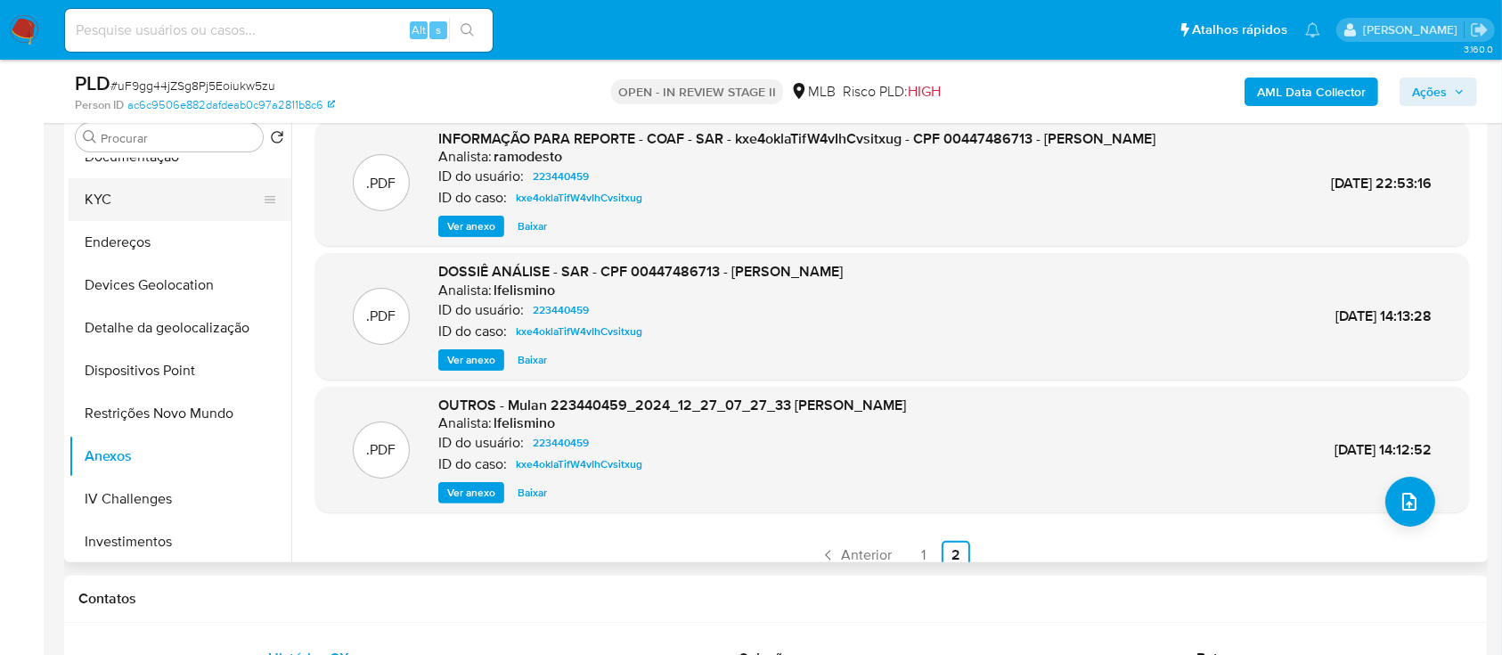
click at [161, 210] on button "KYC" at bounding box center [173, 199] width 208 height 43
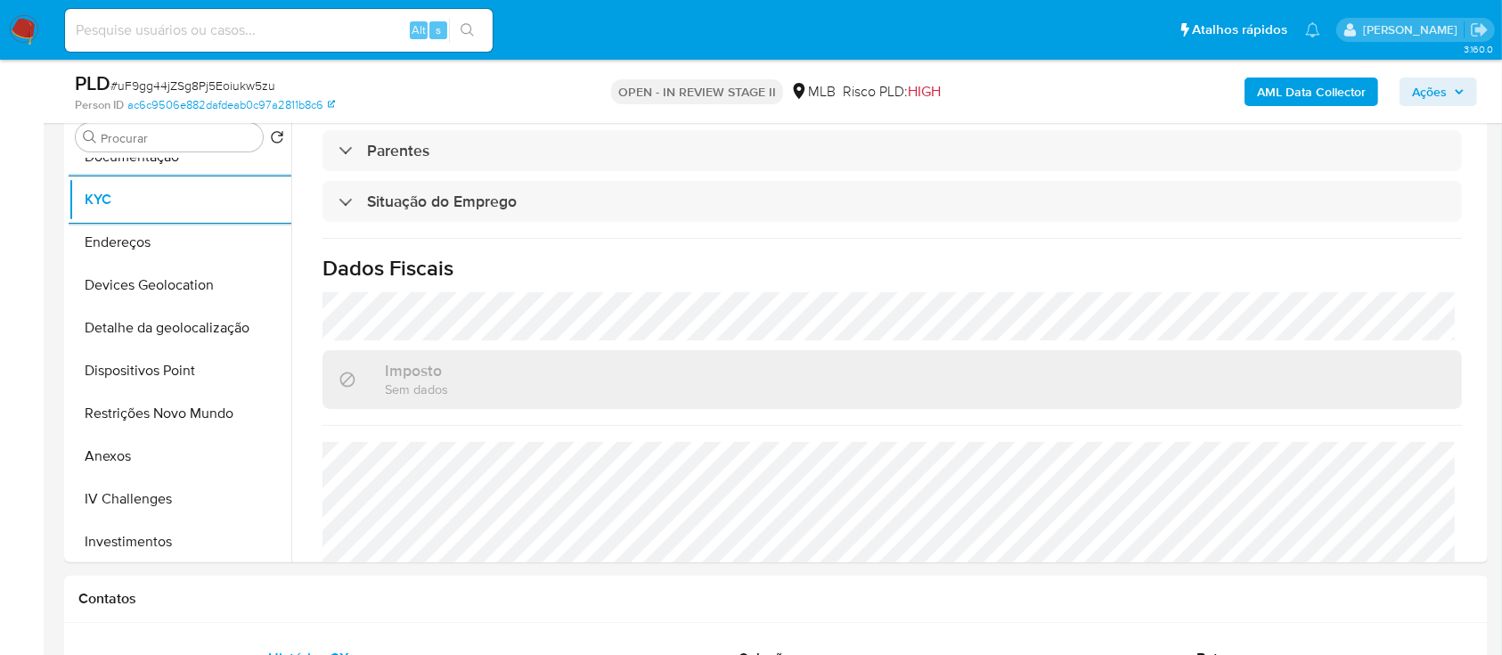
scroll to position [757, 0]
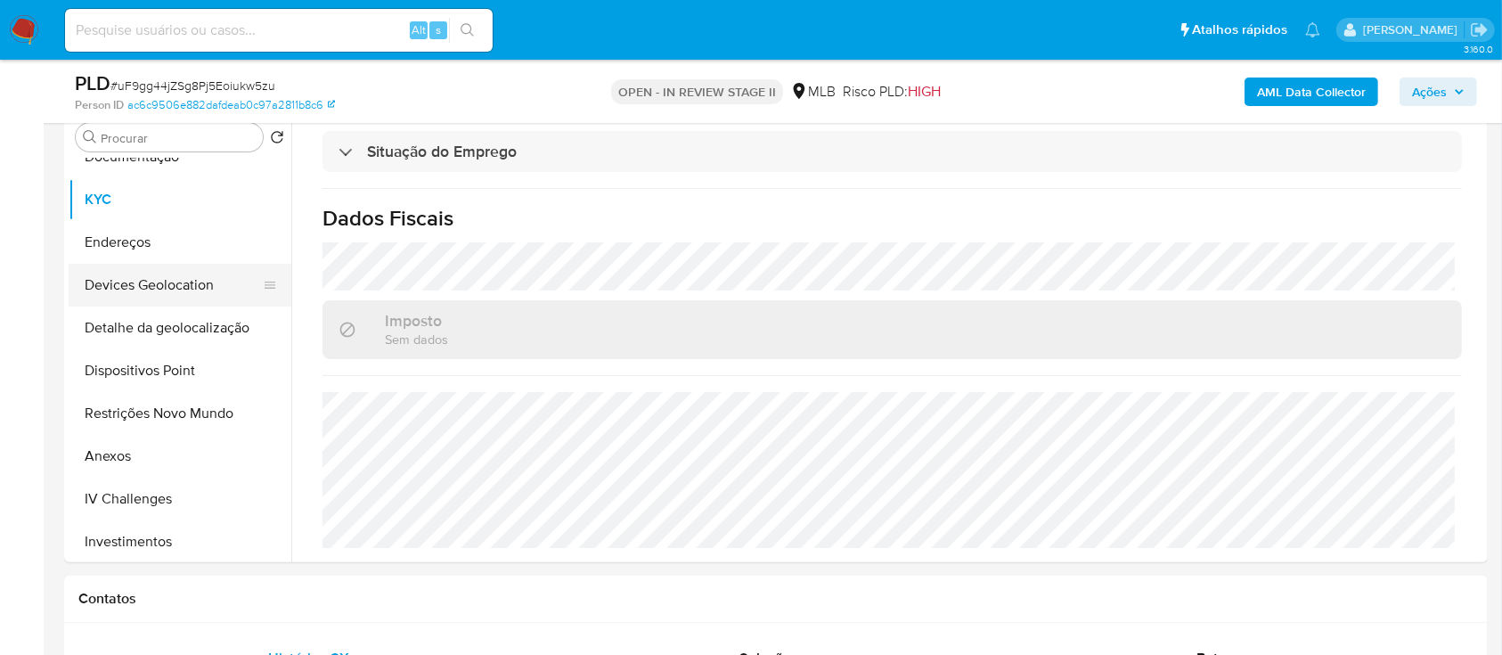
click at [189, 289] on button "Devices Geolocation" at bounding box center [173, 285] width 208 height 43
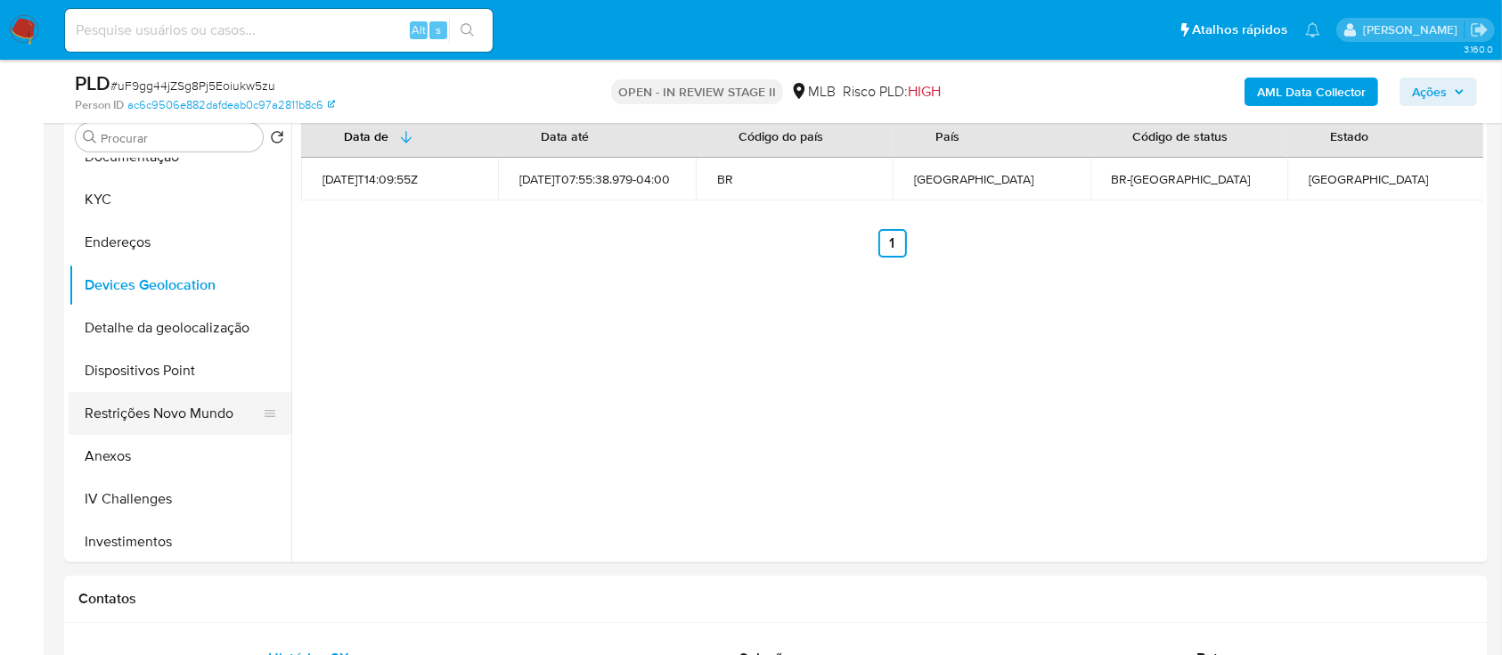
click at [159, 409] on button "Restrições Novo Mundo" at bounding box center [173, 413] width 208 height 43
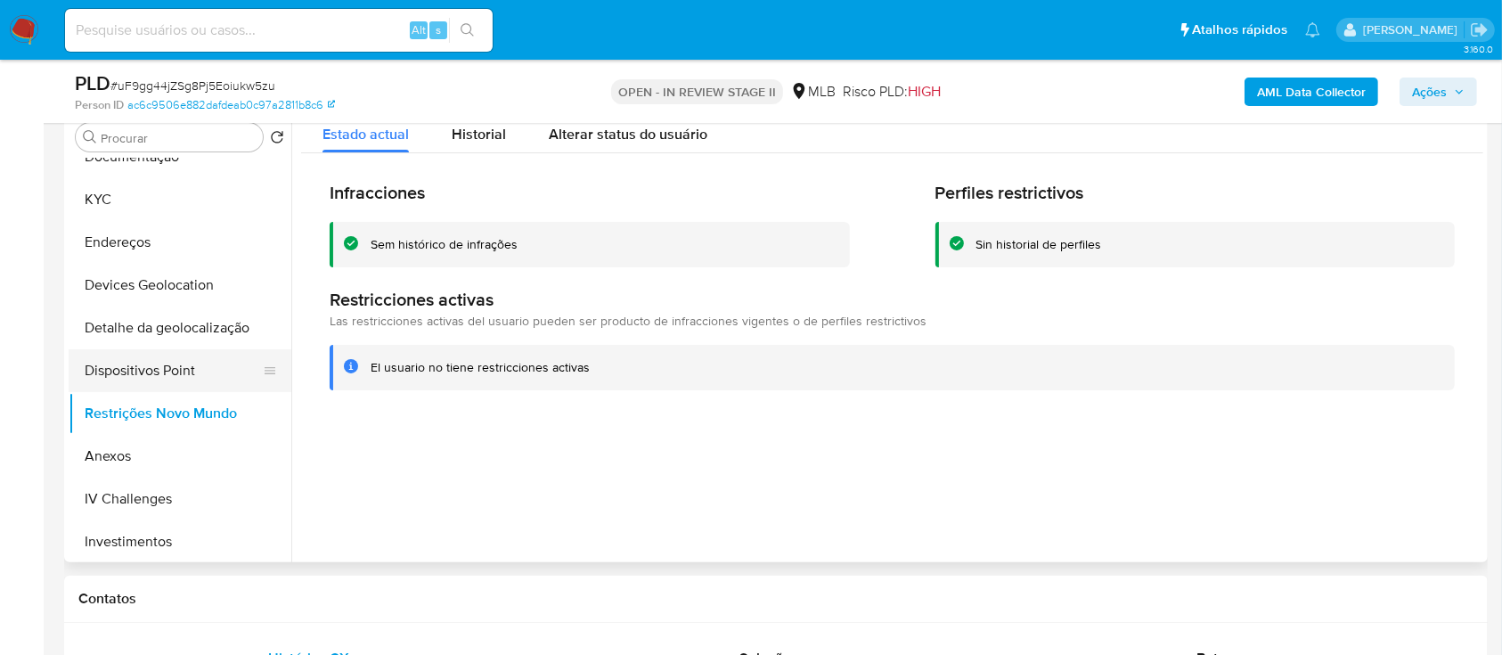
click at [193, 365] on button "Dispositivos Point" at bounding box center [173, 370] width 208 height 43
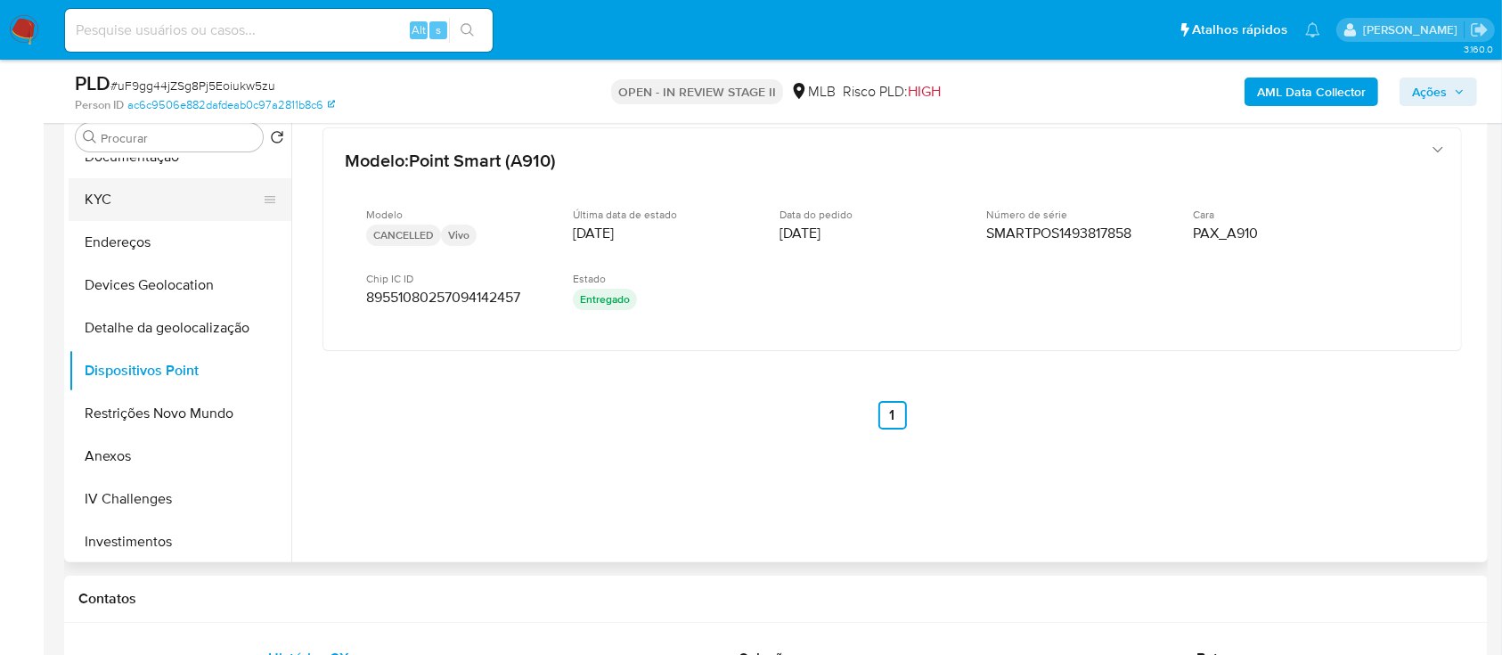
click at [158, 193] on button "KYC" at bounding box center [173, 199] width 208 height 43
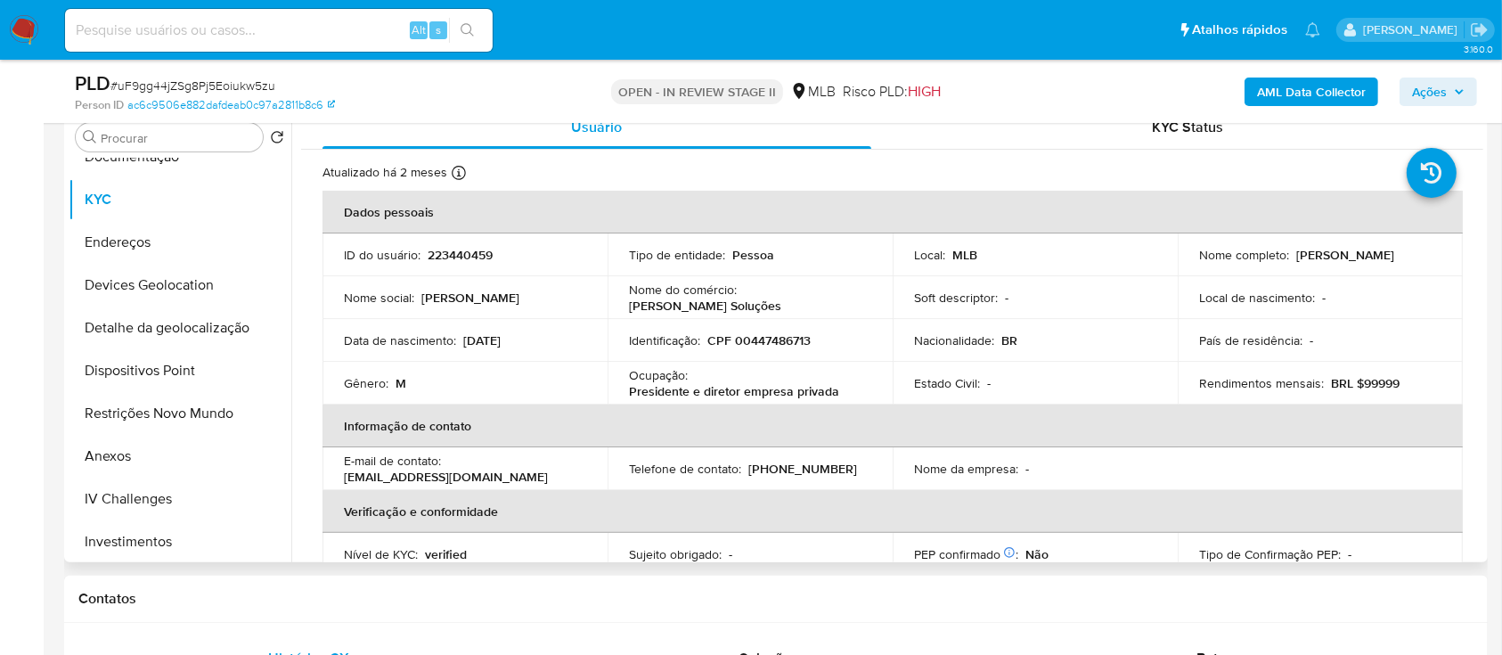
click at [764, 338] on p "CPF 00447486713" at bounding box center [758, 340] width 103 height 16
copy p "00447486713"
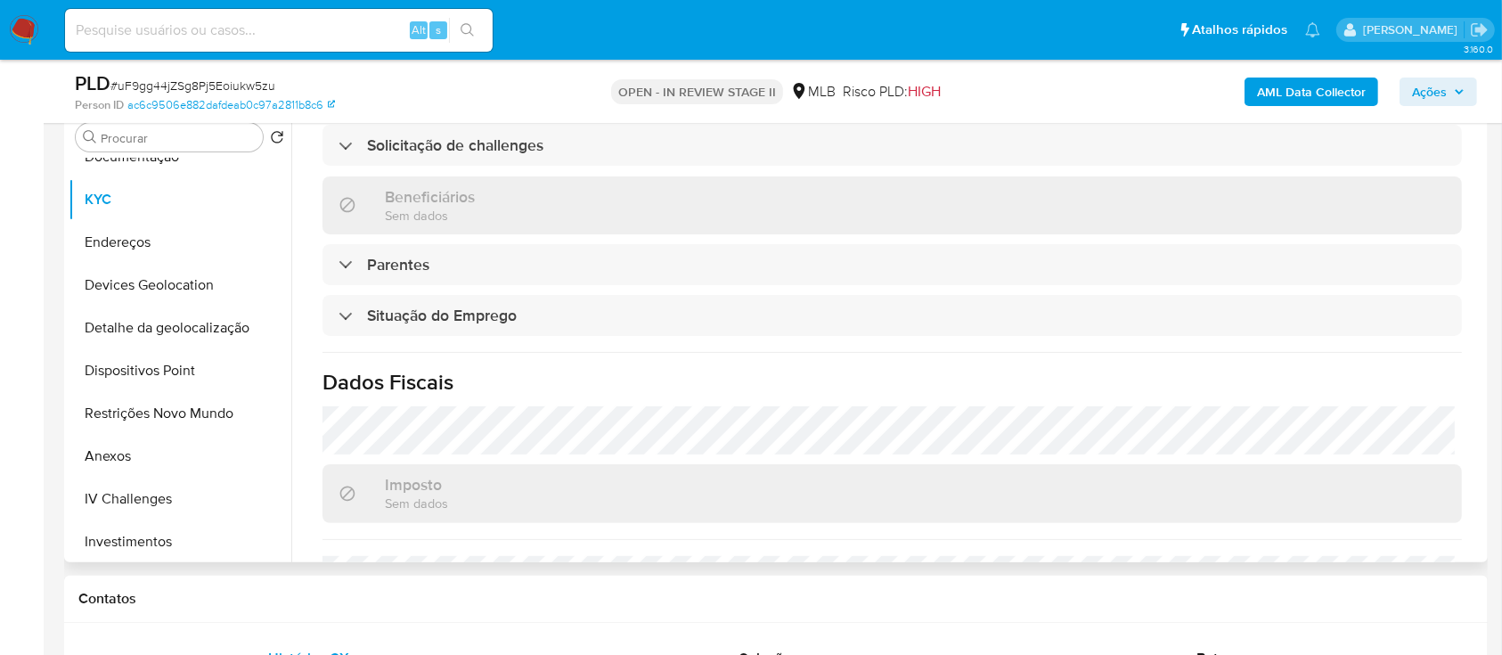
scroll to position [757, 0]
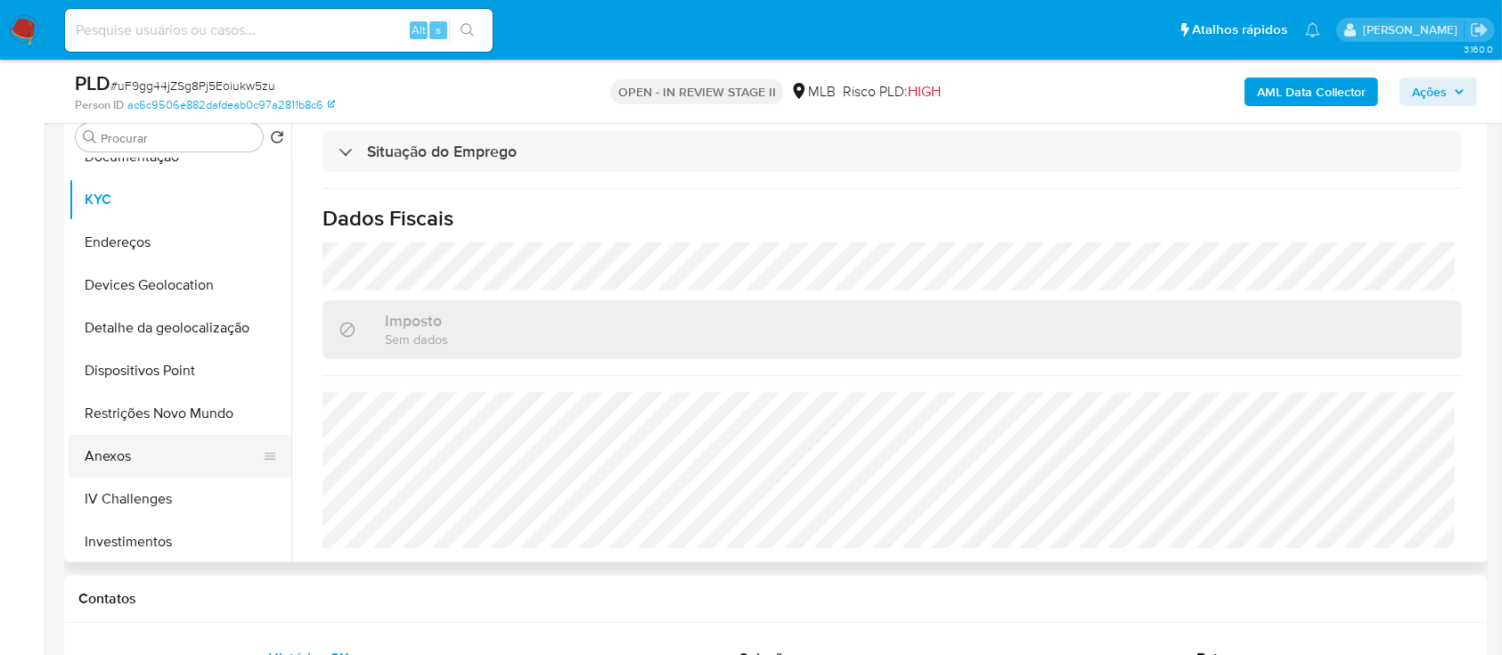
click at [134, 446] on button "Anexos" at bounding box center [173, 456] width 208 height 43
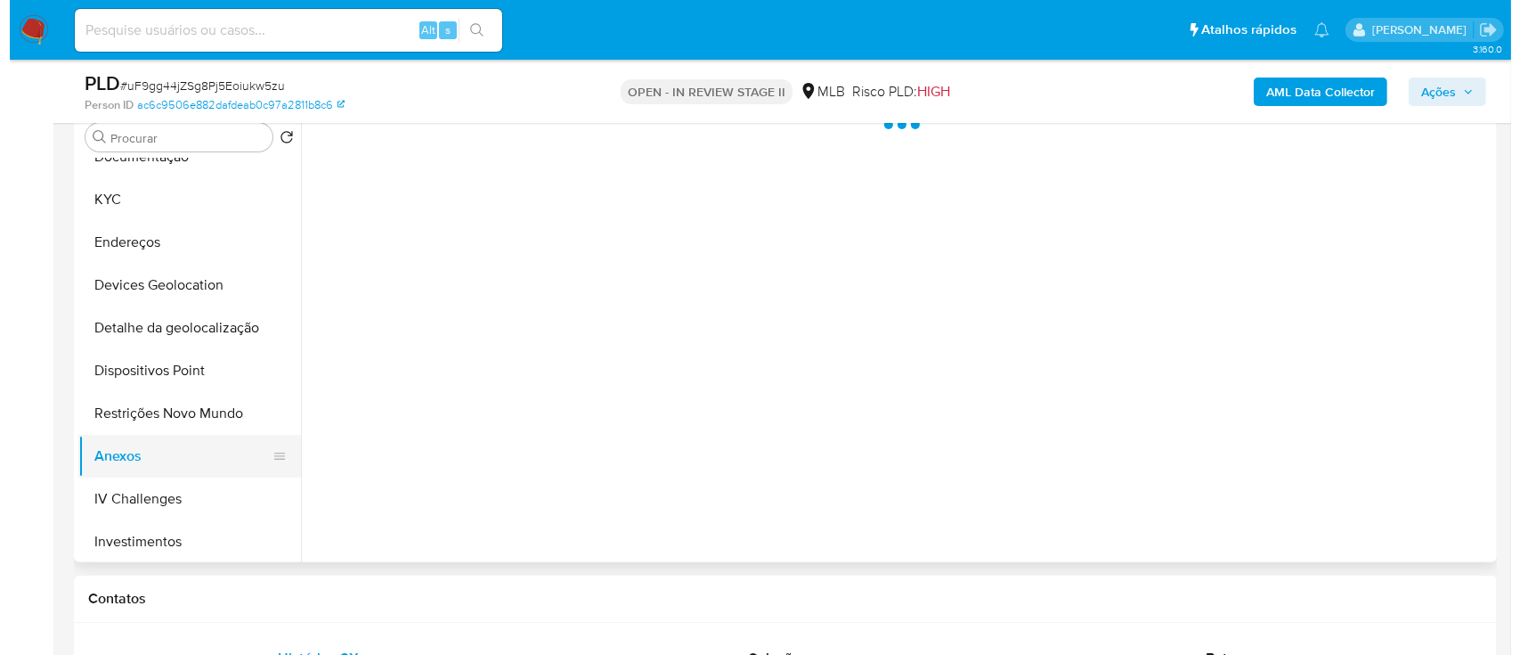
scroll to position [0, 0]
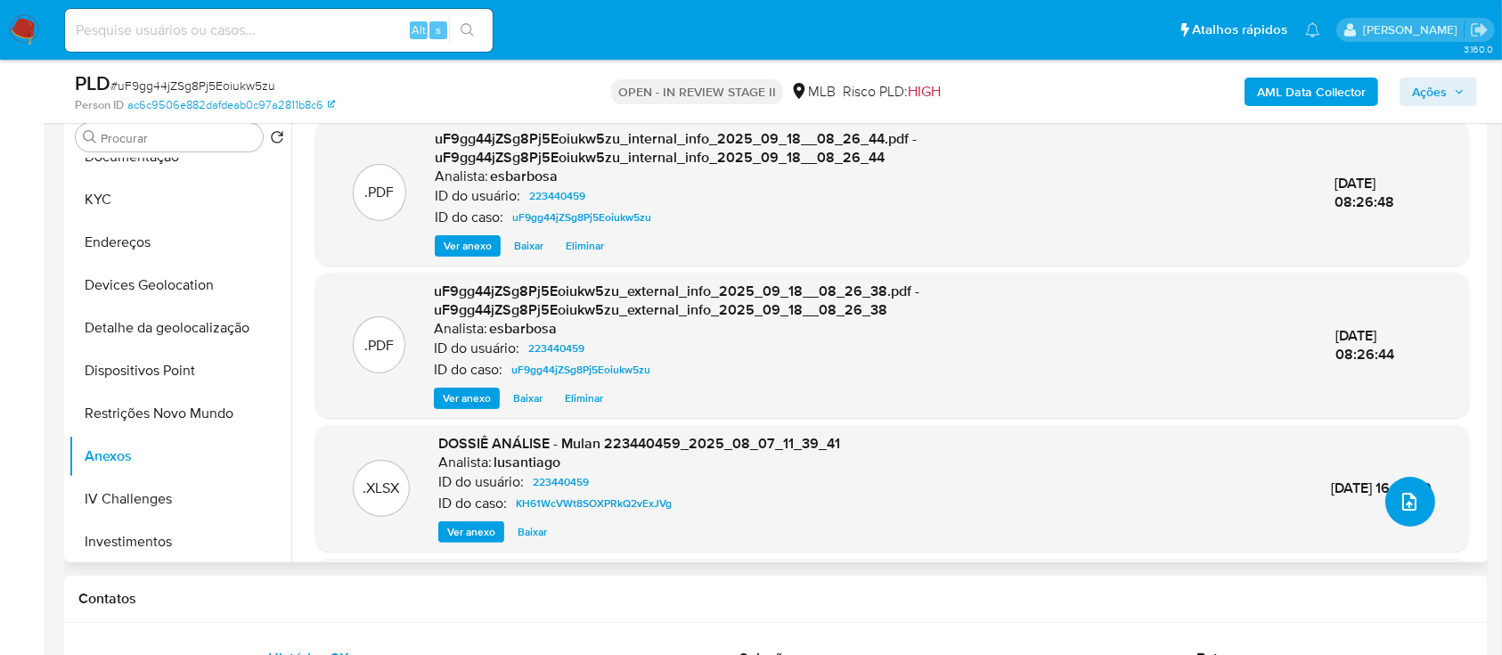
click at [1405, 498] on icon "upload-file" at bounding box center [1408, 501] width 21 height 21
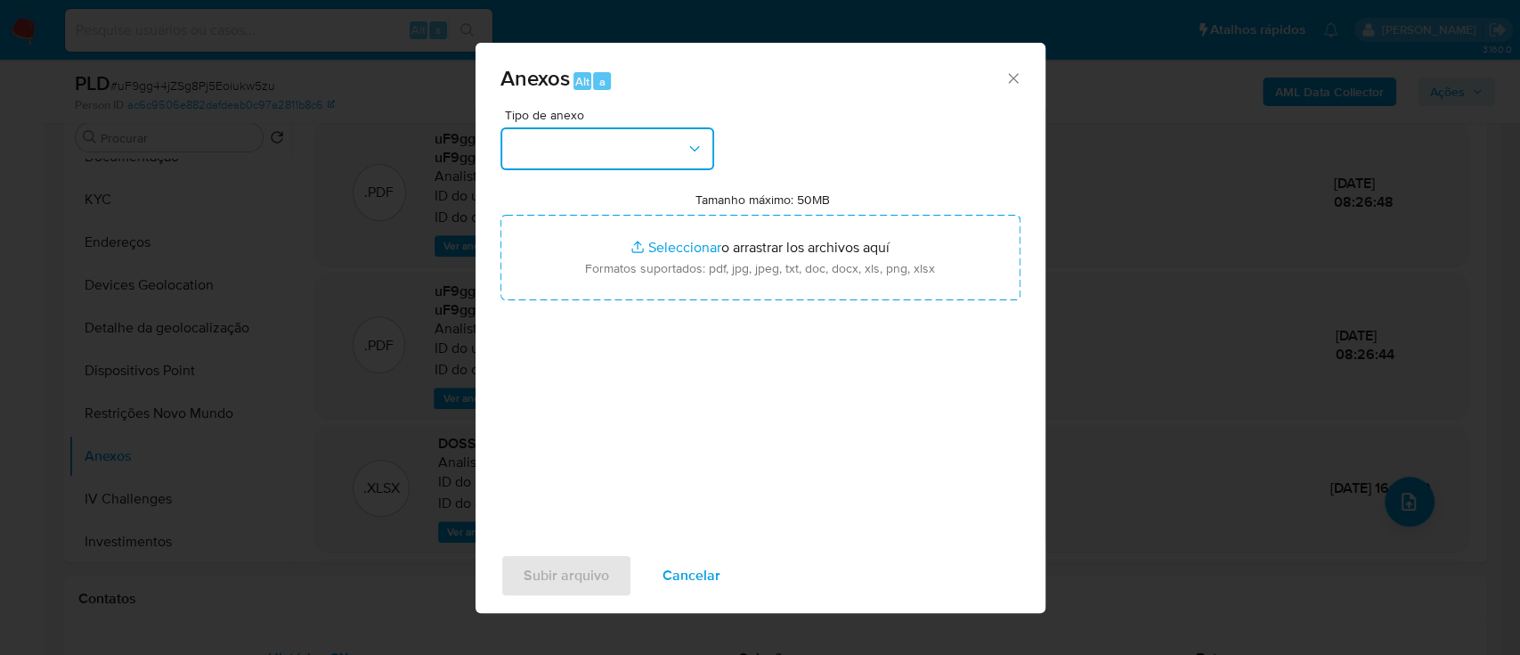
click at [579, 145] on button "button" at bounding box center [608, 148] width 214 height 43
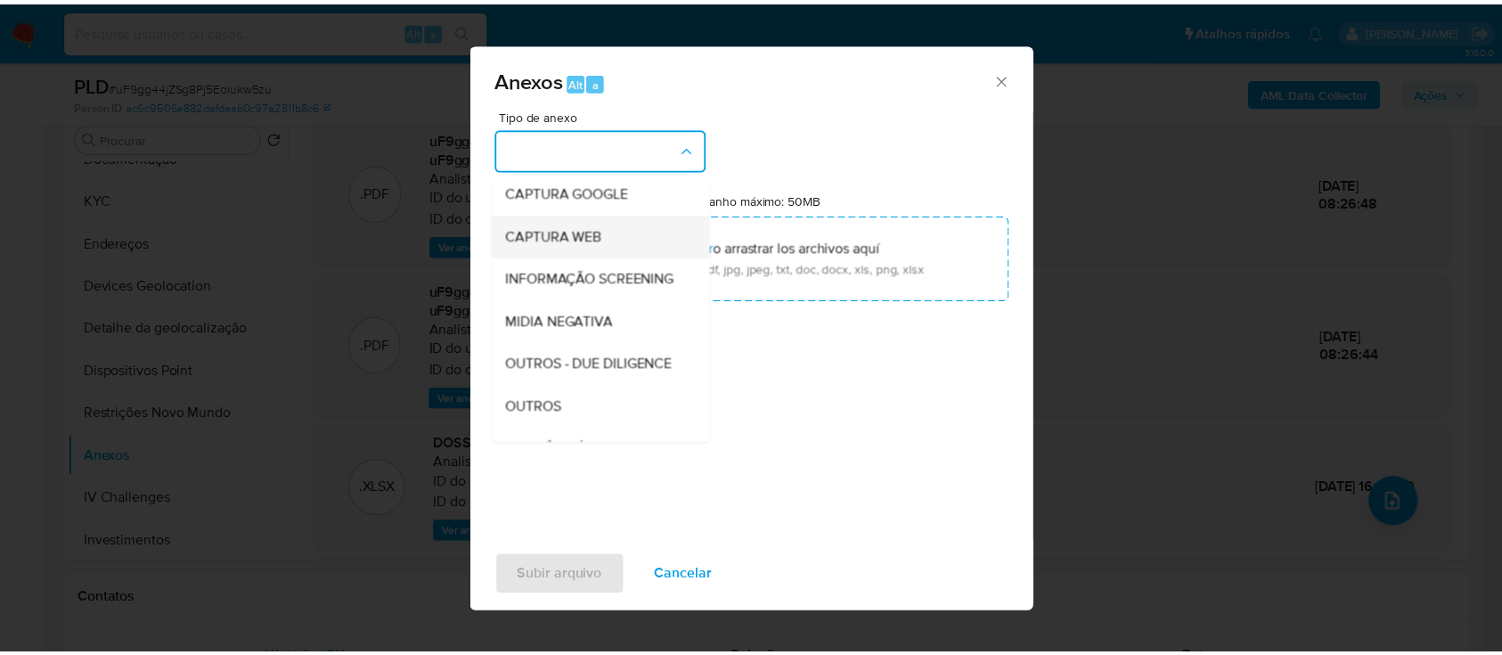
scroll to position [273, 0]
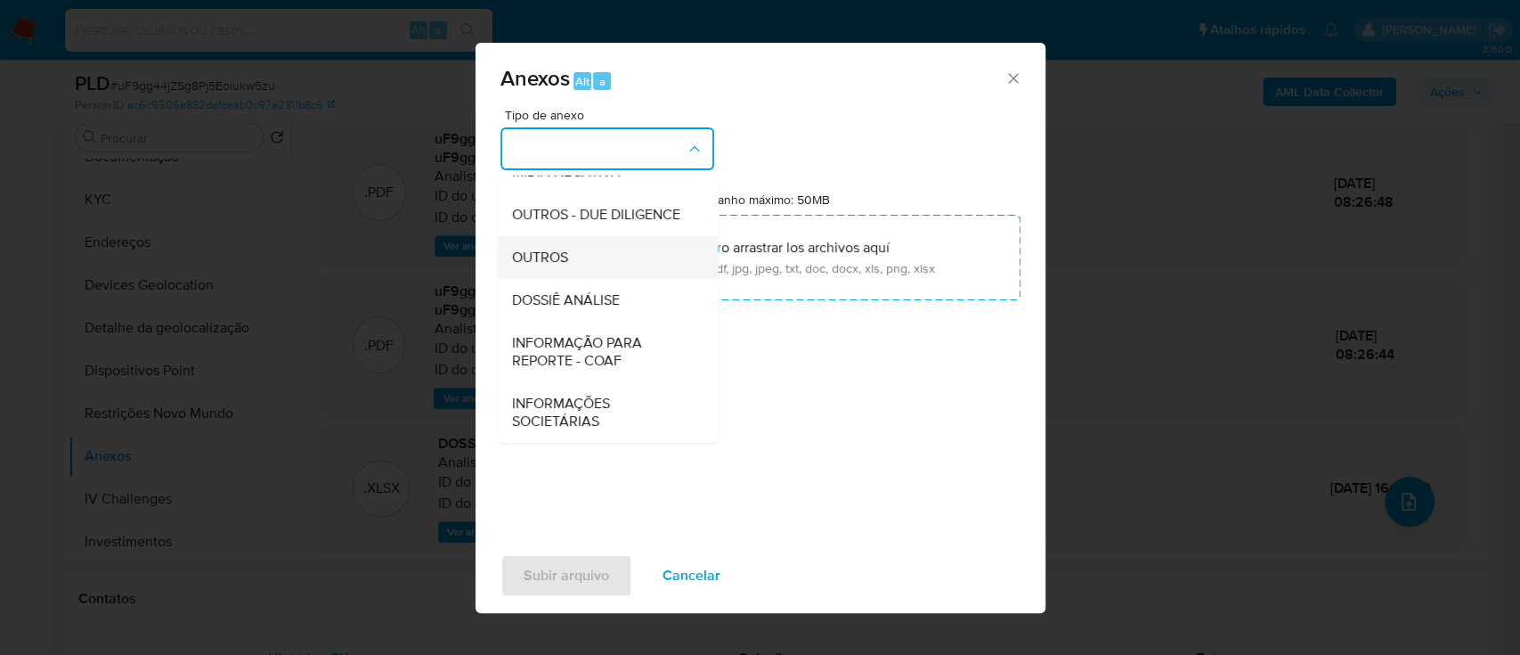
click at [534, 260] on span "OUTROS" at bounding box center [539, 258] width 56 height 18
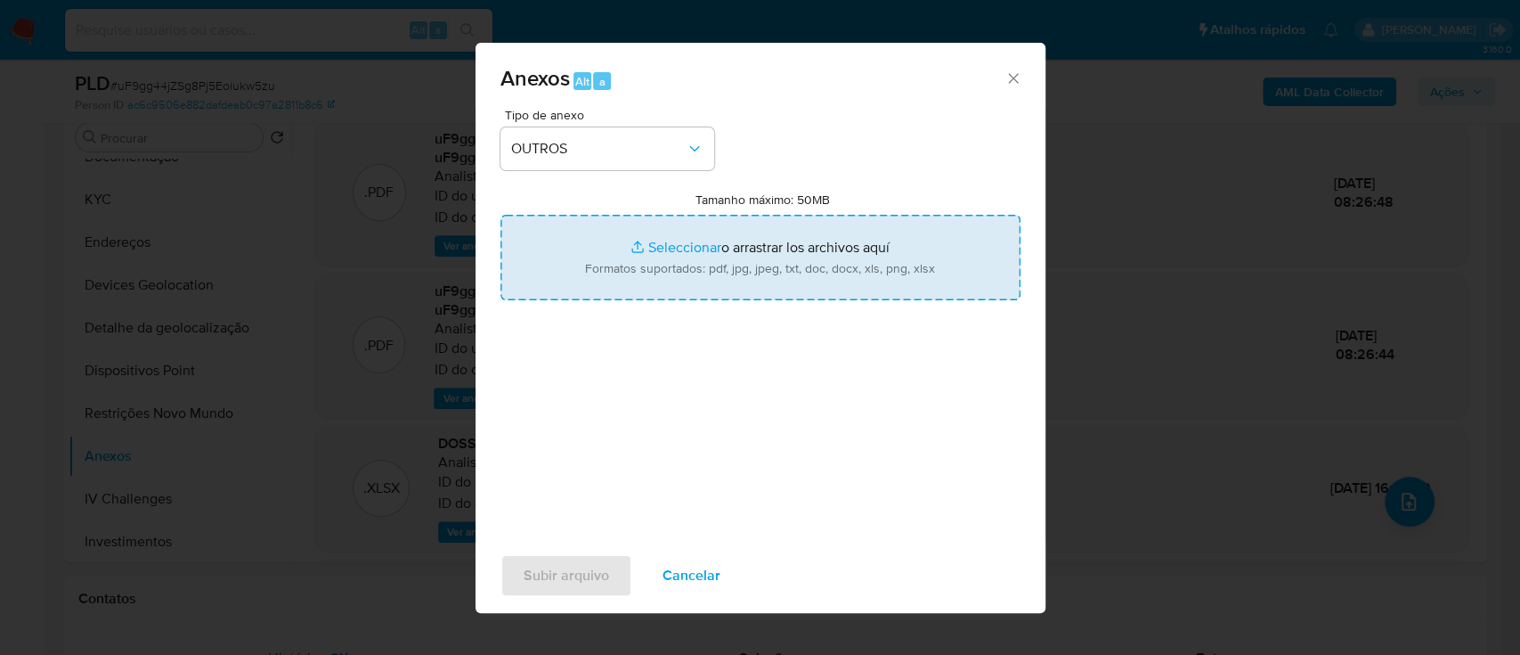
click at [691, 252] on input "Tamanho máximo: 50MB Seleccionar archivos" at bounding box center [761, 258] width 520 height 86
type input "C:\fakepath\2° SAR - XXXXX - CPF 00447486713 - PAULO FERNANDO FLORENTINO VIANA.…"
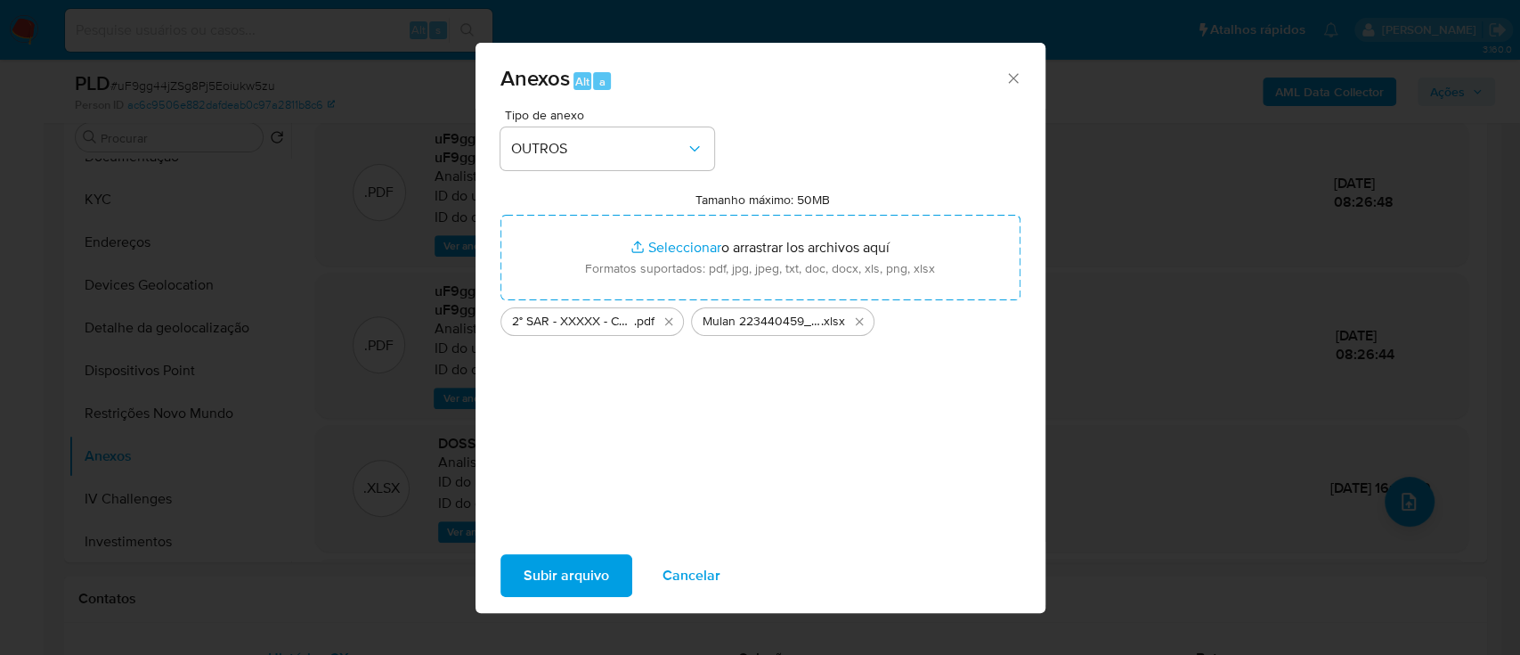
click at [577, 574] on span "Subir arquivo" at bounding box center [567, 575] width 86 height 39
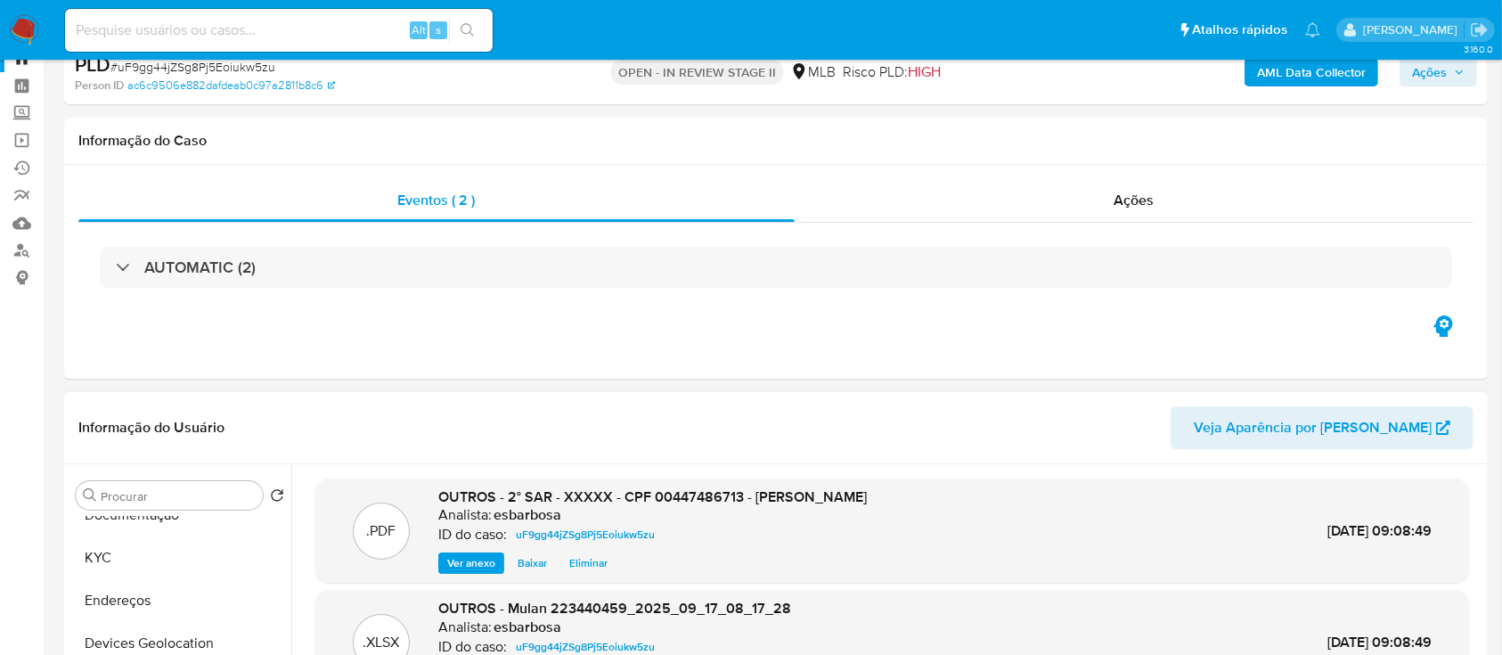
scroll to position [0, 0]
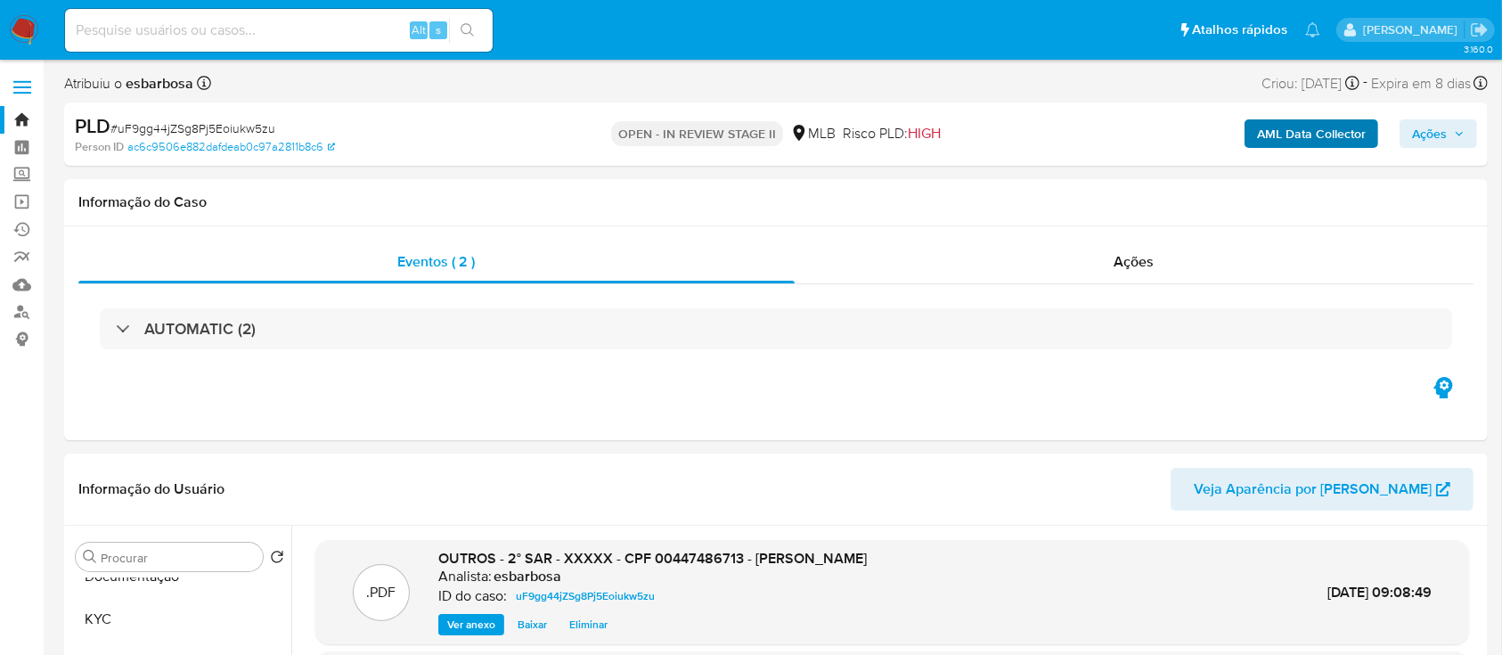
drag, startPoint x: 1423, startPoint y: 134, endPoint x: 1371, endPoint y: 145, distance: 53.8
click at [1422, 134] on span "Ações" at bounding box center [1429, 133] width 35 height 29
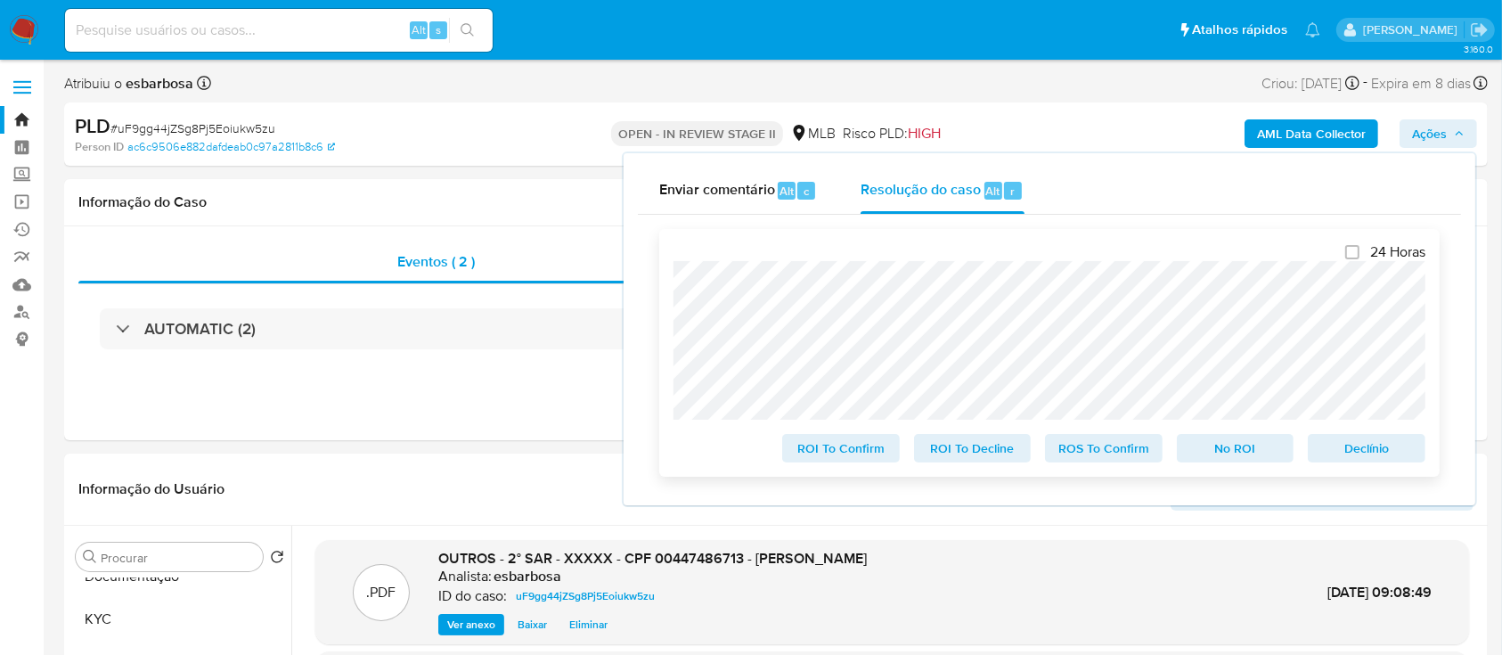
click at [1106, 447] on span "ROS To Confirm" at bounding box center [1103, 448] width 93 height 25
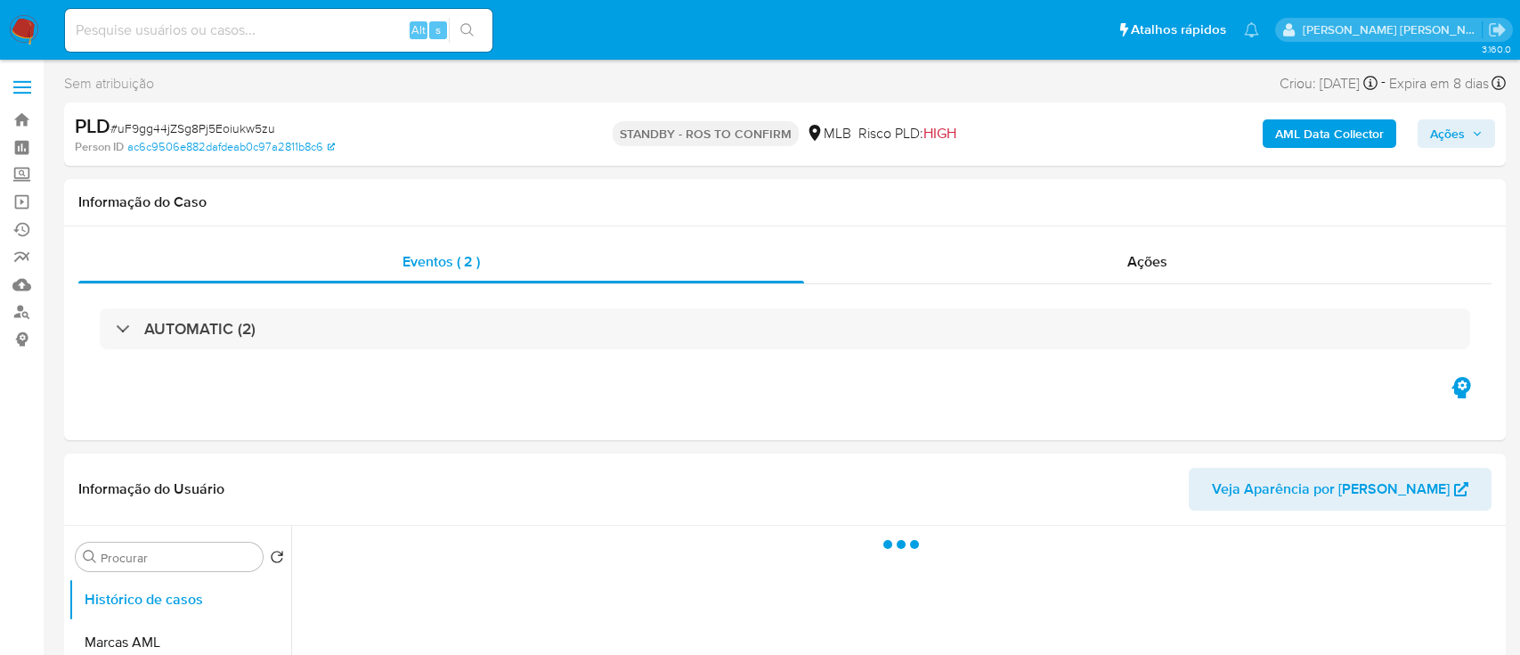
select select "10"
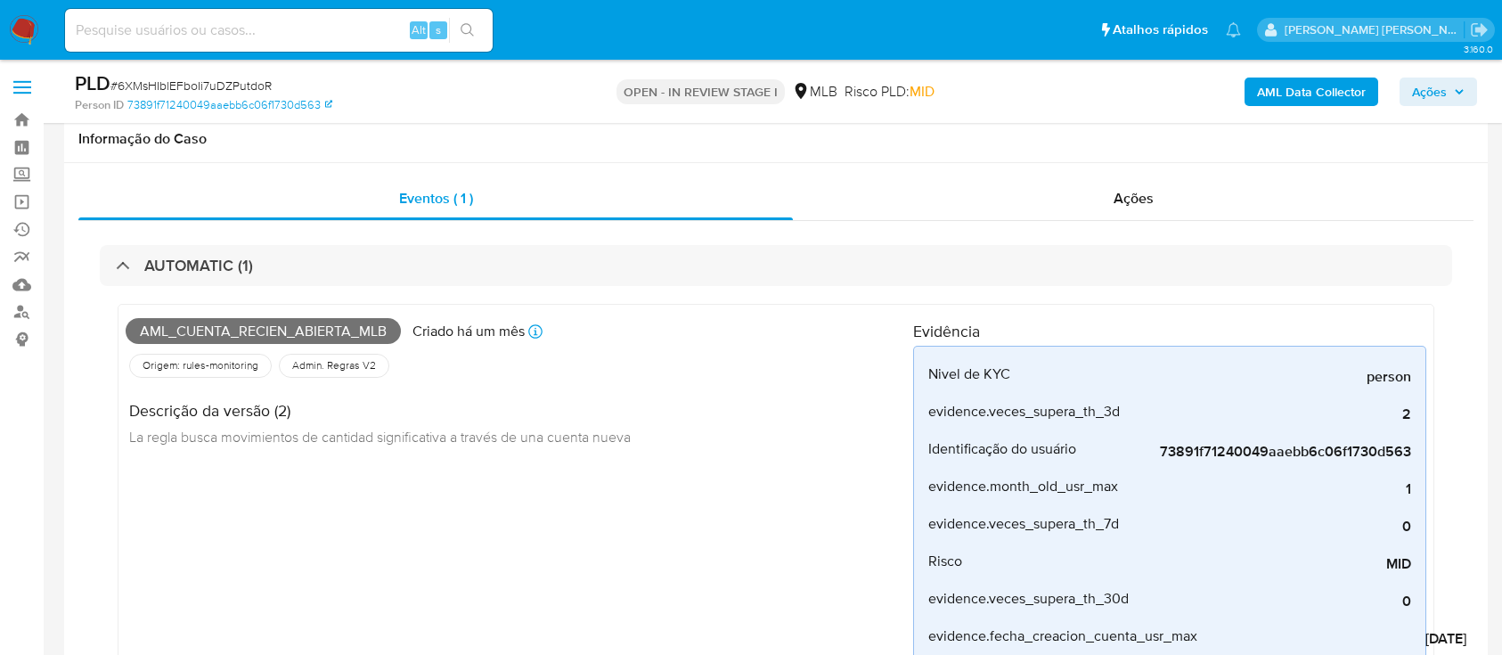
scroll to position [593, 0]
